Goal: Task Accomplishment & Management: Complete application form

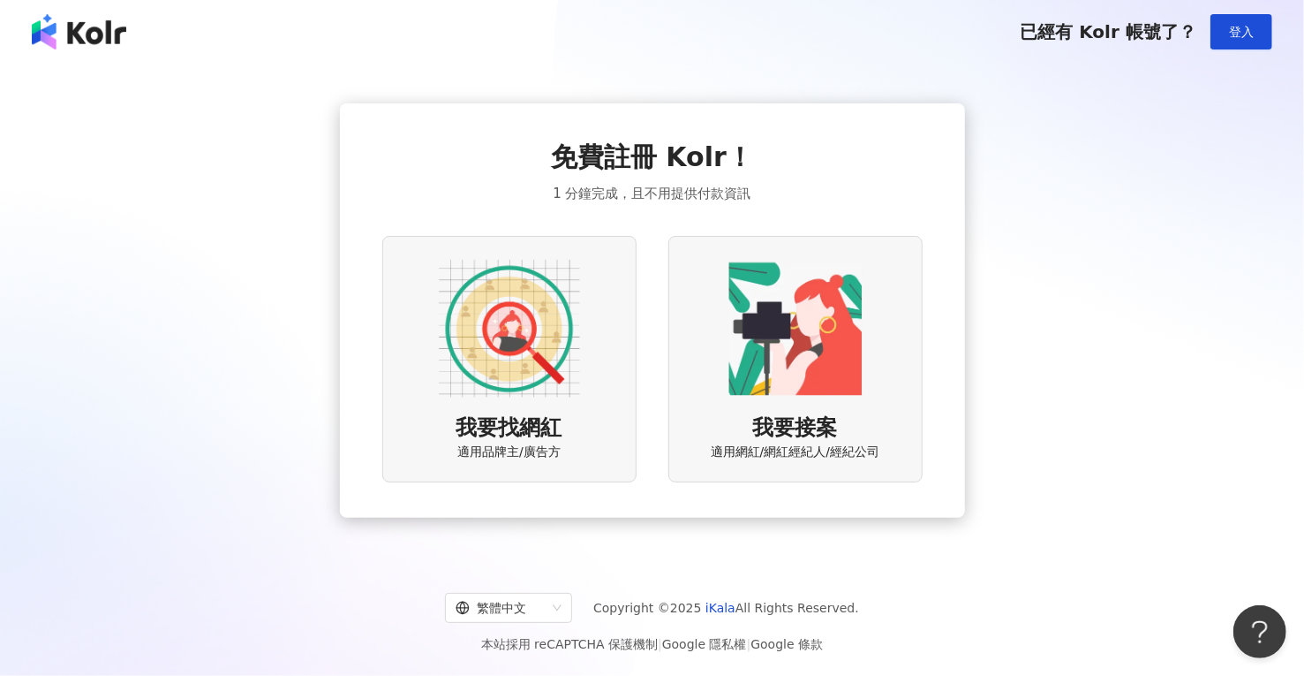
click at [563, 344] on img at bounding box center [509, 328] width 141 height 141
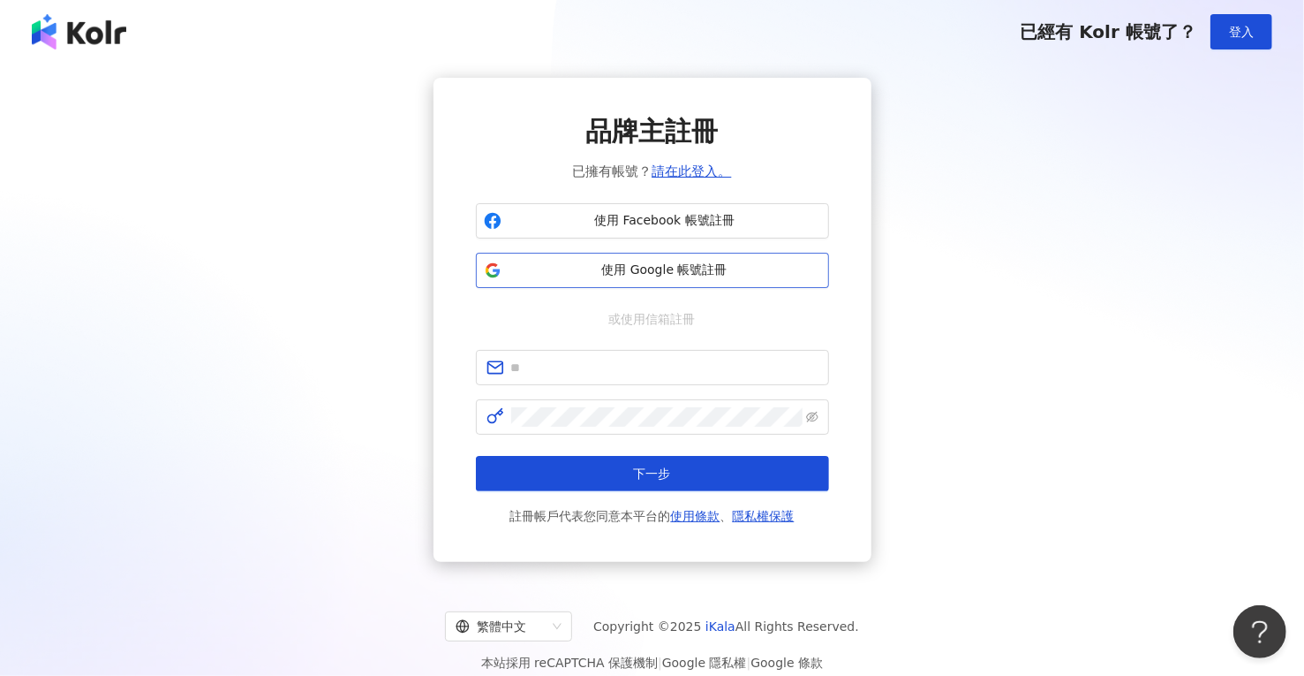
click at [622, 263] on span "使用 Google 帳號註冊" at bounding box center [665, 270] width 313 height 18
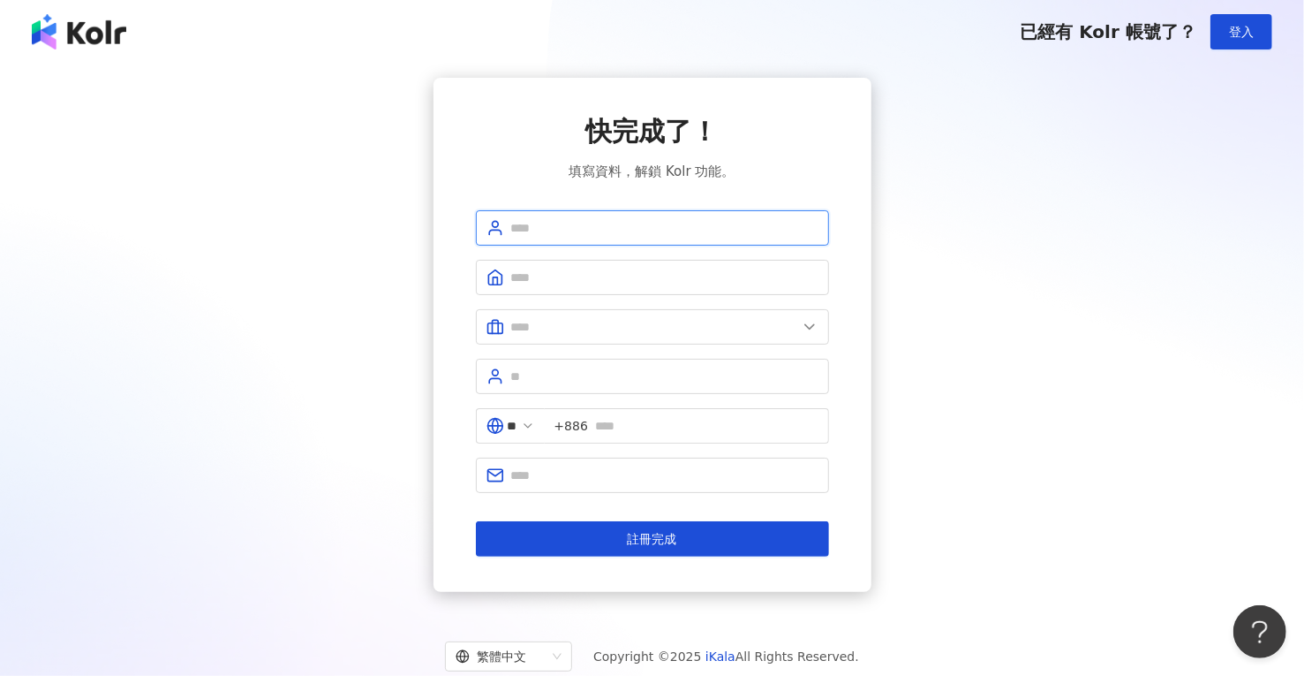
click at [548, 232] on input "text" at bounding box center [664, 227] width 307 height 19
type input "**********"
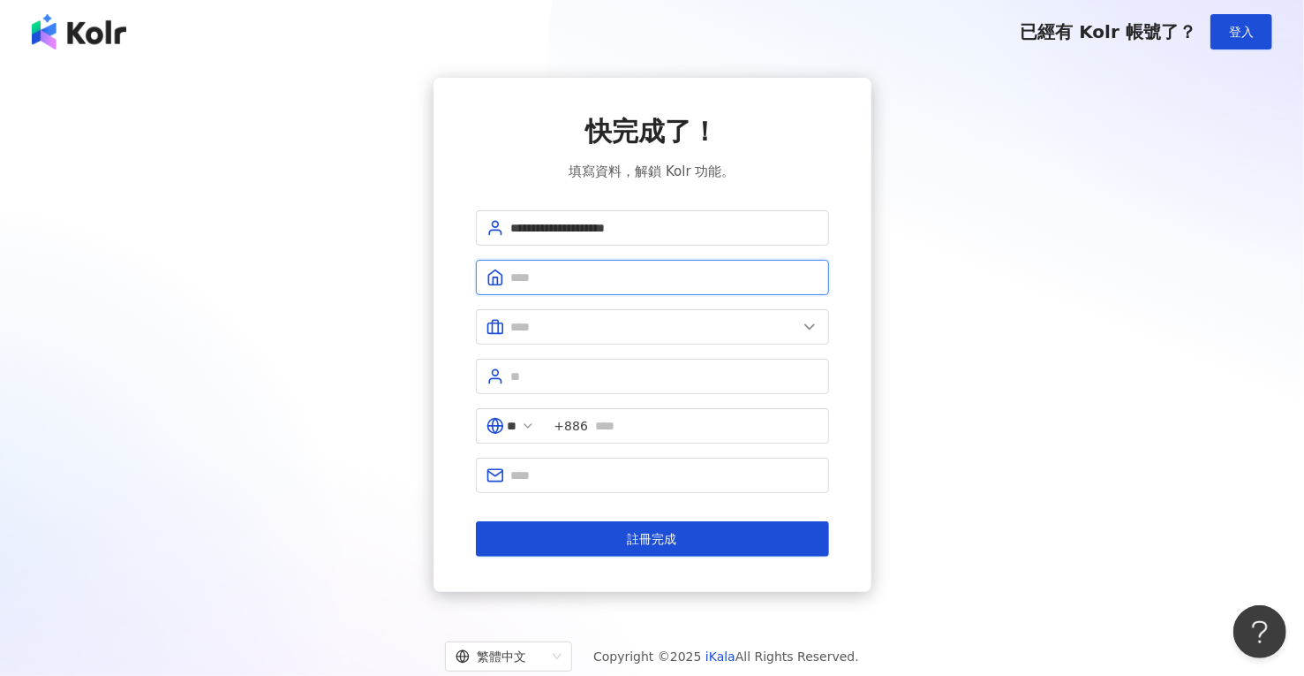
click at [543, 277] on input "text" at bounding box center [664, 277] width 307 height 19
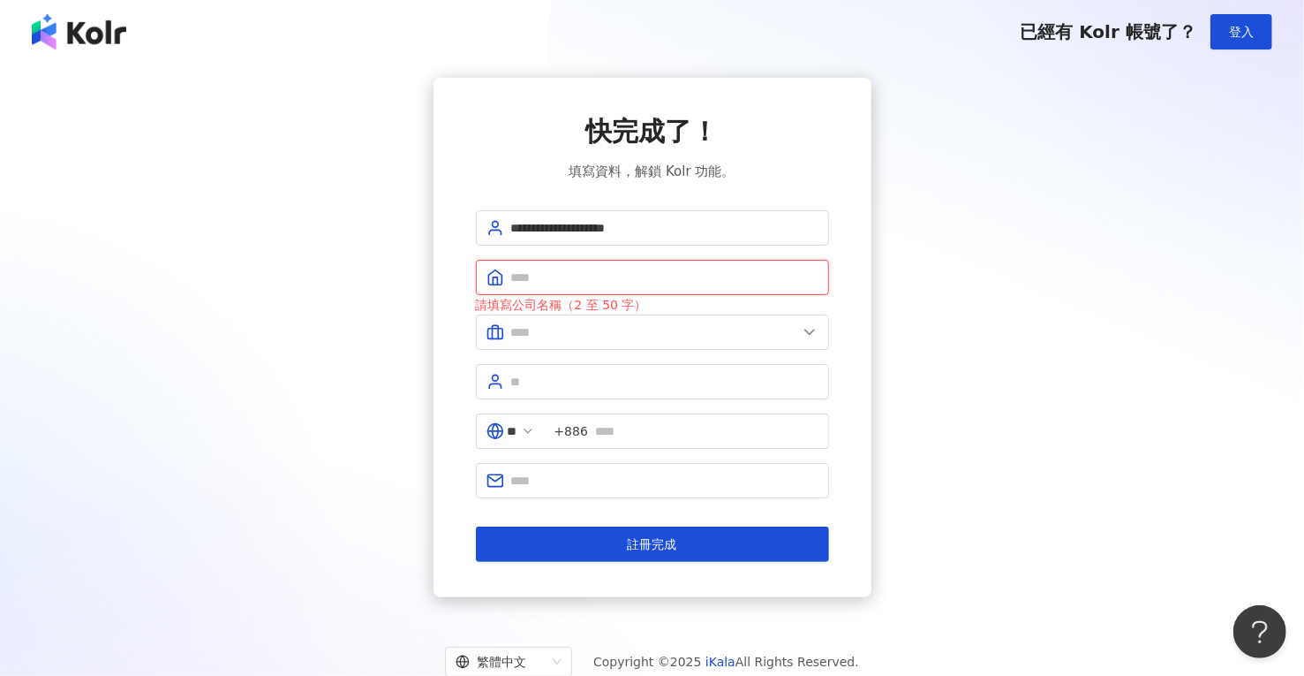
click at [533, 284] on input "text" at bounding box center [664, 277] width 307 height 19
paste input "**********"
type input "**********"
click at [572, 329] on input "text" at bounding box center [654, 331] width 286 height 19
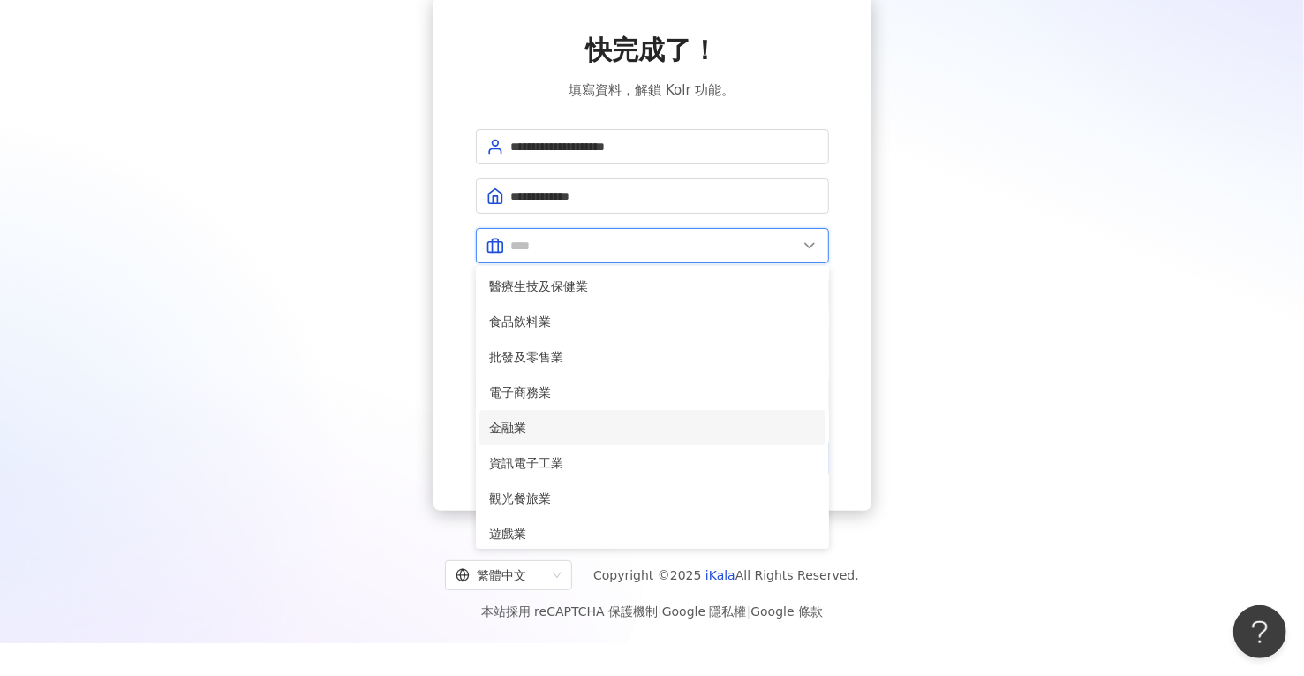
scroll to position [7, 0]
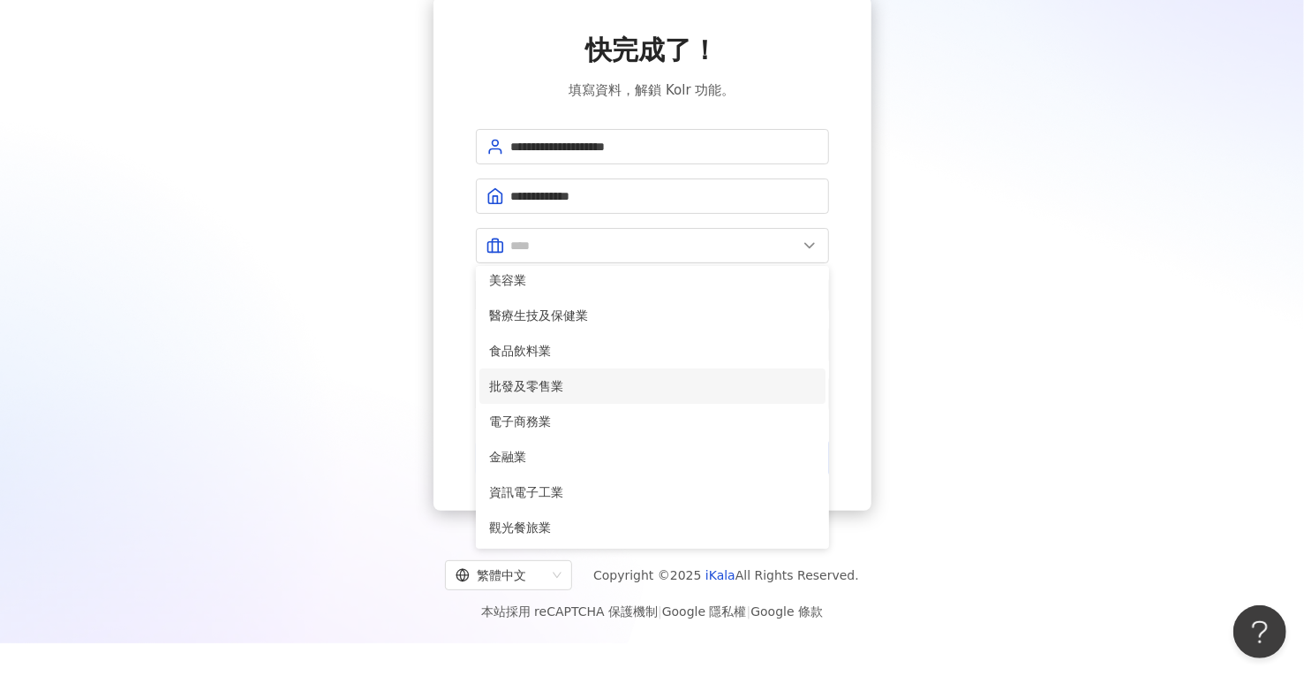
click at [533, 382] on span "批發及零售業" at bounding box center [652, 385] width 325 height 19
type input "******"
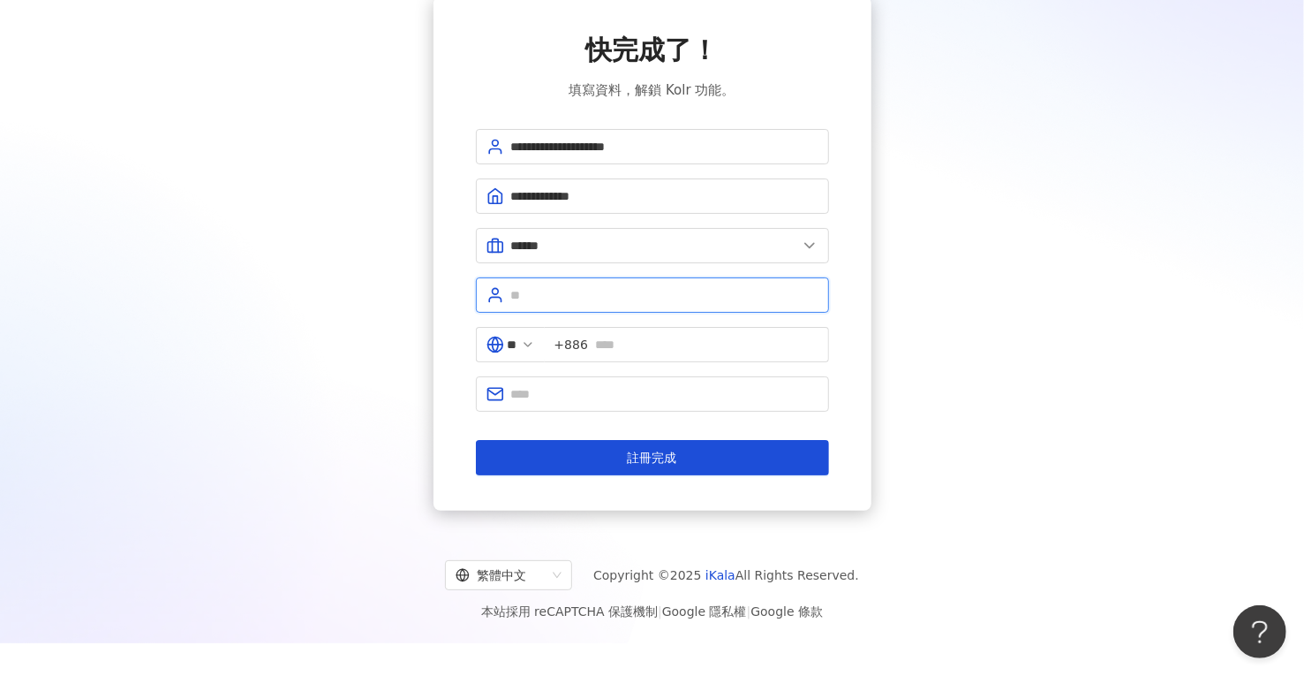
click at [525, 291] on input "text" at bounding box center [664, 294] width 307 height 19
type input "*"
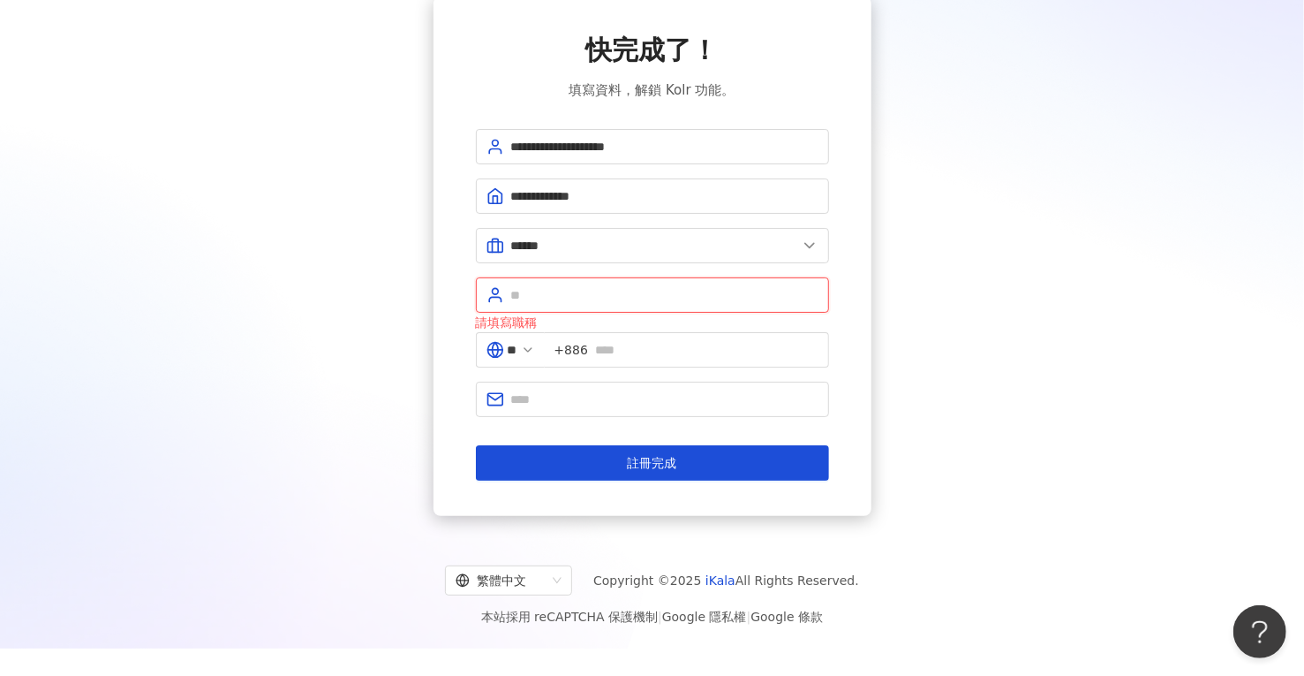
click at [546, 294] on input "text" at bounding box center [664, 294] width 307 height 19
paste input "***"
type input "***"
click at [518, 341] on input "**" at bounding box center [513, 349] width 10 height 19
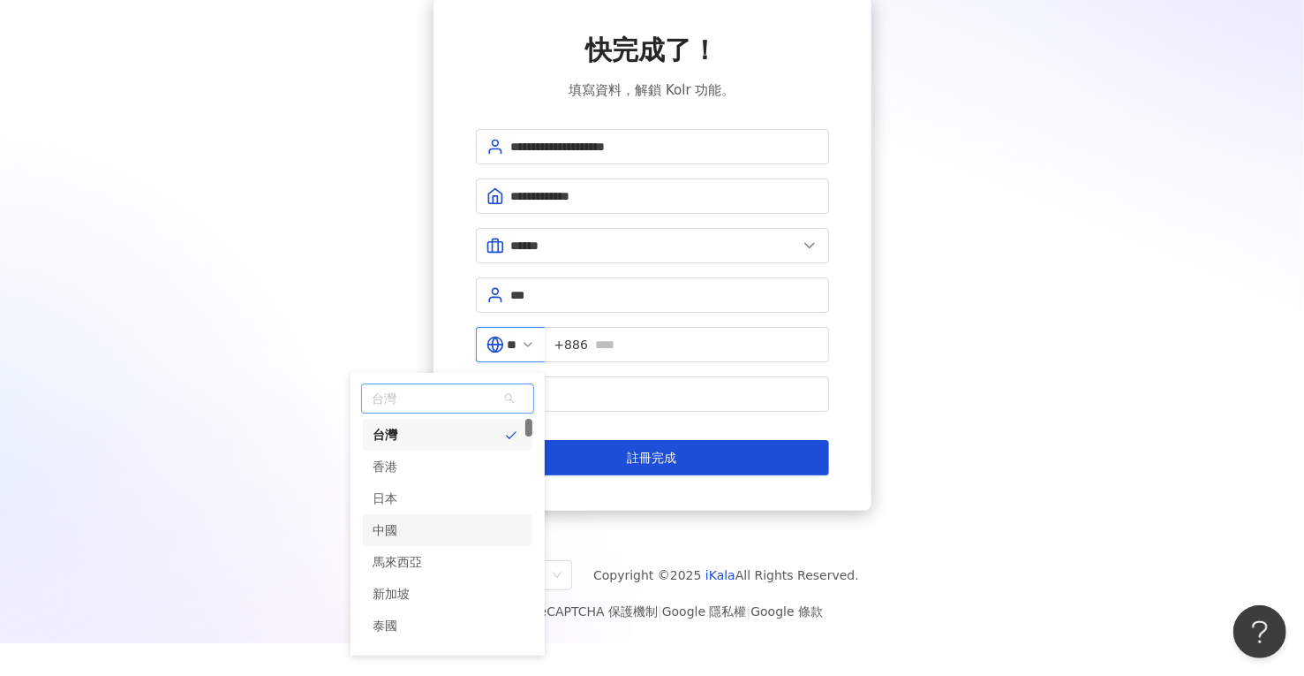
click at [398, 526] on div "中國" at bounding box center [386, 530] width 25 height 32
type input "**"
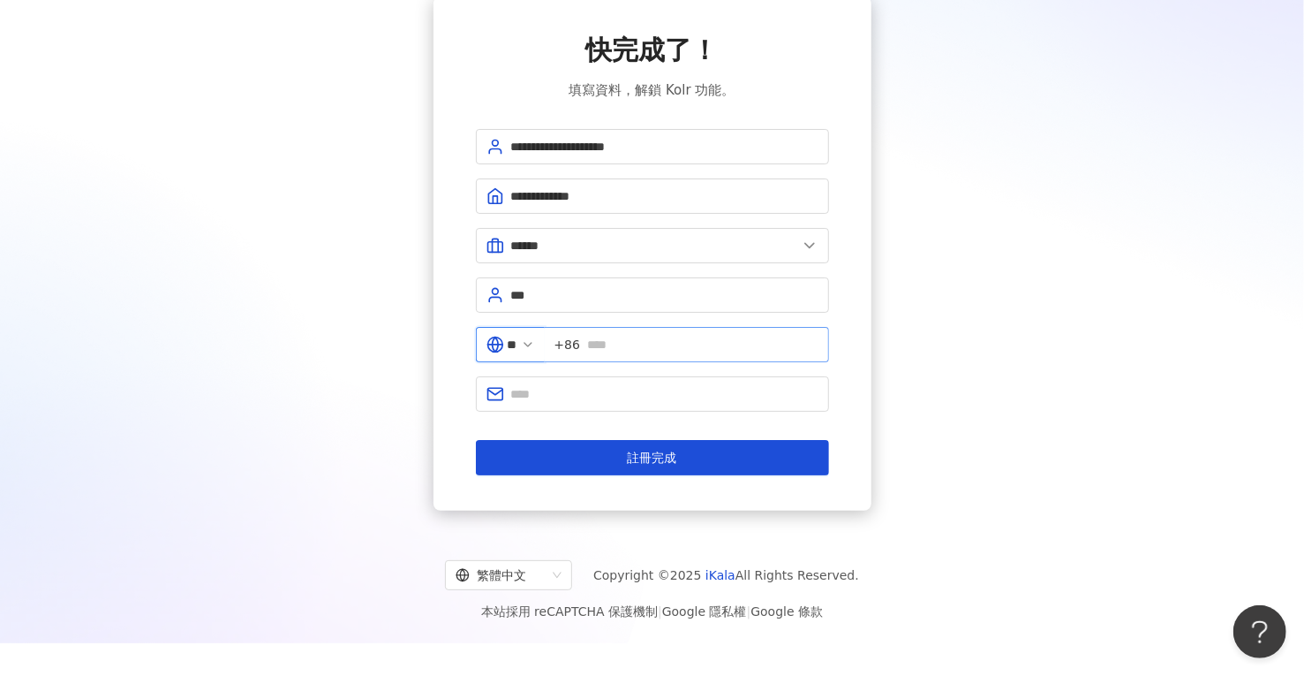
click at [634, 352] on span "+86" at bounding box center [687, 344] width 284 height 35
click at [634, 351] on input "text" at bounding box center [702, 344] width 231 height 19
type input "**********"
click at [533, 395] on input "text" at bounding box center [664, 393] width 307 height 19
type input "**********"
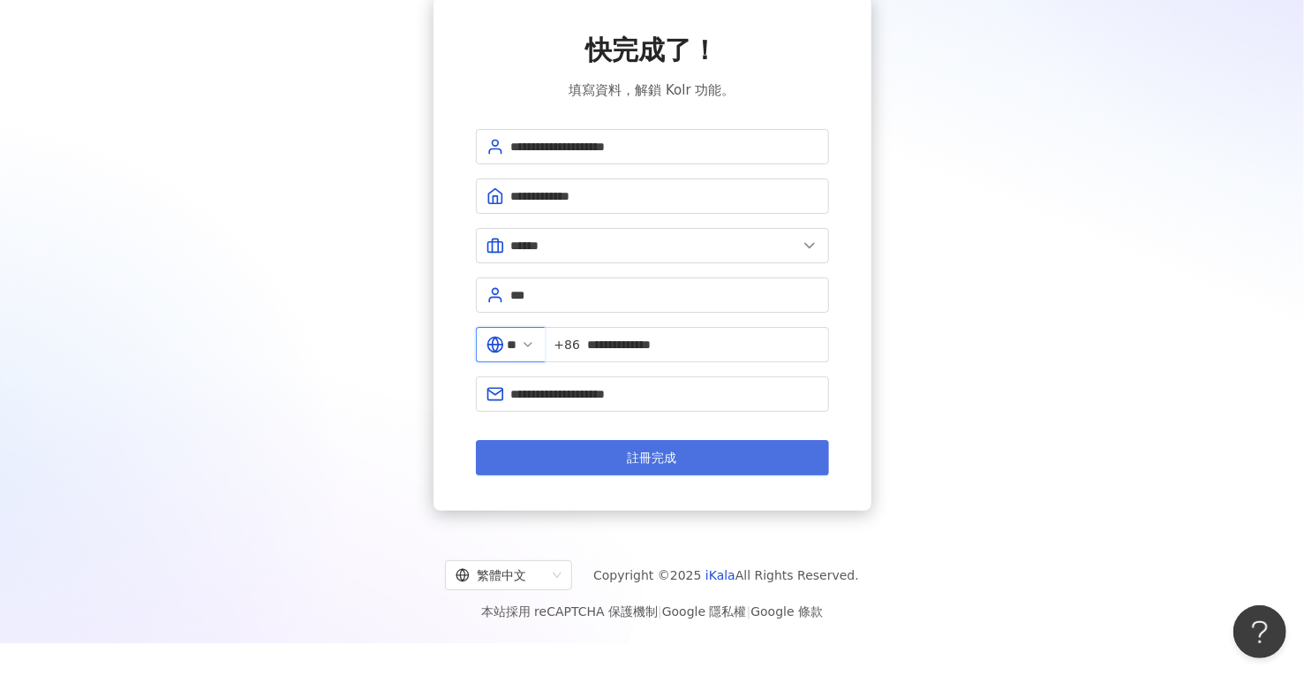
click at [582, 455] on button "註冊完成" at bounding box center [652, 457] width 353 height 35
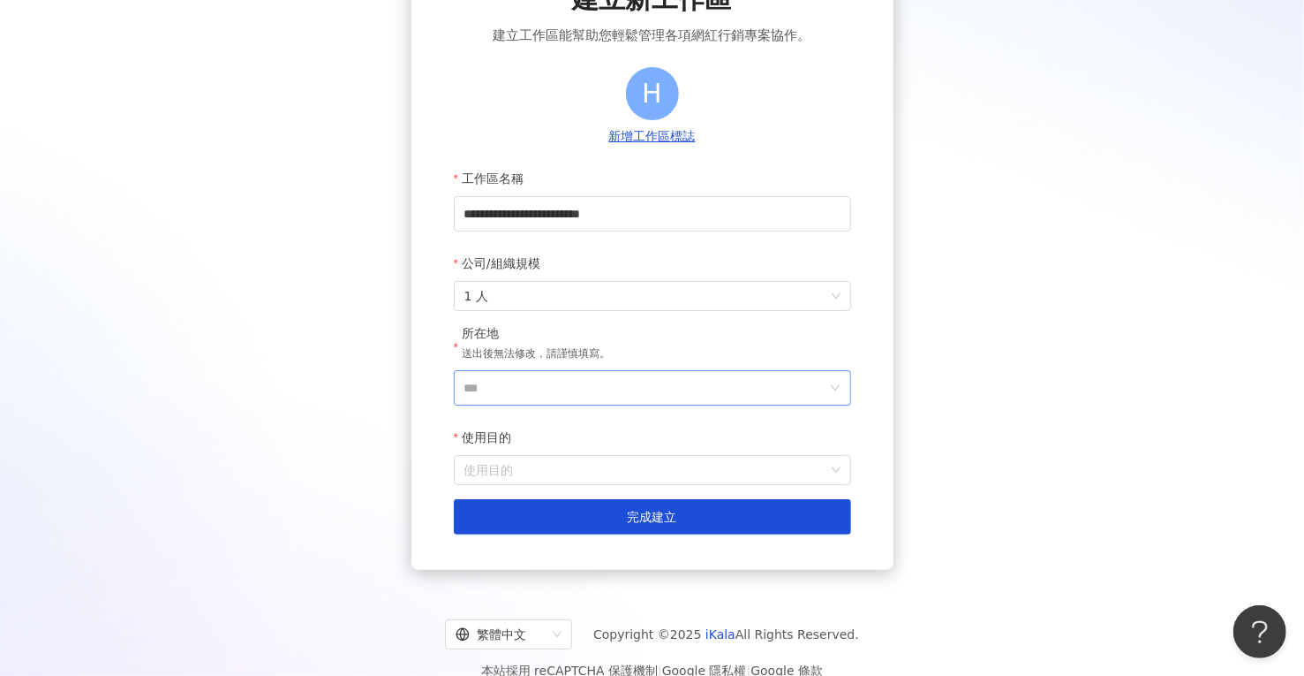
scroll to position [159, 0]
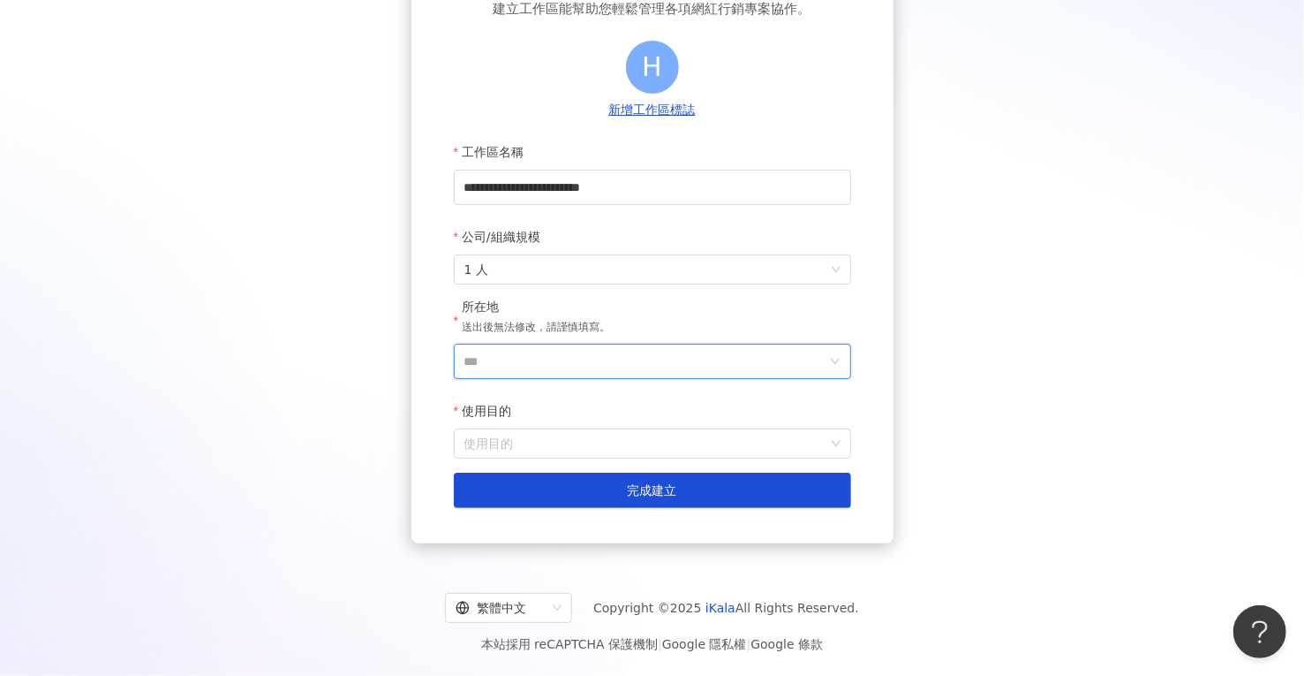
click at [511, 364] on input "***" at bounding box center [646, 361] width 362 height 34
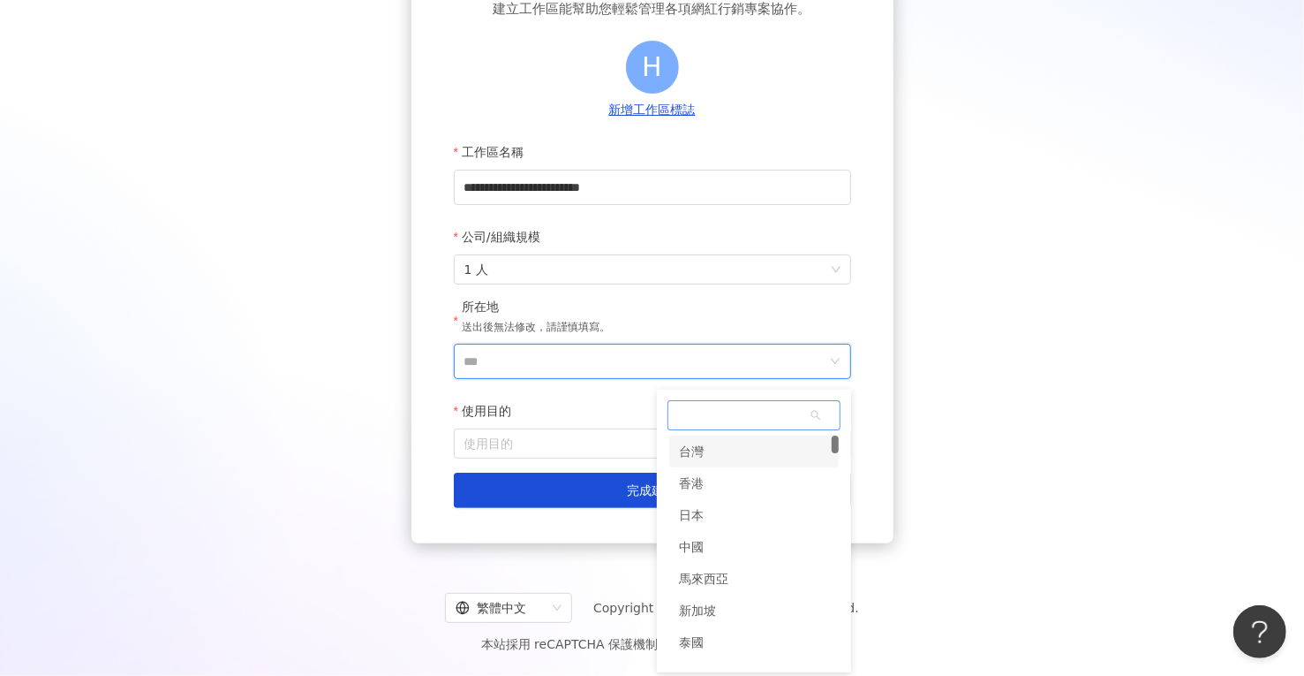
click at [714, 439] on div "台灣" at bounding box center [754, 451] width 170 height 32
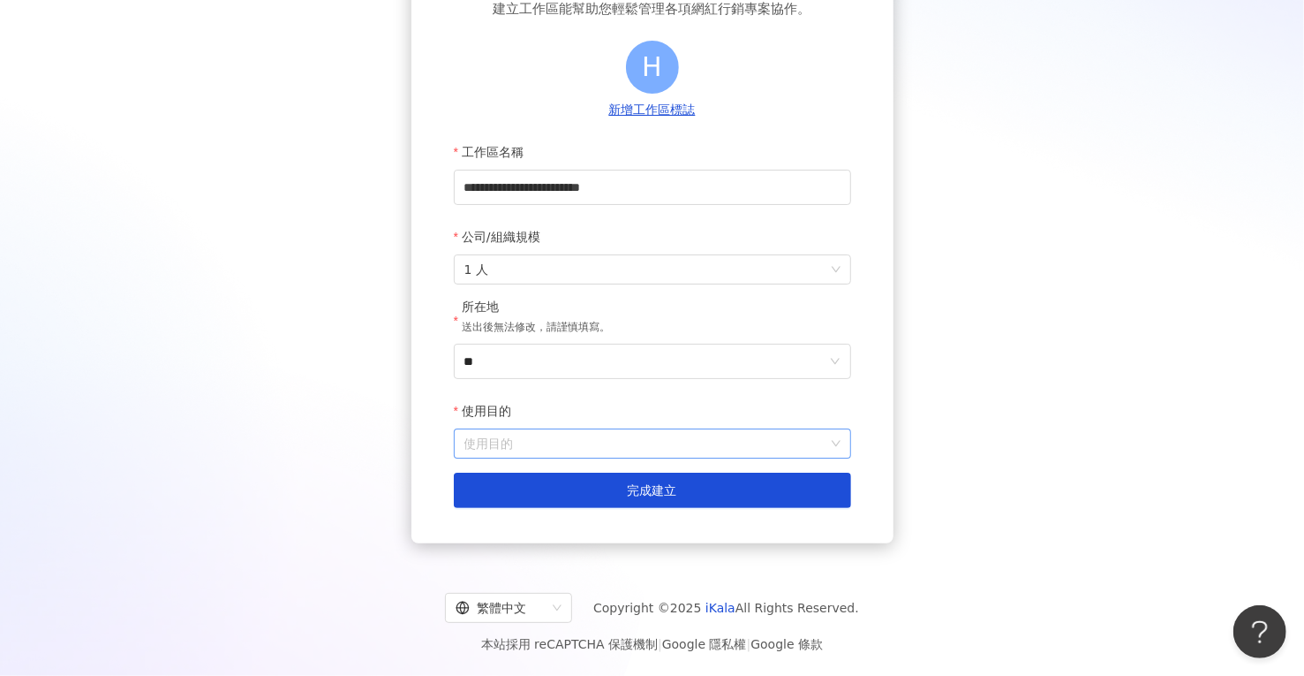
click at [545, 442] on input "使用目的" at bounding box center [653, 443] width 376 height 28
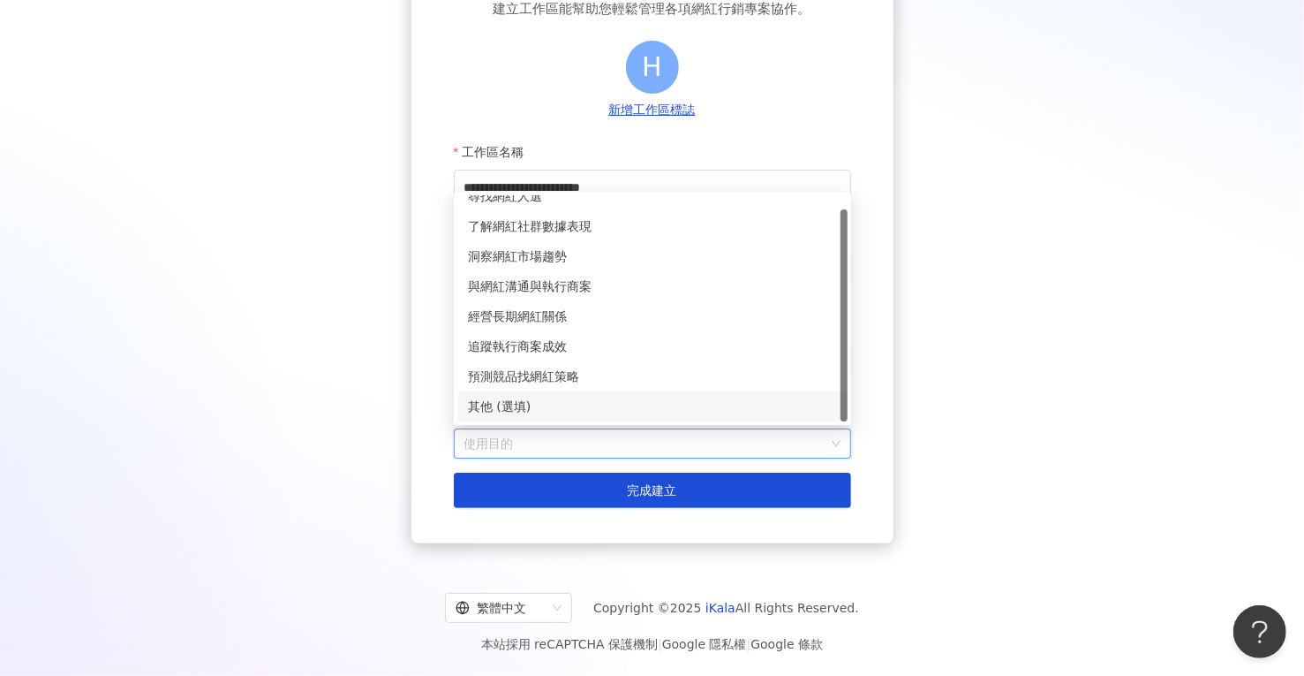
scroll to position [0, 0]
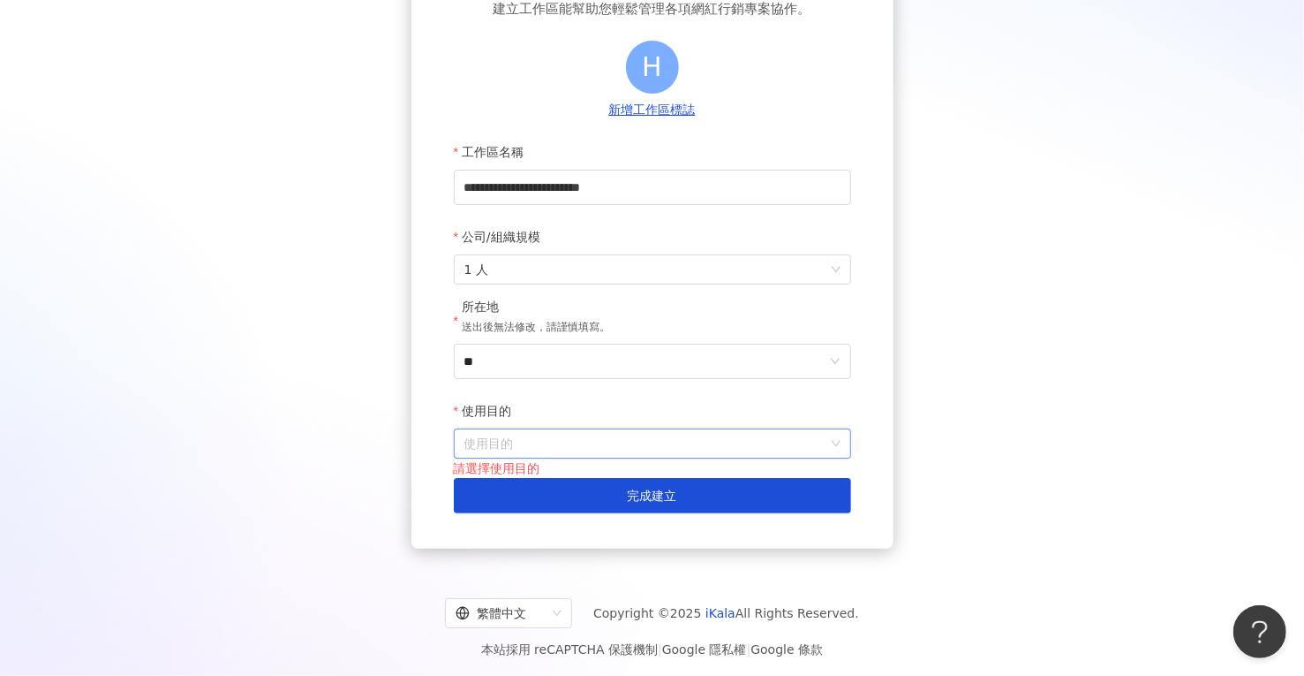
click at [540, 438] on input "使用目的" at bounding box center [653, 443] width 376 height 28
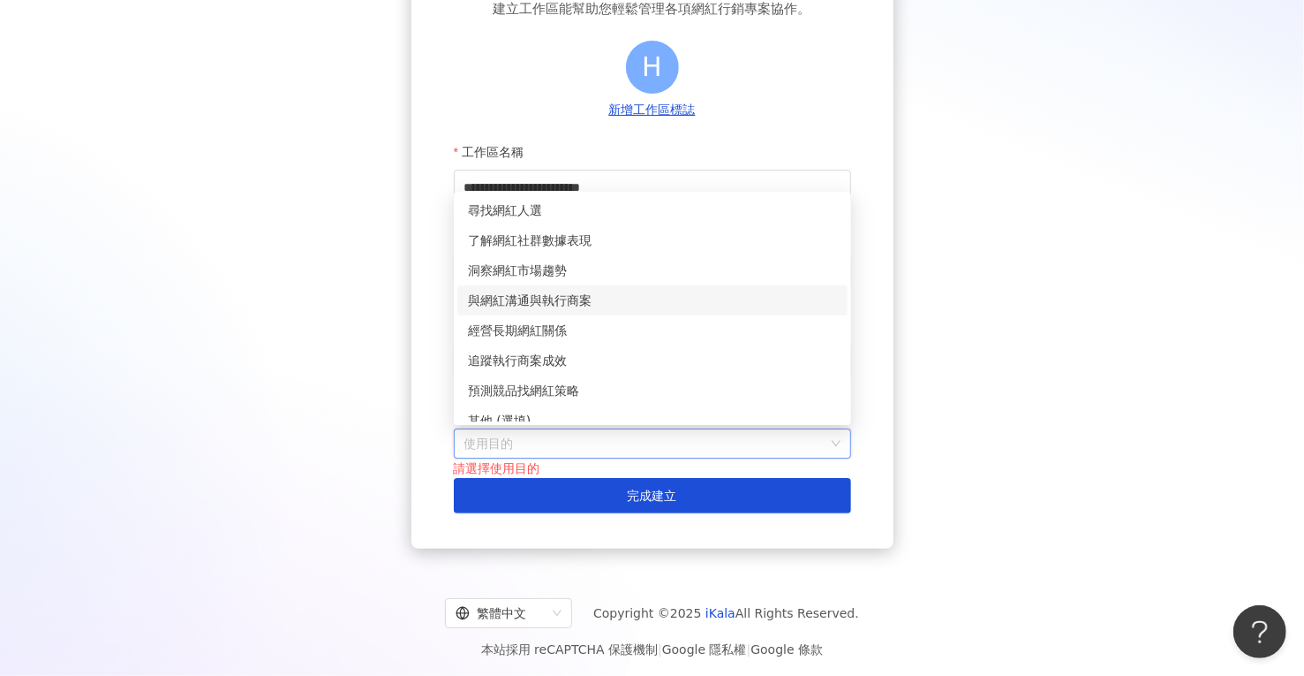
click at [527, 296] on div "與網紅溝通與執行商案" at bounding box center [652, 300] width 369 height 19
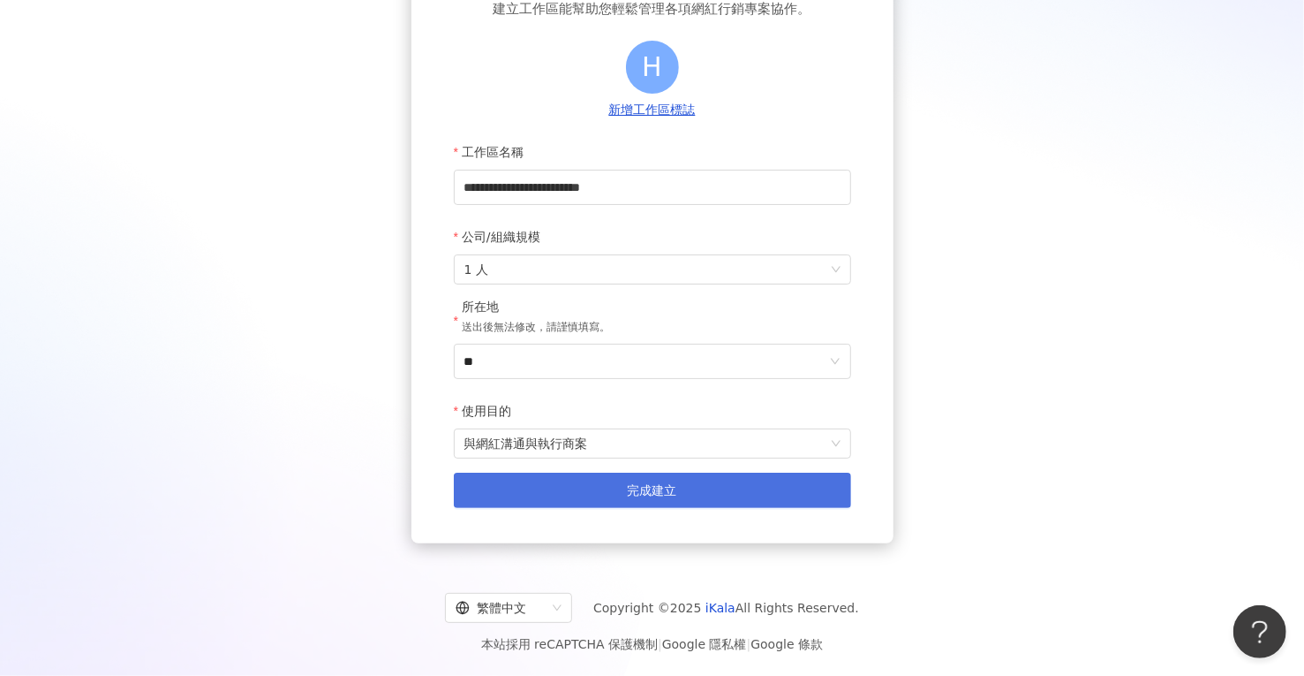
click at [595, 493] on button "完成建立" at bounding box center [652, 490] width 397 height 35
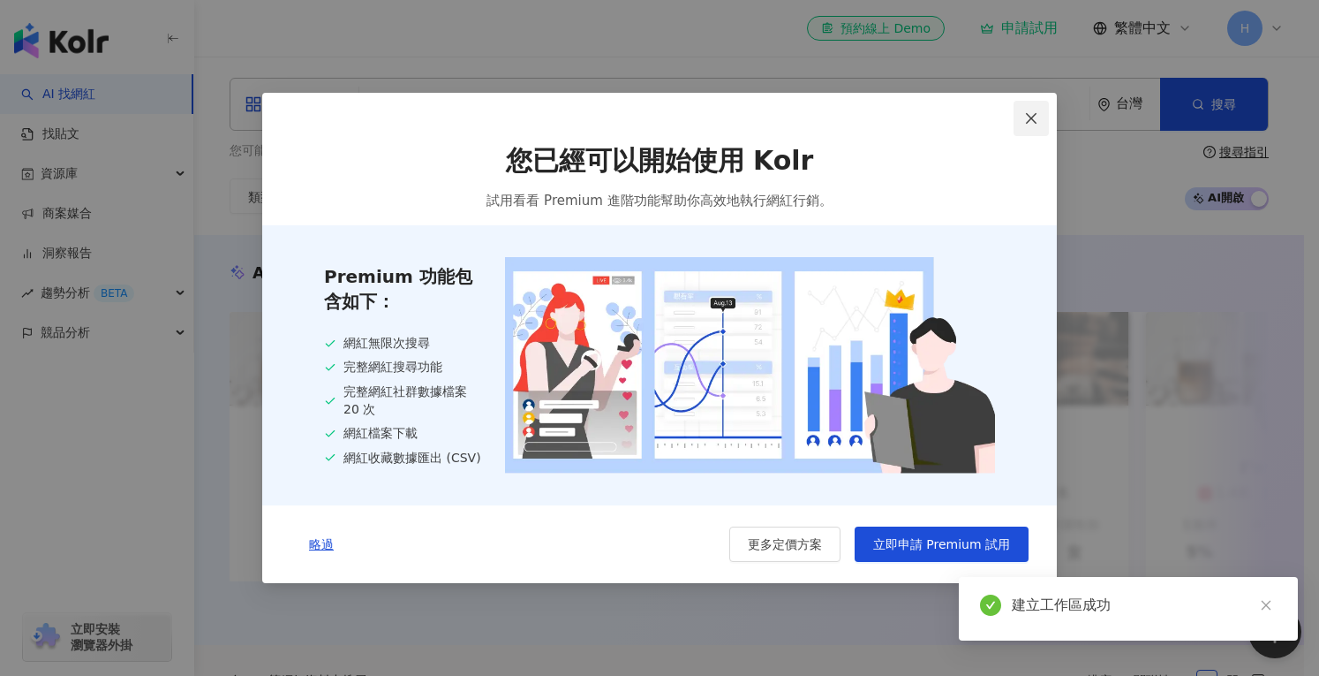
click at [1032, 119] on icon "close" at bounding box center [1031, 118] width 14 height 14
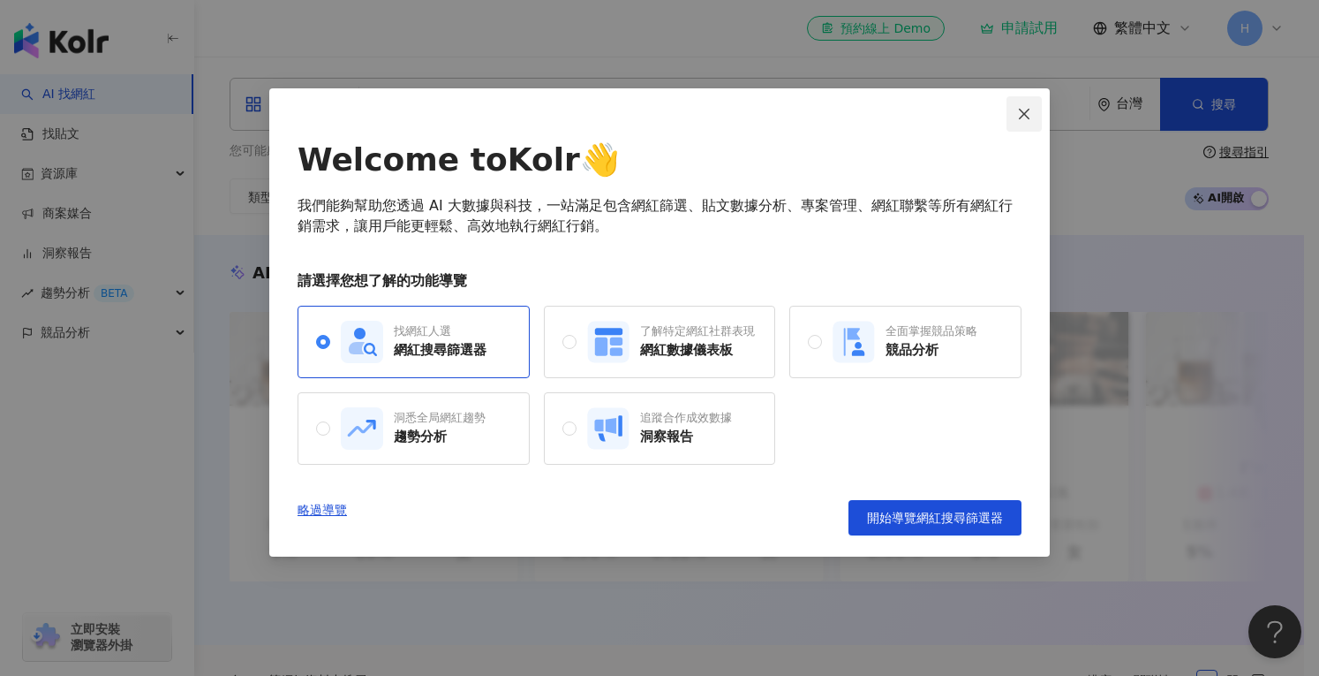
click at [1025, 111] on icon "close" at bounding box center [1024, 114] width 14 height 14
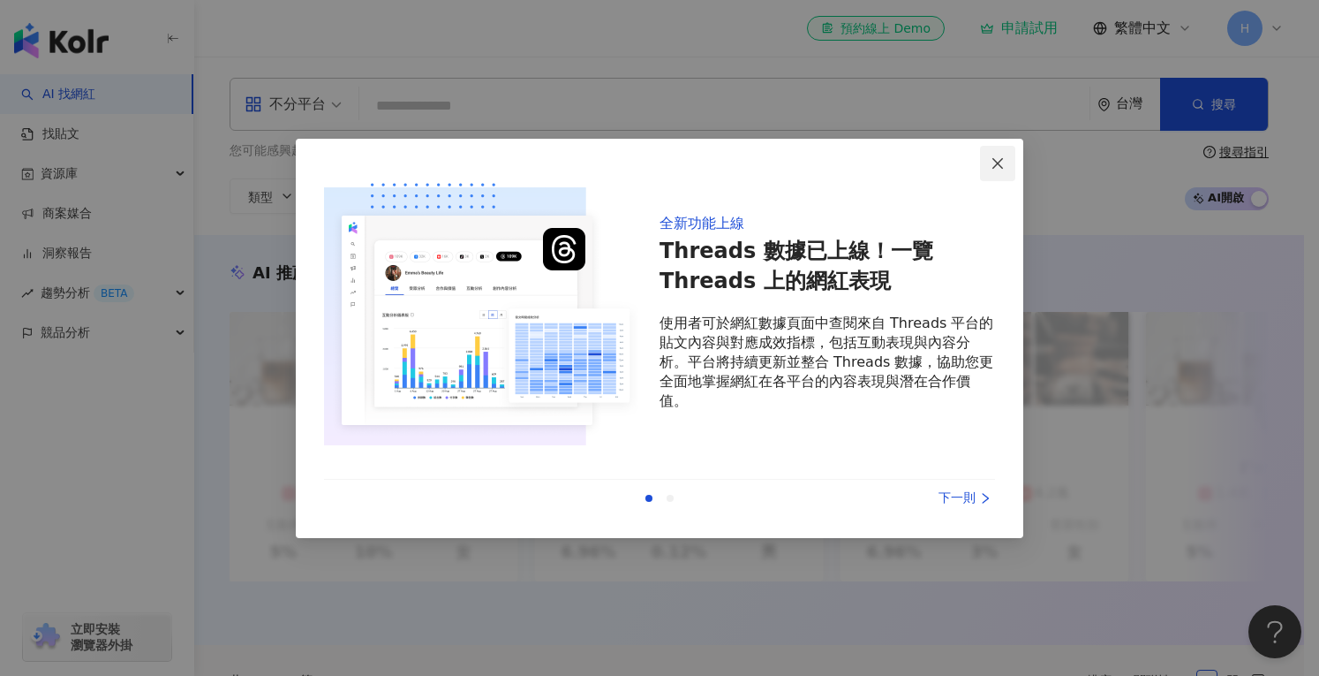
click at [1002, 158] on icon "close" at bounding box center [998, 163] width 14 height 14
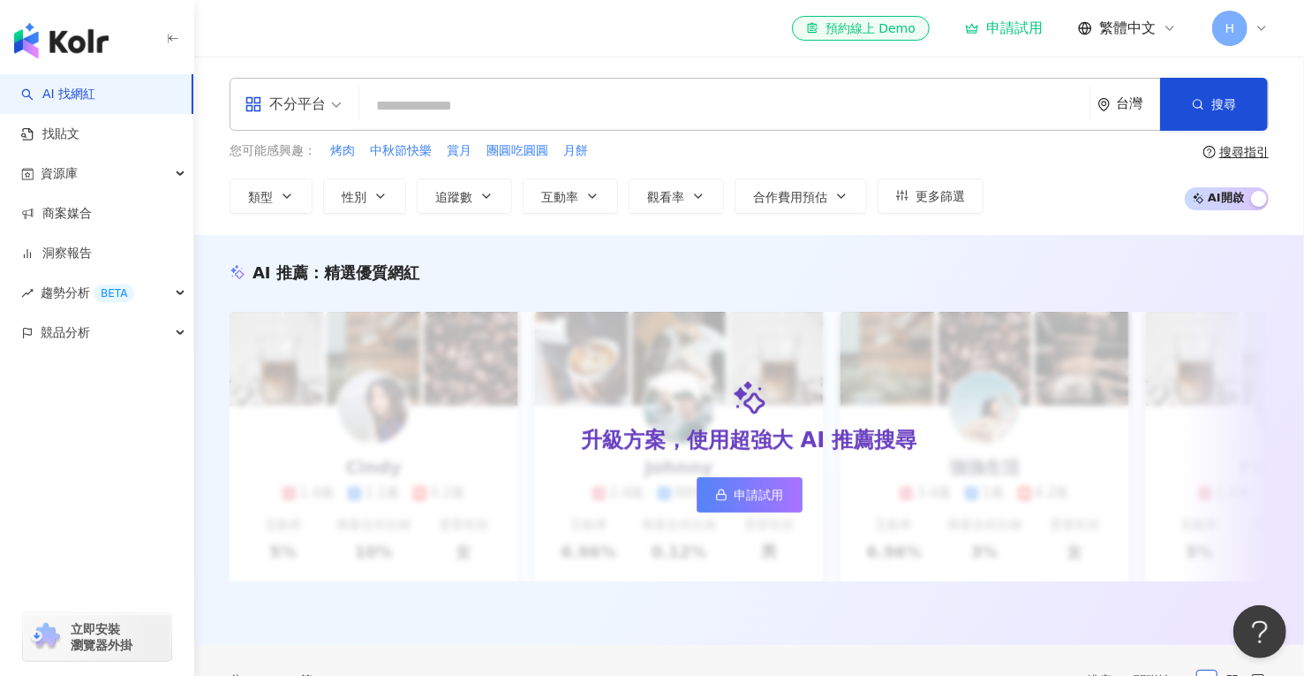
click at [336, 110] on span "不分平台" at bounding box center [293, 104] width 97 height 28
click at [435, 110] on input "search" at bounding box center [725, 106] width 716 height 34
click at [1206, 208] on span "AI 開啟 AI 關閉" at bounding box center [1227, 198] width 84 height 23
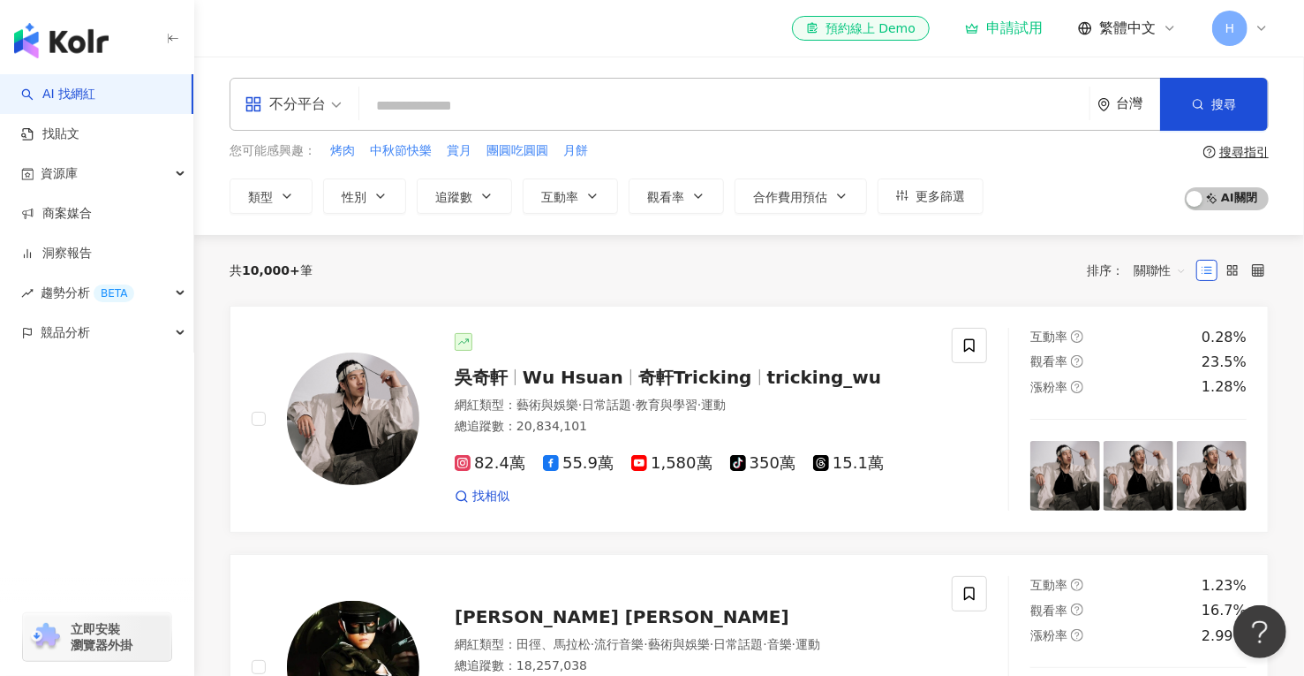
click at [436, 106] on input "search" at bounding box center [725, 106] width 716 height 34
click at [445, 105] on input "search" at bounding box center [725, 106] width 716 height 34
click at [399, 116] on input "search" at bounding box center [725, 106] width 716 height 34
paste input "**"
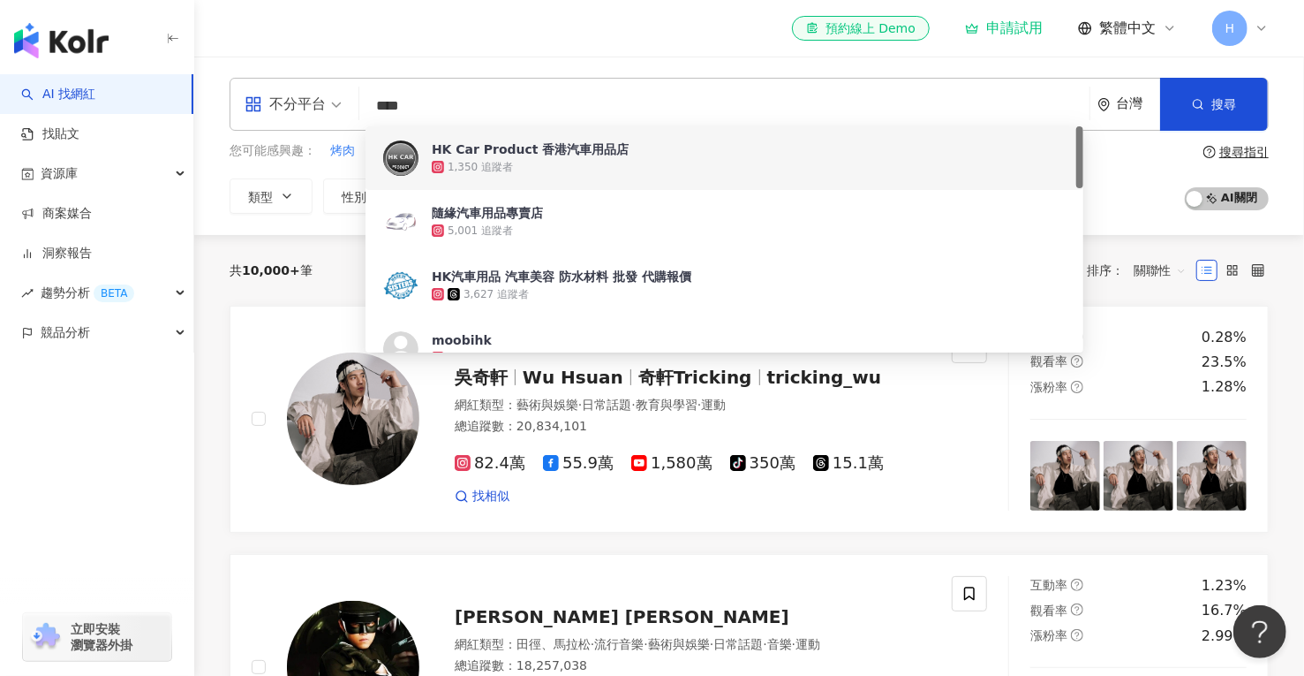
click at [514, 90] on input "****" at bounding box center [725, 106] width 716 height 34
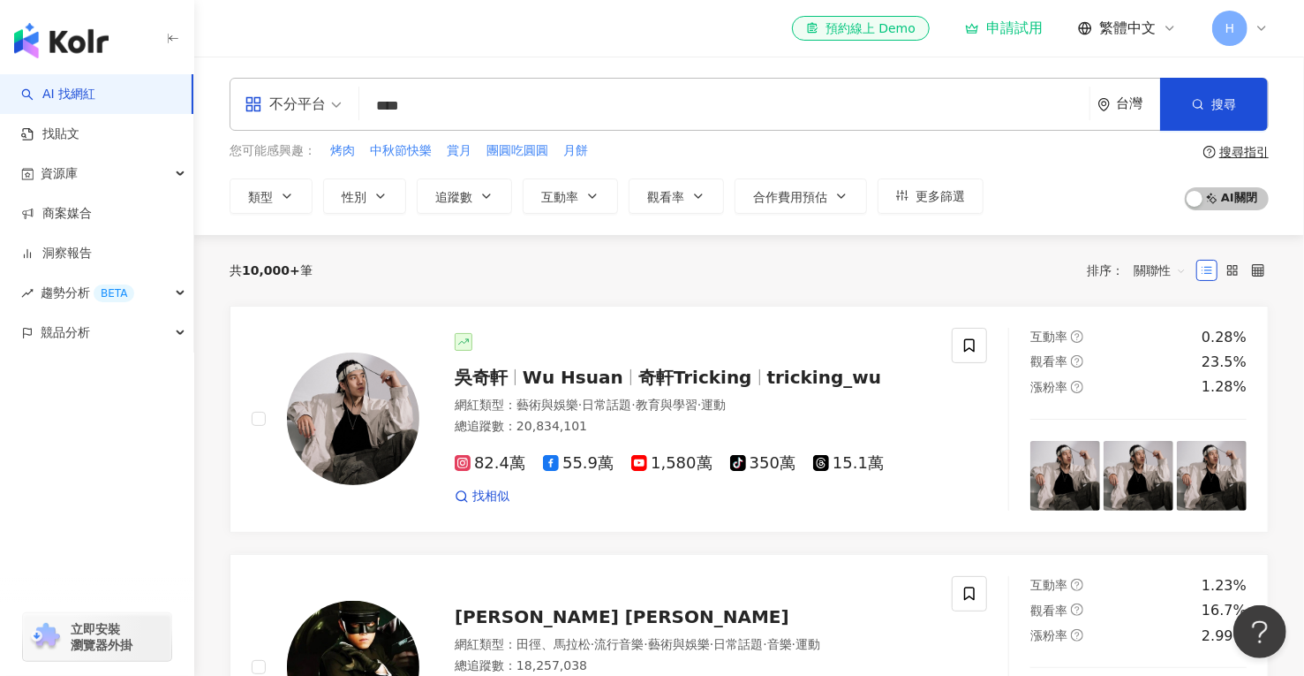
click at [514, 47] on div "el-icon-cs 預約線上 Demo 申請試用 繁體中文 H" at bounding box center [750, 28] width 1040 height 57
click at [1244, 105] on button "搜尋" at bounding box center [1215, 104] width 108 height 53
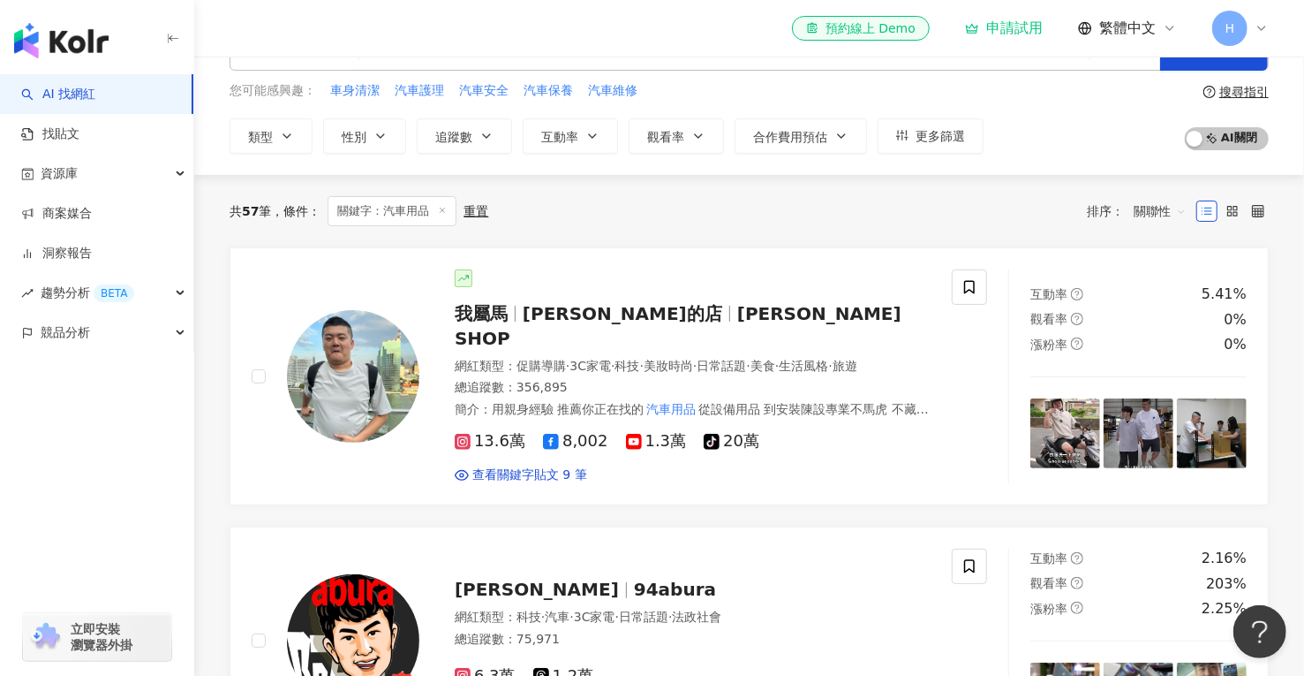
scroll to position [88, 0]
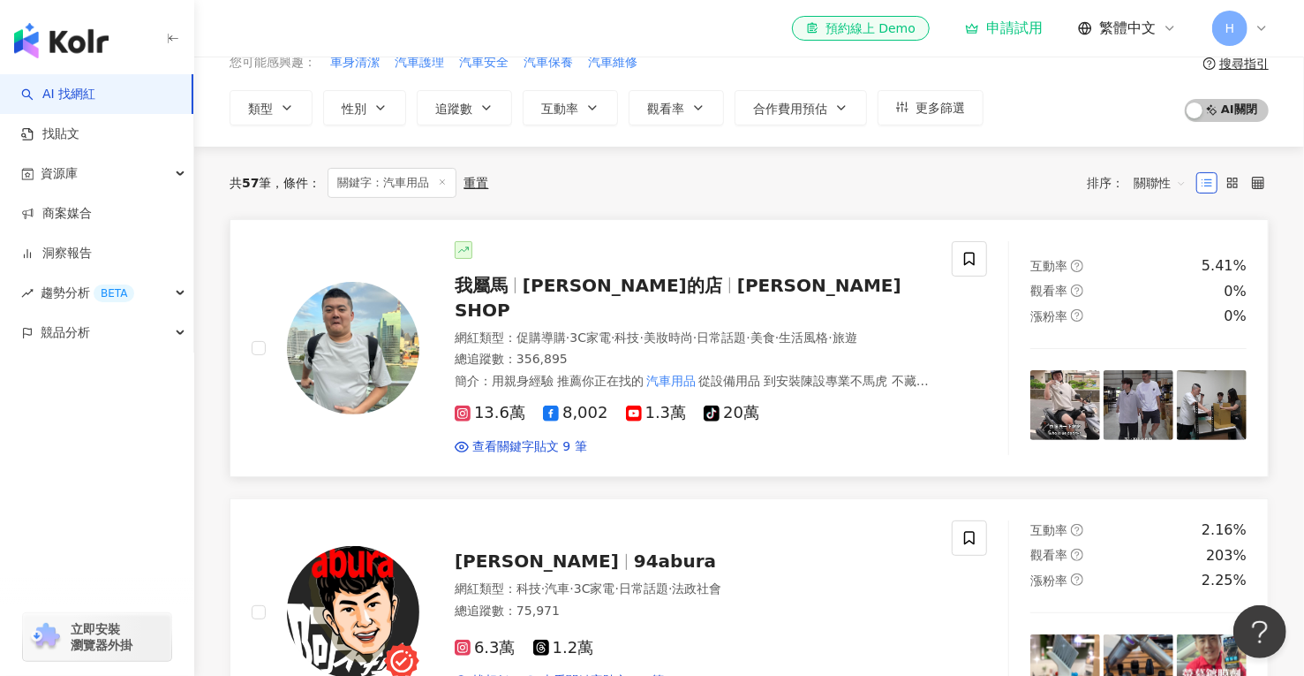
click at [784, 351] on div "總追蹤數 ： 356,895" at bounding box center [693, 360] width 476 height 18
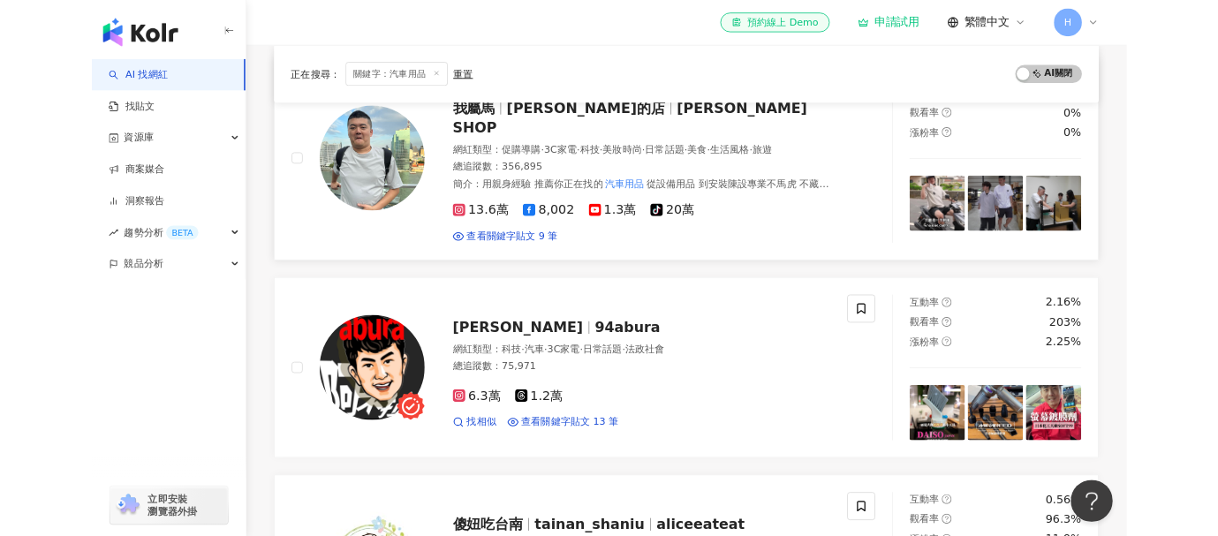
scroll to position [265, 0]
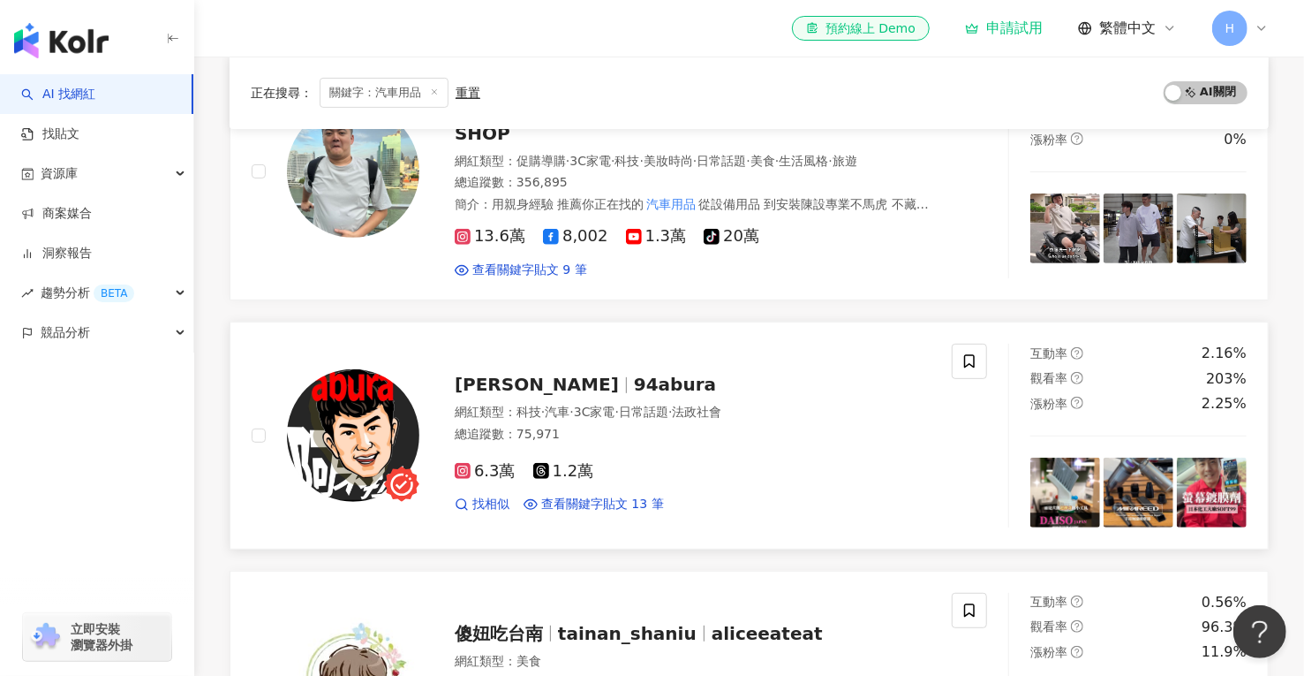
click at [634, 374] on span "94abura" at bounding box center [675, 384] width 82 height 21
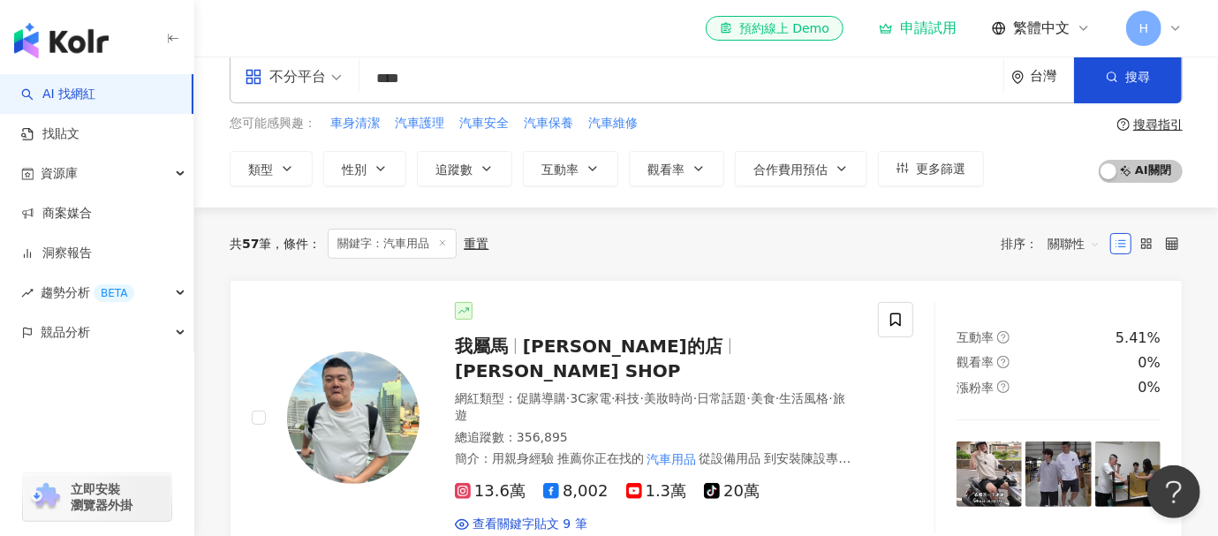
scroll to position [0, 0]
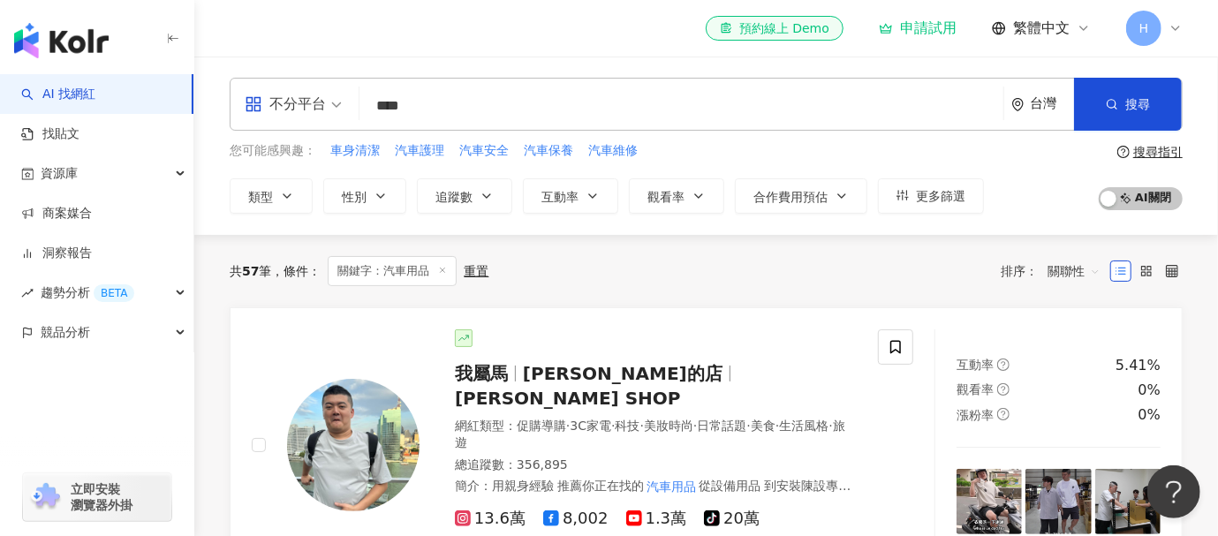
click at [394, 270] on span "關鍵字：汽車用品" at bounding box center [392, 271] width 129 height 30
click at [693, 268] on div "共 57 筆 條件 ： 關鍵字：汽車用品 重置 排序： 關聯性" at bounding box center [706, 271] width 953 height 30
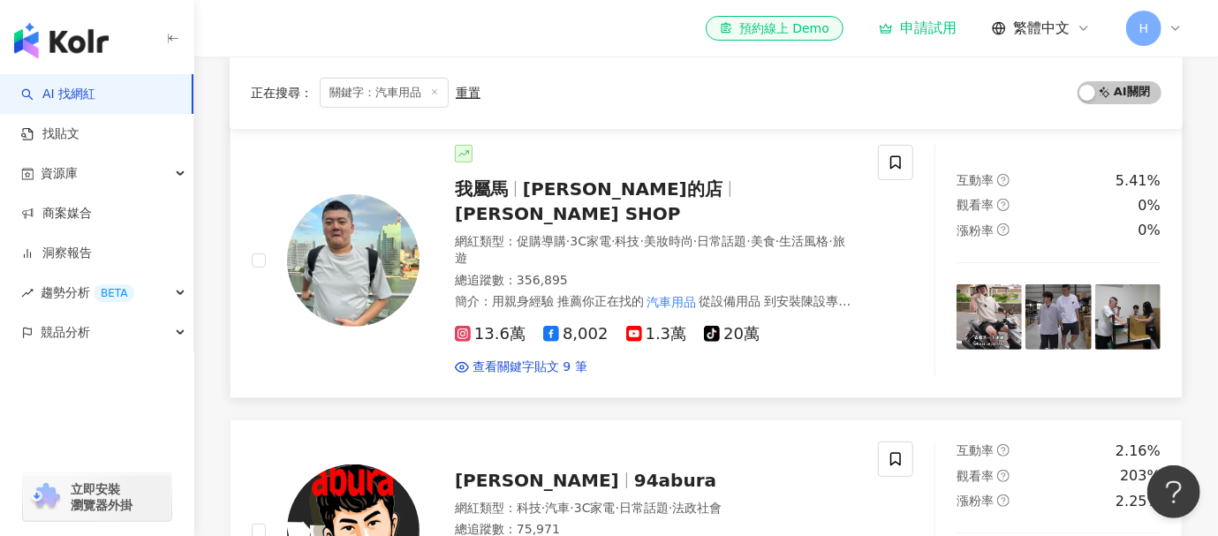
scroll to position [177, 0]
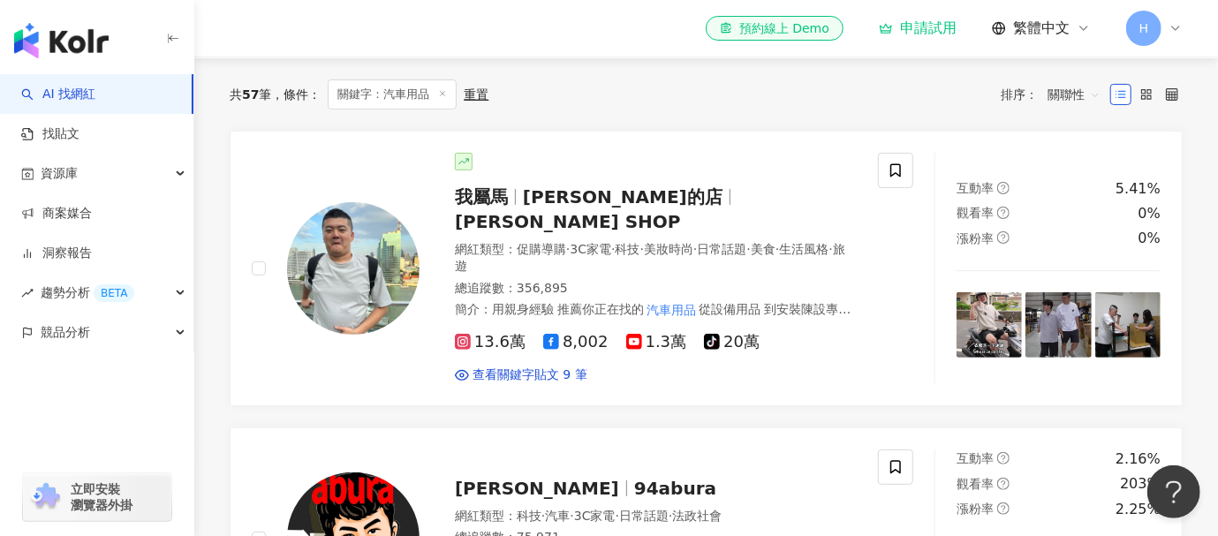
click at [519, 241] on div "網紅類型 ： 促購導購 · 3C家電 · 科技 · 美妝時尚 · 日常話題 · 美食 · 生活風格 · 旅遊" at bounding box center [656, 258] width 402 height 34
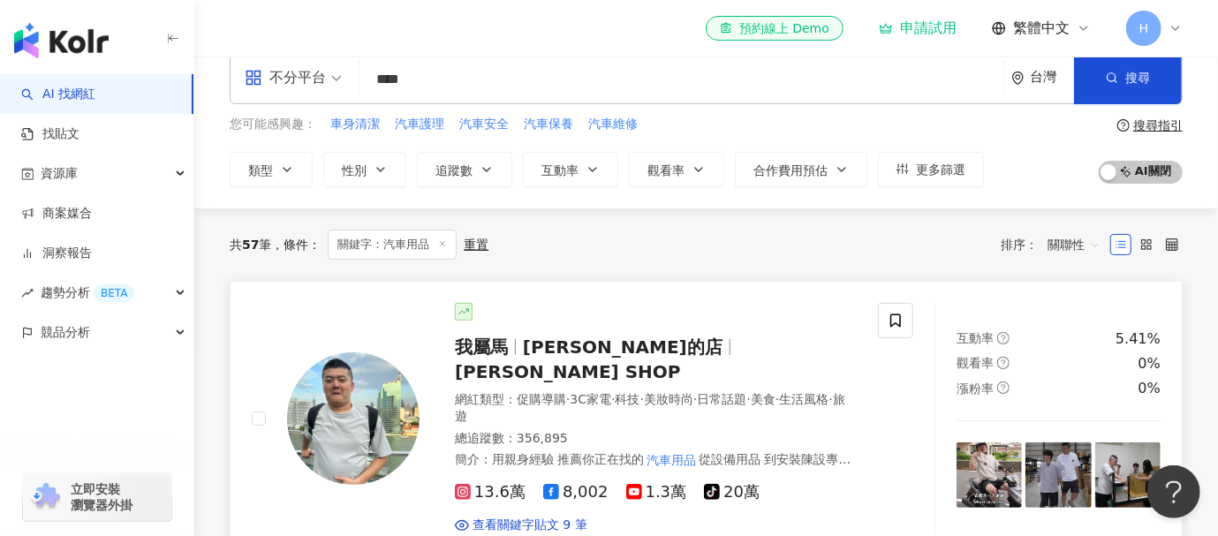
scroll to position [0, 0]
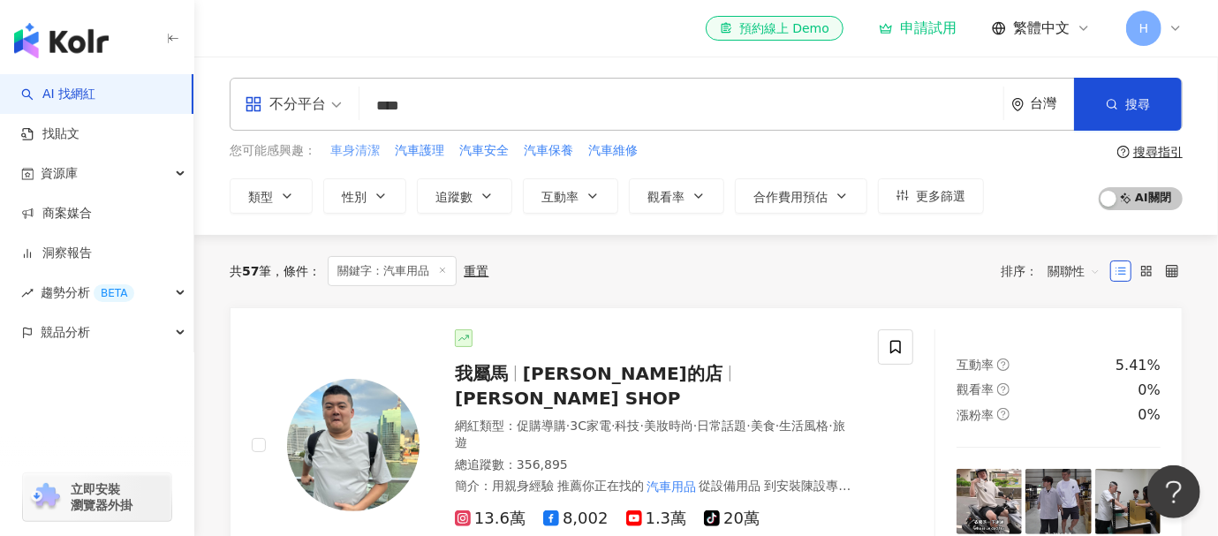
click at [364, 147] on span "車身清潔" at bounding box center [354, 151] width 49 height 18
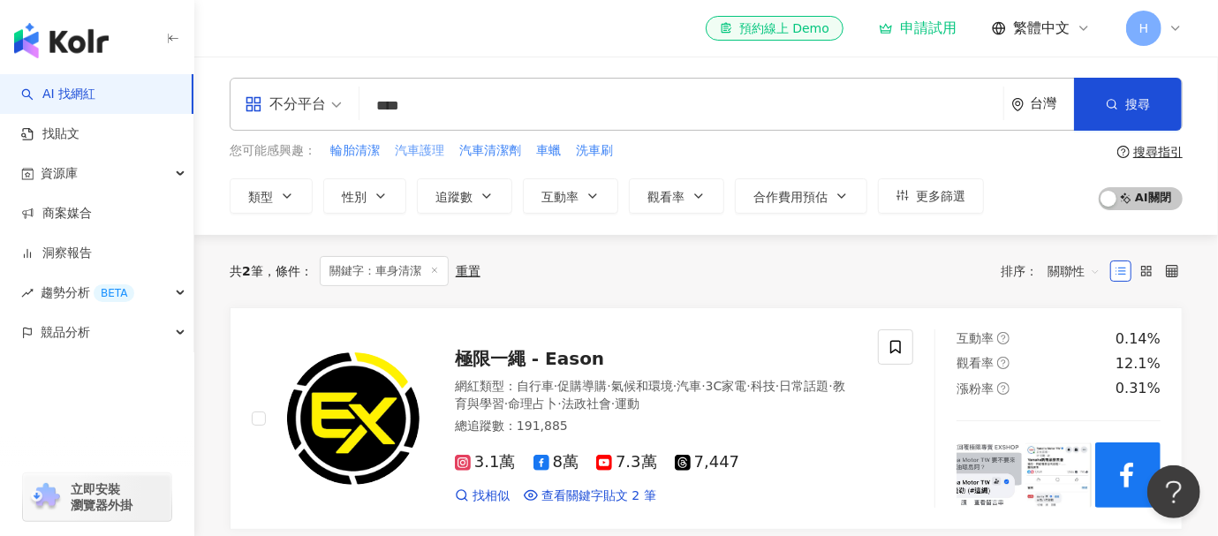
click at [413, 151] on span "汽車護理" at bounding box center [419, 151] width 49 height 18
type input "****"
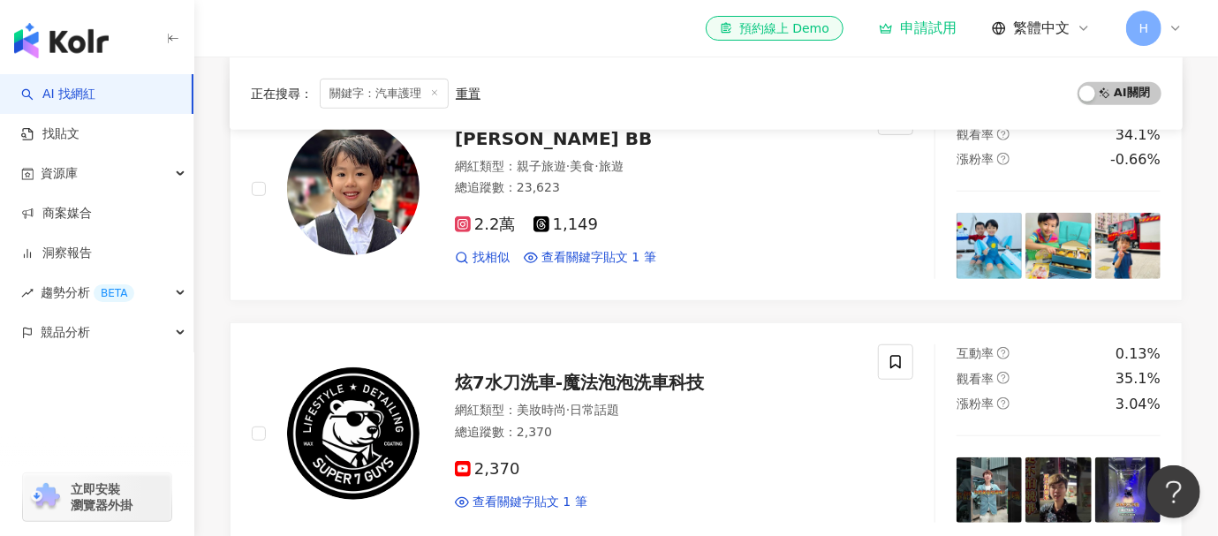
scroll to position [618, 0]
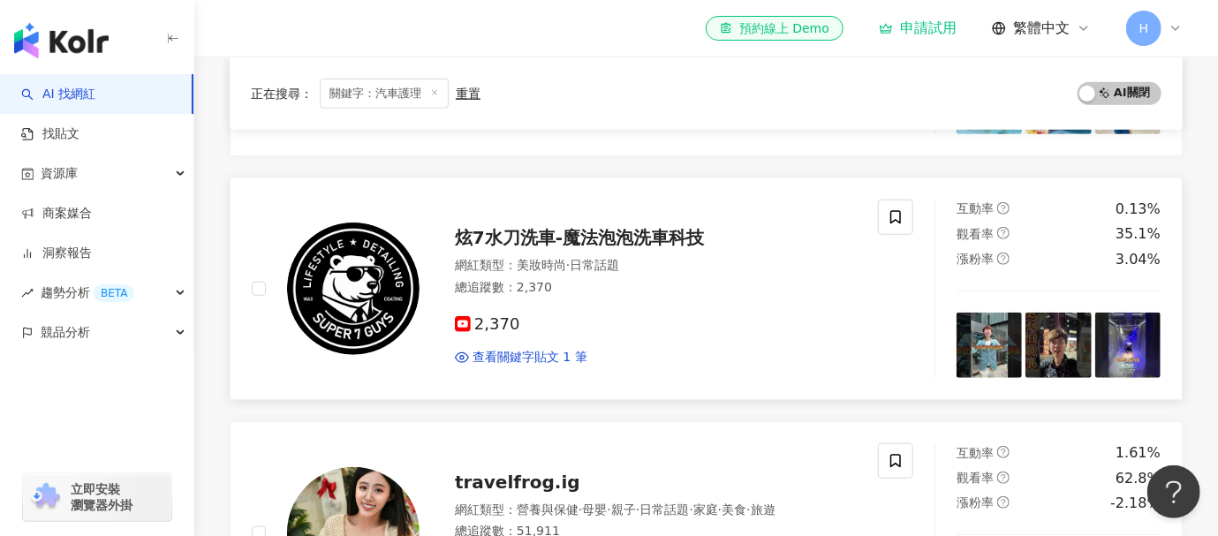
click at [638, 234] on span "炫7水刀洗車-魔法泡泡洗車科技" at bounding box center [579, 237] width 249 height 21
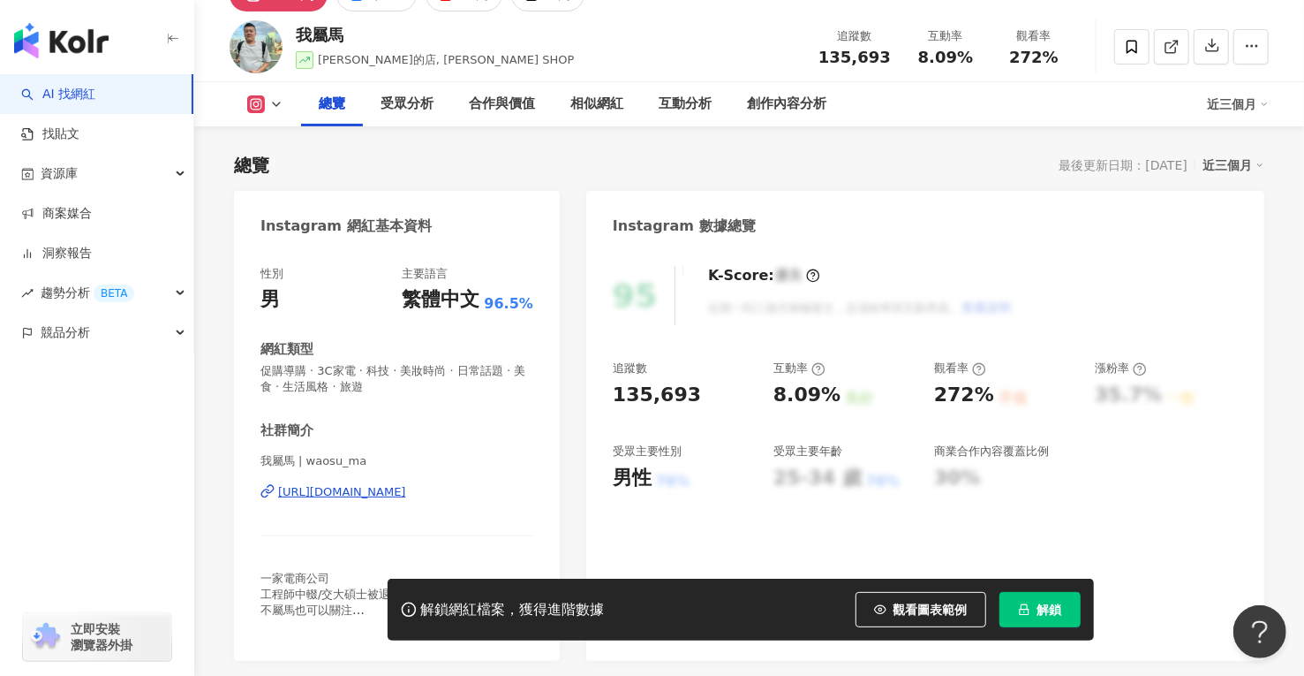
scroll to position [177, 0]
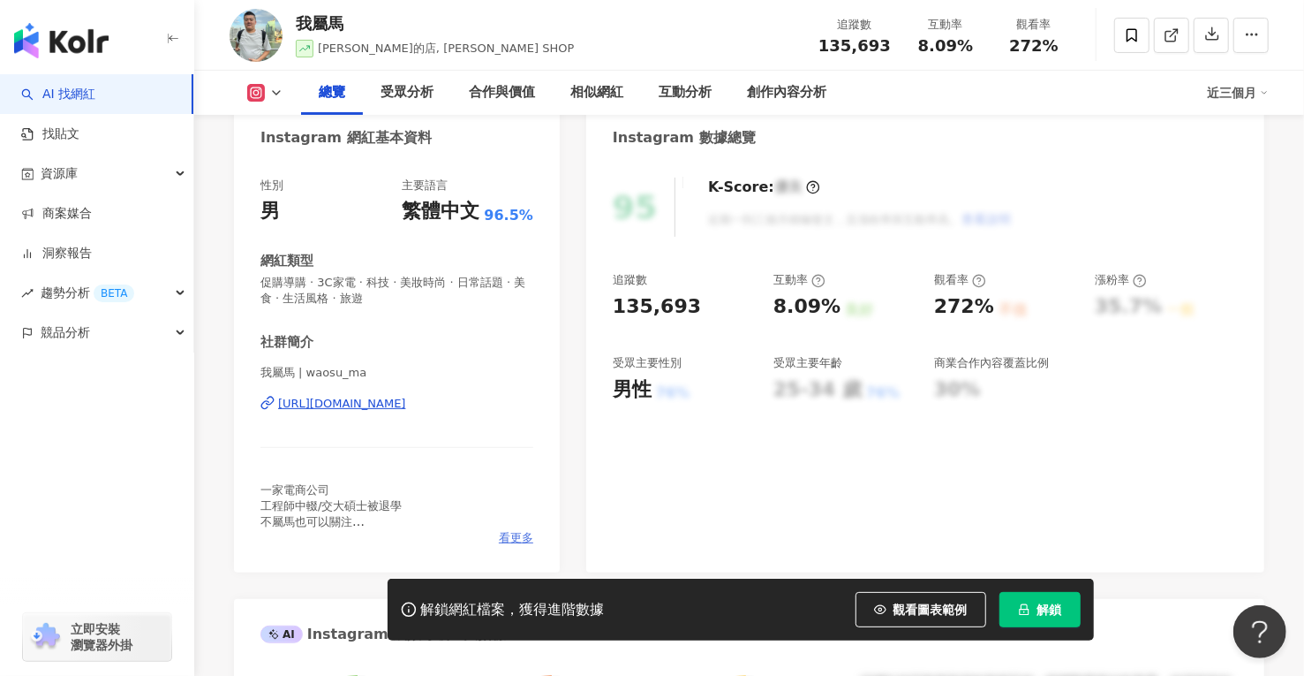
click at [512, 539] on span "看更多" at bounding box center [516, 538] width 34 height 16
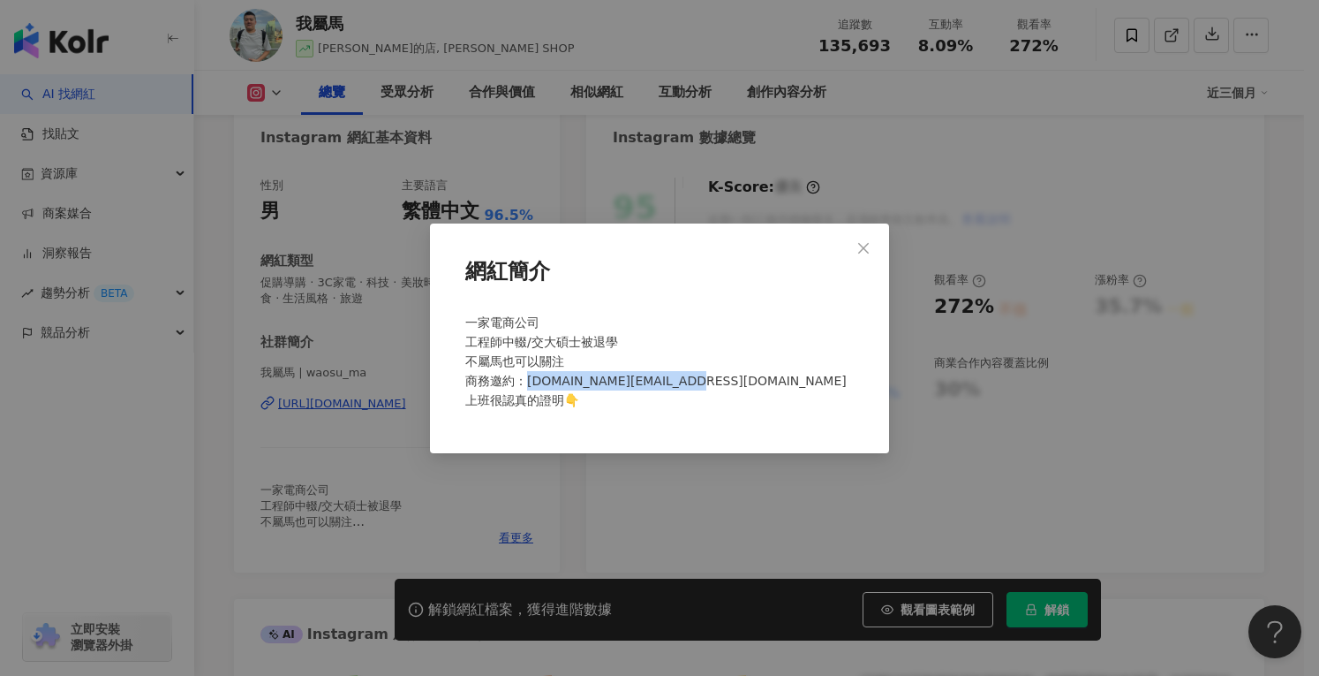
drag, startPoint x: 526, startPoint y: 386, endPoint x: 698, endPoint y: 382, distance: 171.4
click at [698, 382] on div "一家電商公司 工程師中輟/交大碩士被退學 不屬馬也可以關注 商務邀約：waosuma.media@gmail.com 上班很認真的證明👇" at bounding box center [659, 369] width 403 height 126
copy span "waosuma.media@gmail.com"
click at [869, 241] on icon "close" at bounding box center [864, 248] width 14 height 14
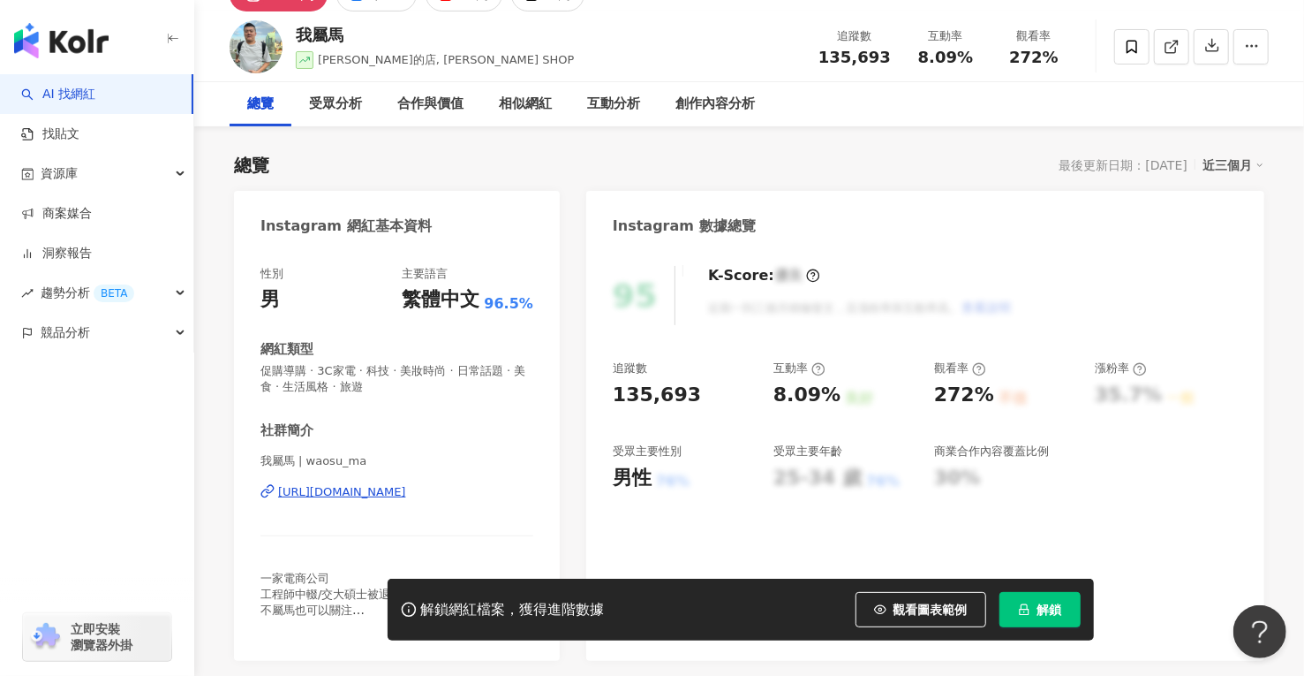
scroll to position [0, 0]
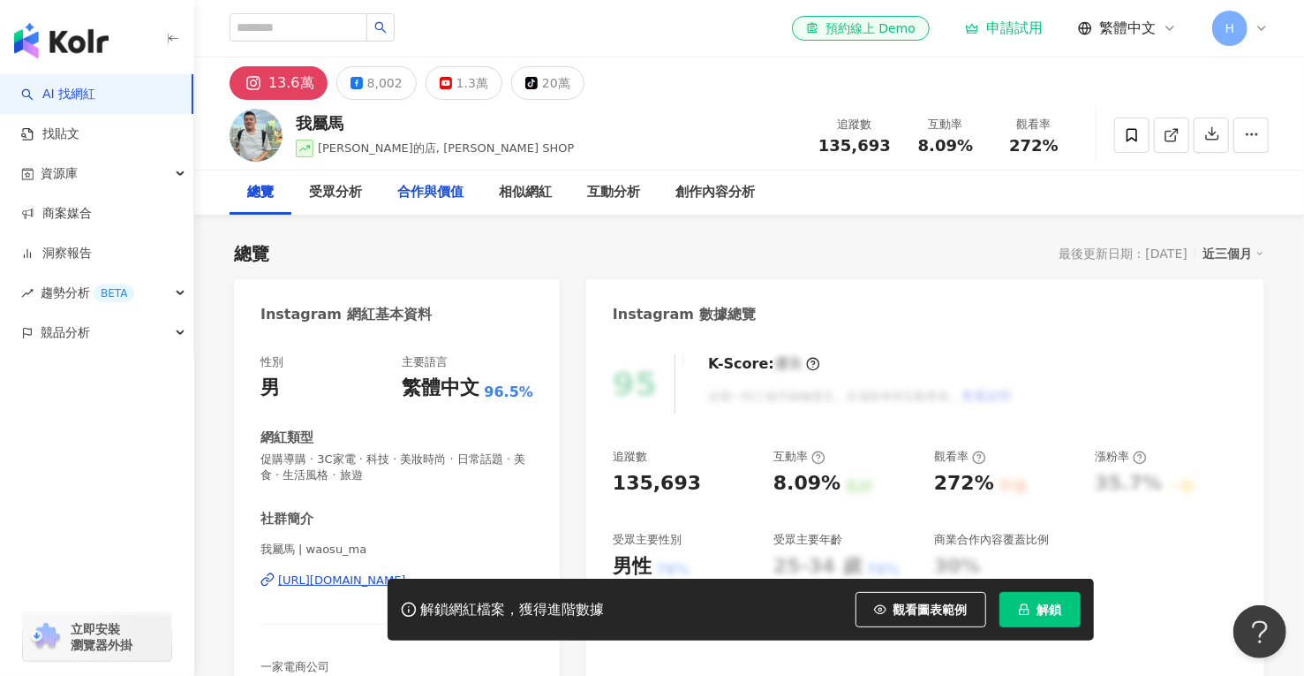
click at [404, 195] on div "合作與價值" at bounding box center [430, 192] width 66 height 21
click at [330, 187] on div "受眾分析" at bounding box center [335, 192] width 53 height 21
click at [970, 29] on icon at bounding box center [972, 28] width 14 height 14
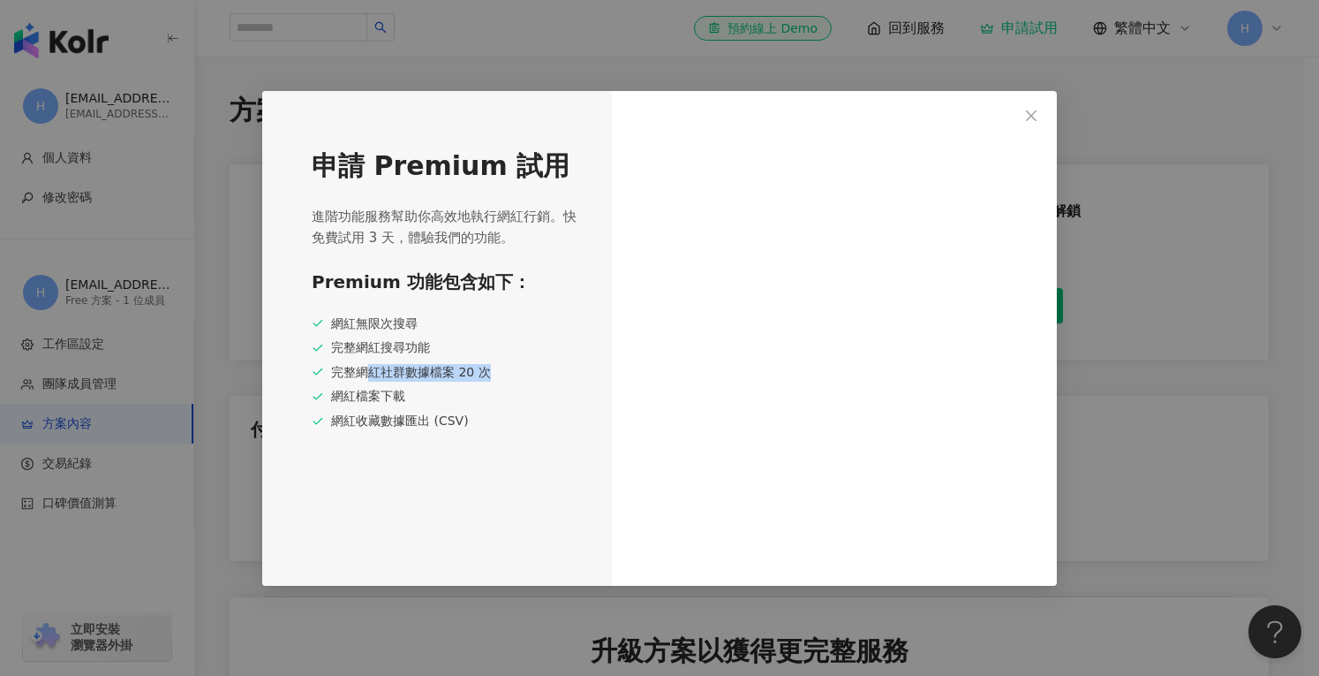
drag, startPoint x: 372, startPoint y: 370, endPoint x: 496, endPoint y: 372, distance: 124.5
click at [496, 372] on div "完整網紅社群數據檔案 20 次" at bounding box center [446, 373] width 268 height 18
click at [345, 406] on div "網紅無限次搜尋 完整網紅搜尋功能 完整網紅社群數據檔案 20 次 網紅檔案下載 網紅收藏數據匯出 (CSV)" at bounding box center [446, 372] width 268 height 115
drag, startPoint x: 348, startPoint y: 418, endPoint x: 391, endPoint y: 418, distance: 43.3
click at [391, 418] on div "網紅收藏數據匯出 (CSV)" at bounding box center [446, 421] width 268 height 18
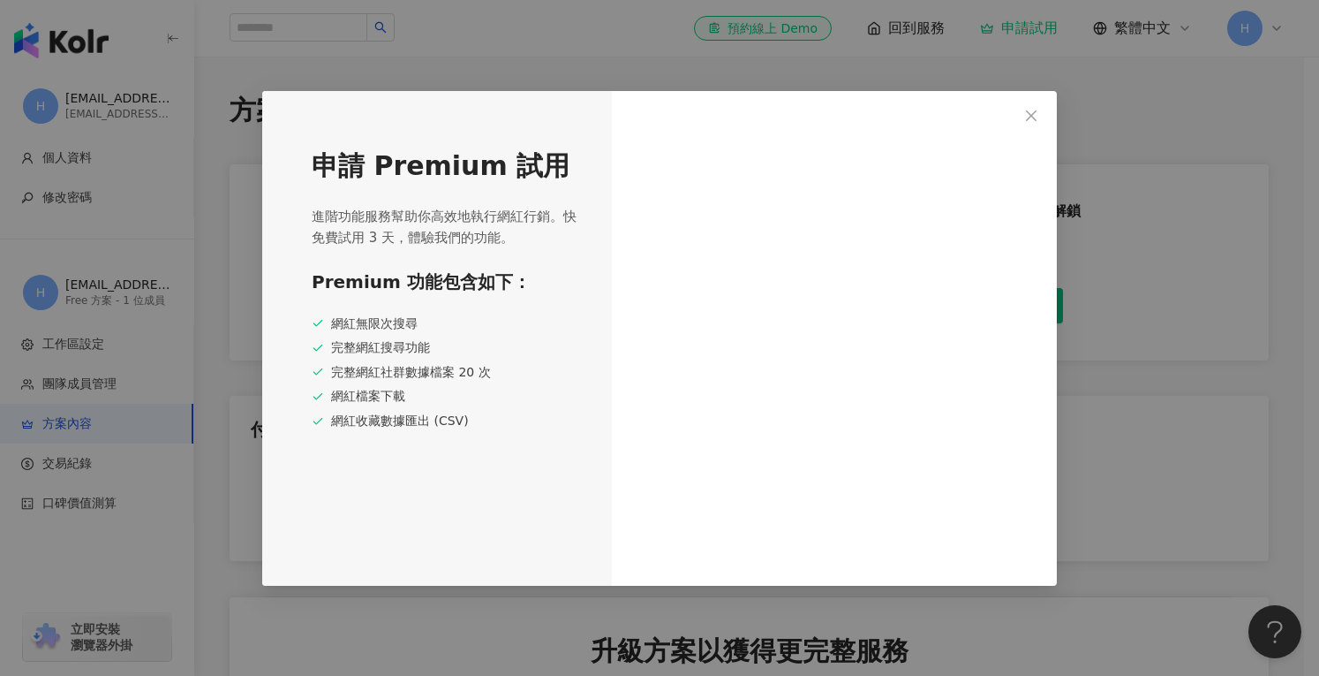
click at [364, 400] on div "網紅檔案下載" at bounding box center [446, 397] width 268 height 18
drag, startPoint x: 361, startPoint y: 361, endPoint x: 402, endPoint y: 388, distance: 48.5
click at [408, 359] on div "網紅無限次搜尋 完整網紅搜尋功能 完整網紅社群數據檔案 20 次 網紅檔案下載 網紅收藏數據匯出 (CSV)" at bounding box center [446, 372] width 268 height 115
click at [376, 347] on div "完整網紅搜尋功能" at bounding box center [446, 348] width 268 height 18
click at [1037, 117] on icon "close" at bounding box center [1031, 116] width 14 height 14
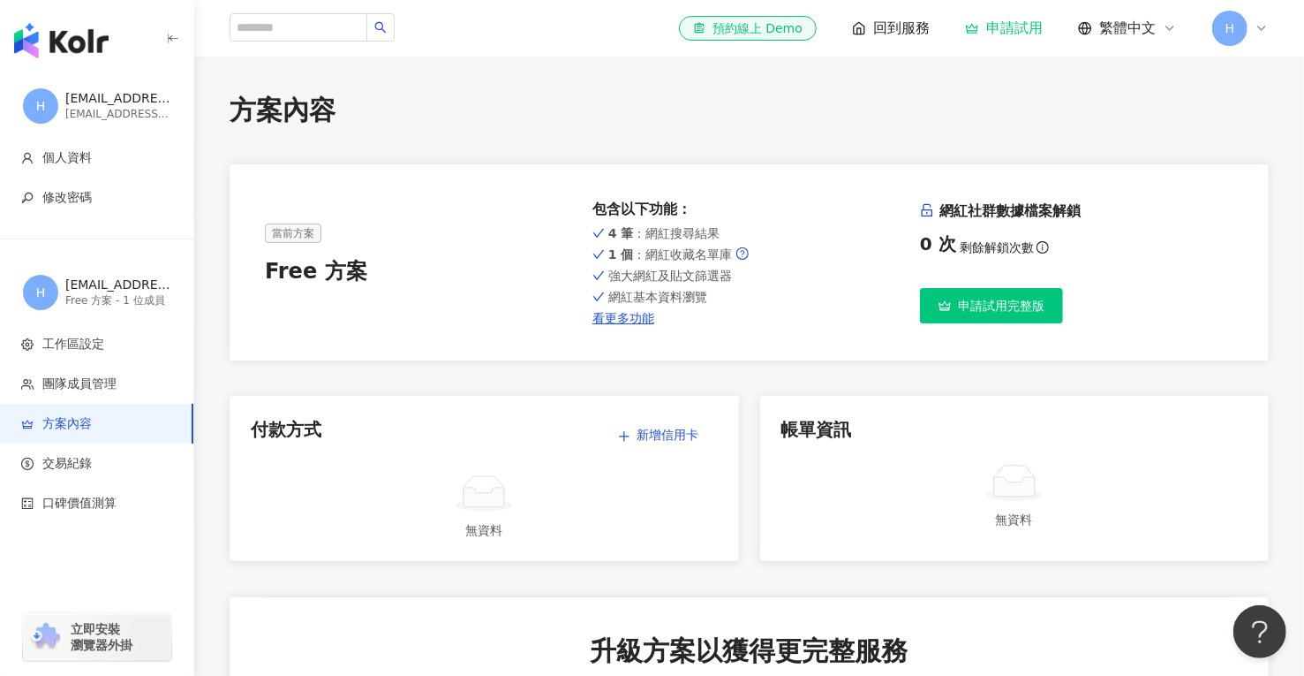
click at [899, 22] on span "回到服務" at bounding box center [901, 28] width 57 height 19
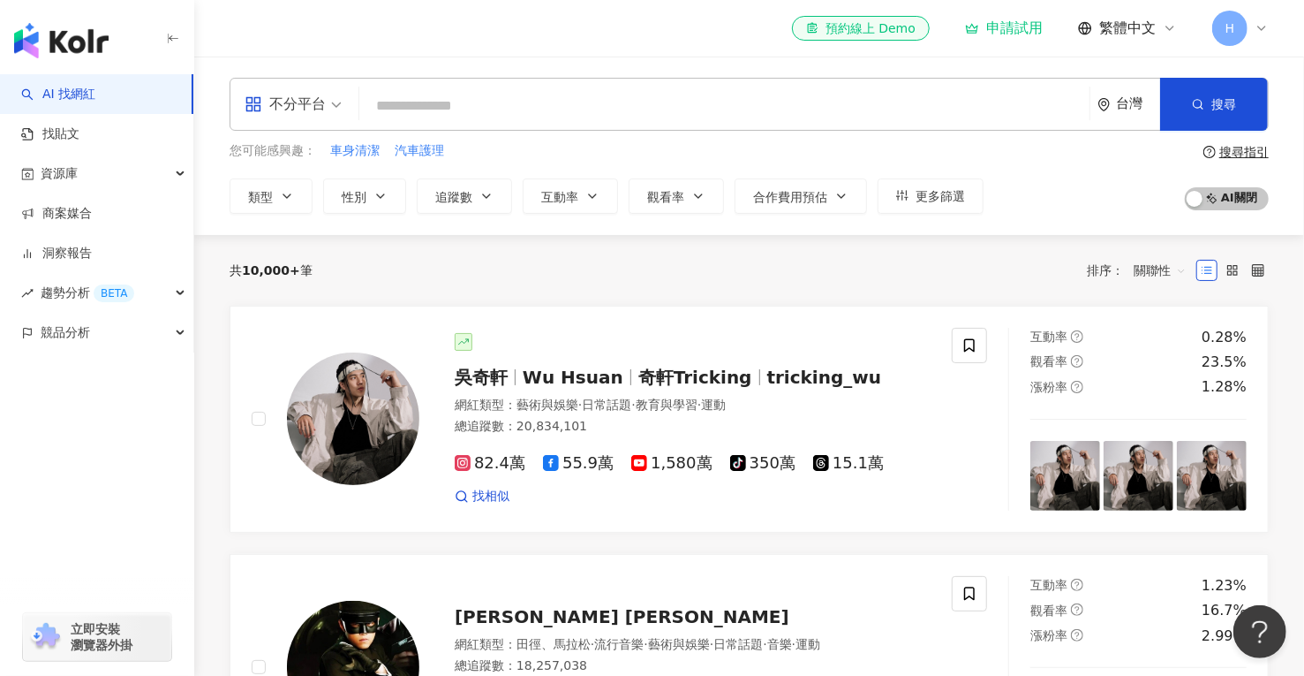
click at [388, 102] on input "search" at bounding box center [725, 106] width 716 height 34
click at [424, 107] on input "search" at bounding box center [725, 106] width 716 height 34
click at [399, 102] on input "search" at bounding box center [725, 106] width 716 height 34
type input "**********"
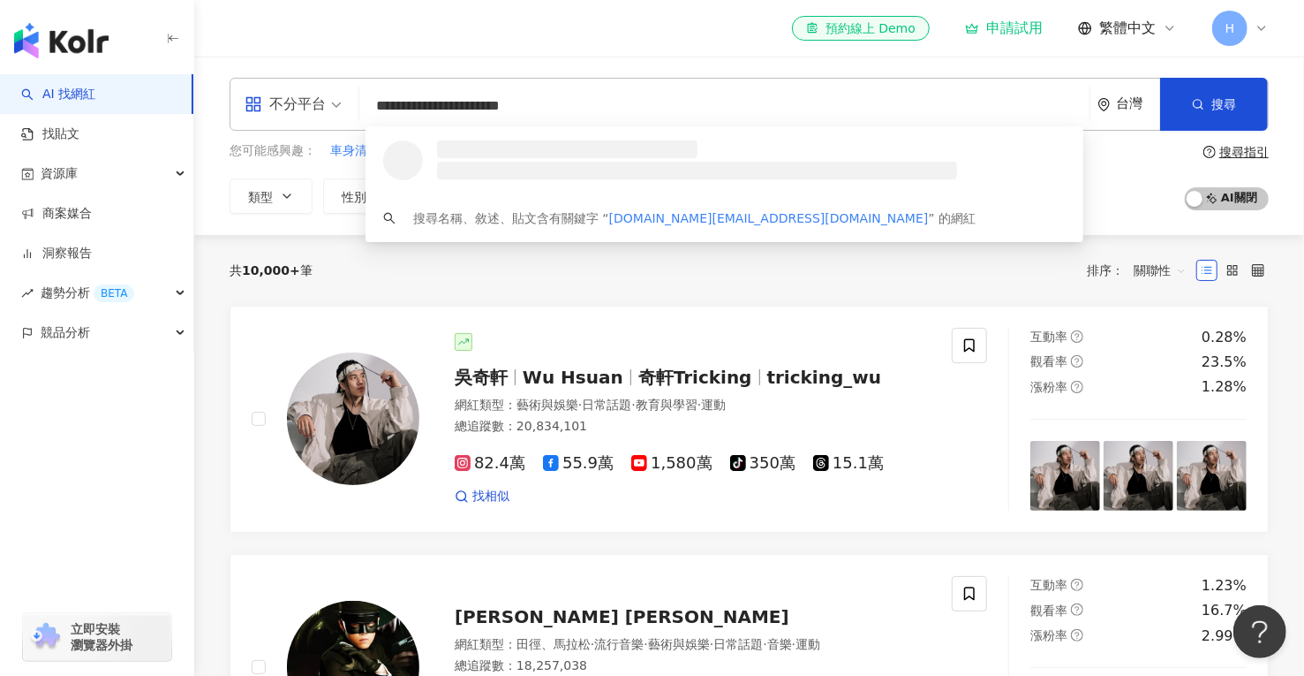
drag, startPoint x: 588, startPoint y: 105, endPoint x: 369, endPoint y: 108, distance: 219.0
click at [369, 108] on input "**********" at bounding box center [725, 106] width 716 height 34
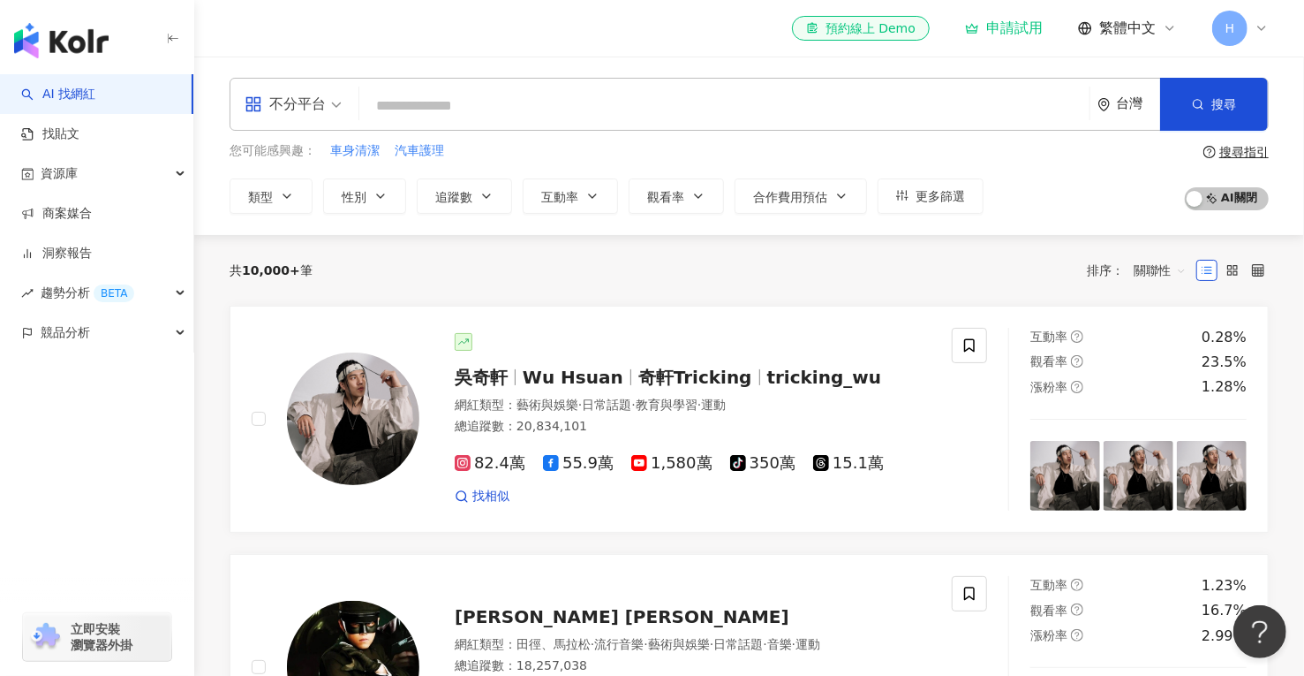
click at [484, 101] on input "search" at bounding box center [725, 106] width 716 height 34
paste input "**"
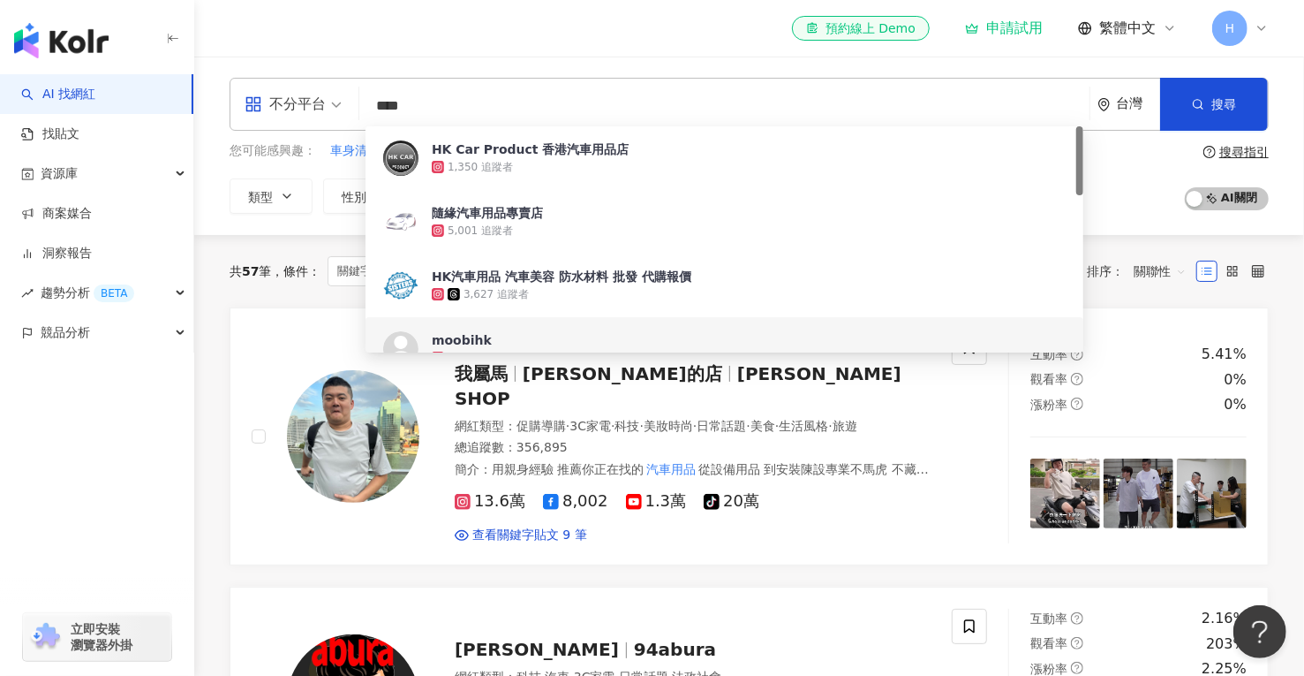
type input "****"
click at [1121, 240] on div "共 57 筆 條件 ： 關鍵字：汽車用品 重置 排序： 關聯性" at bounding box center [750, 271] width 1040 height 72
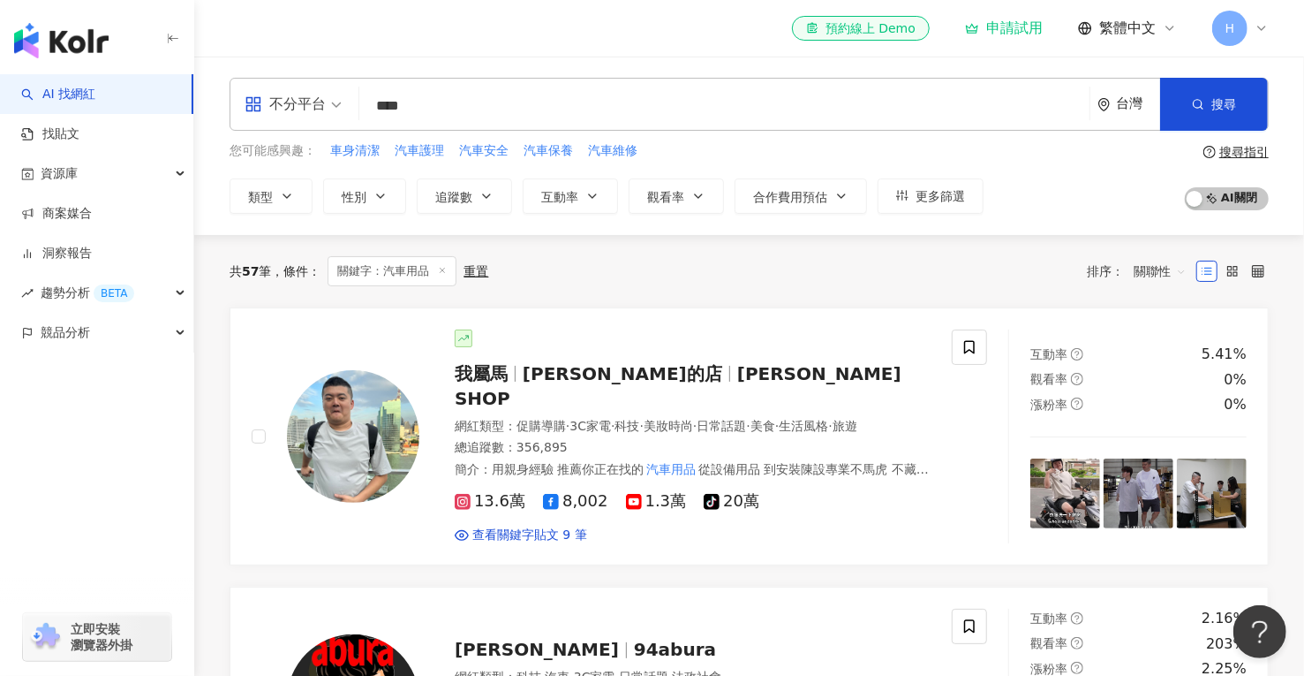
click at [1168, 275] on span "關聯性" at bounding box center [1160, 271] width 53 height 28
click at [1265, 271] on label at bounding box center [1258, 271] width 21 height 21
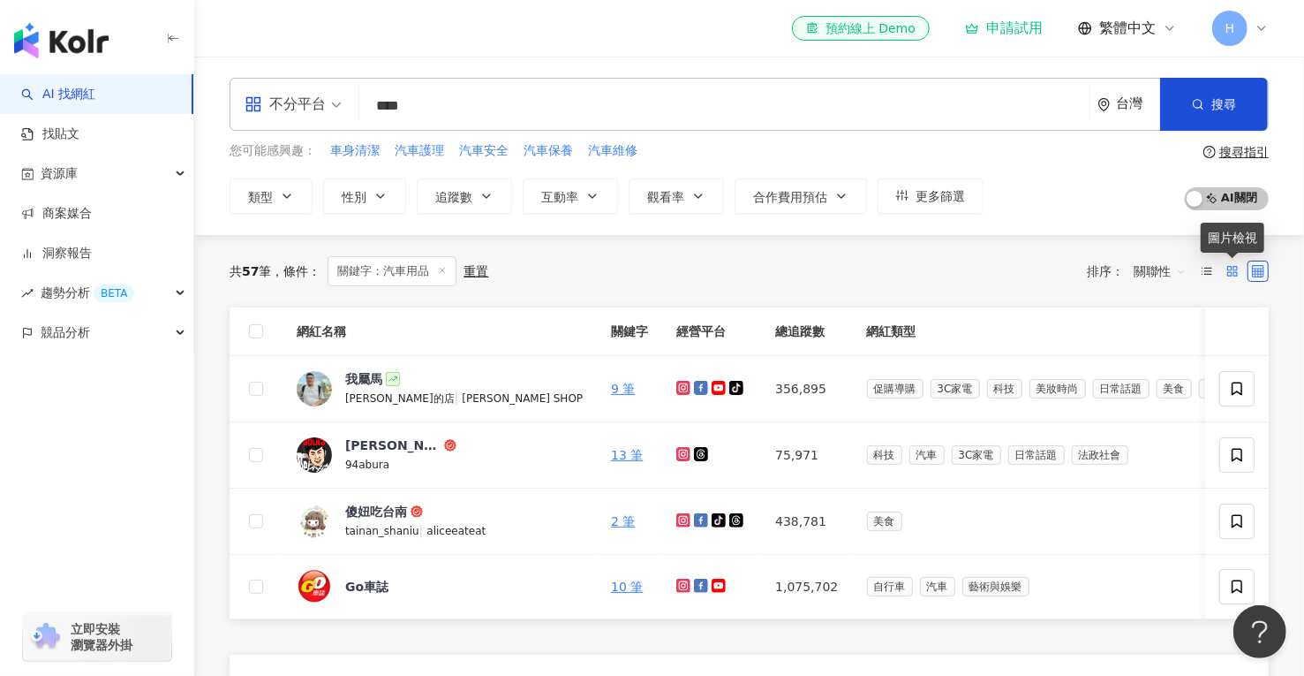
click at [1235, 269] on rect at bounding box center [1236, 268] width 4 height 4
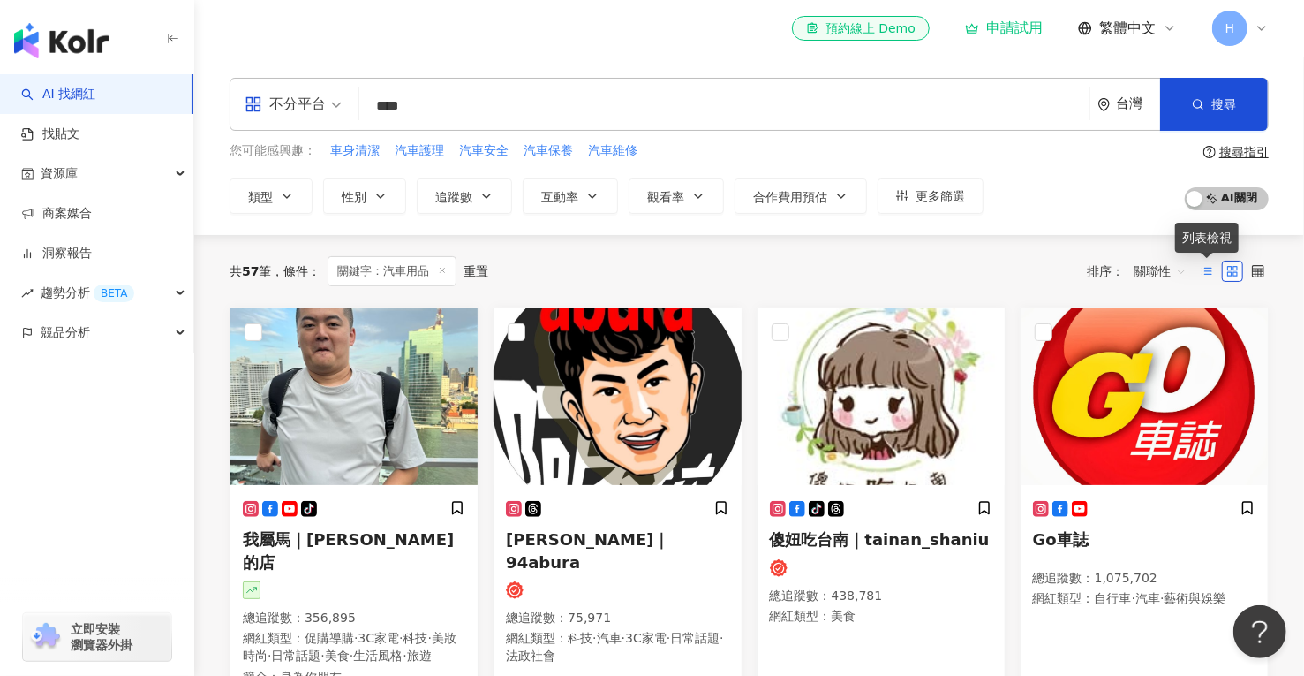
click at [1209, 269] on icon at bounding box center [1207, 271] width 12 height 12
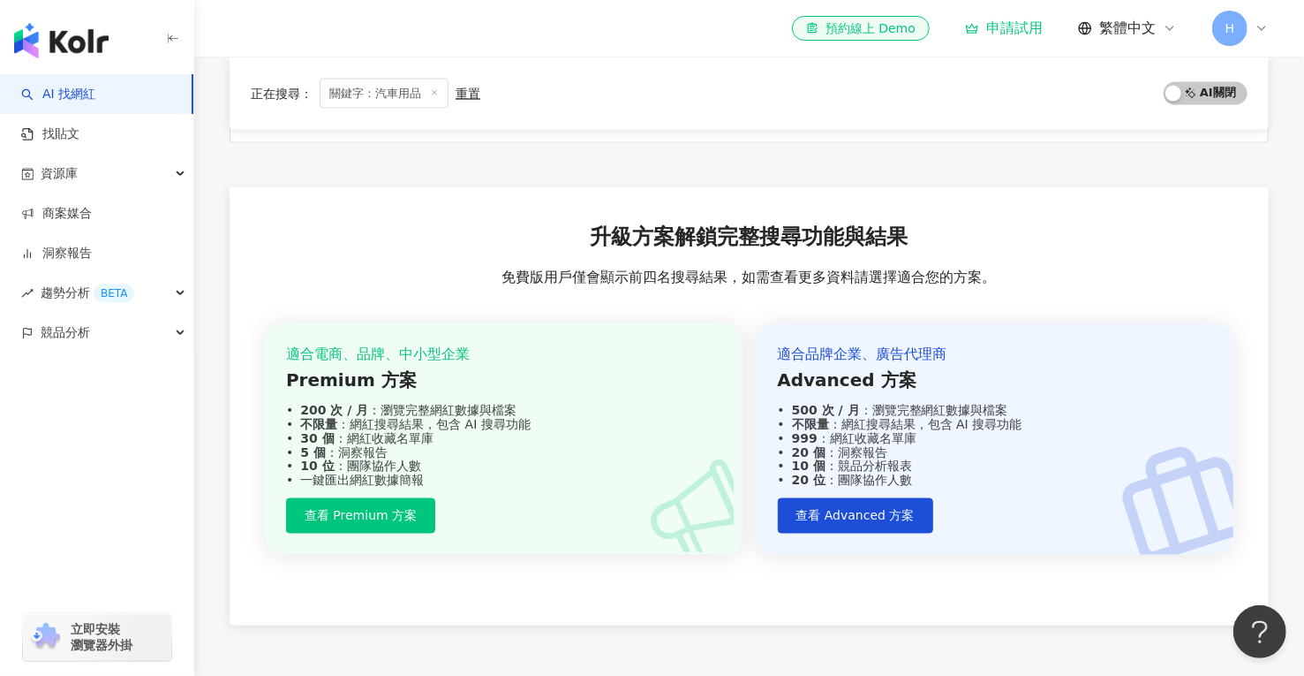
scroll to position [1520, 0]
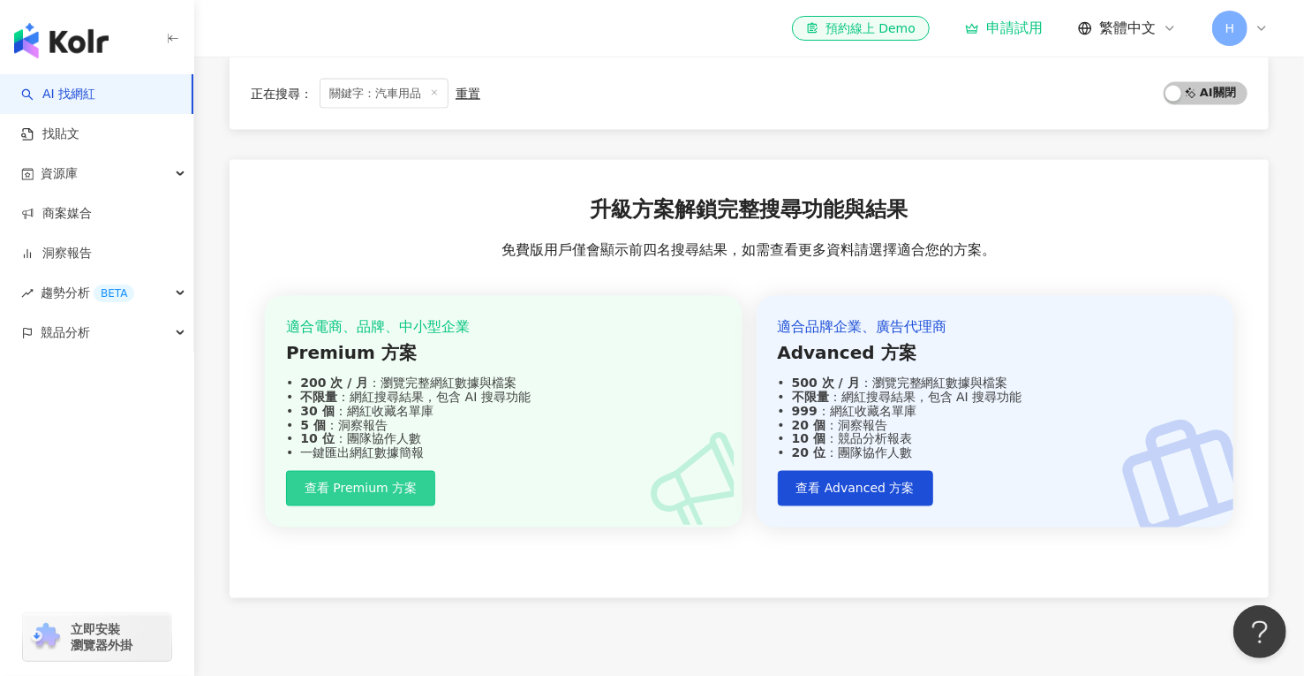
click at [374, 481] on span "查看 Premium 方案" at bounding box center [361, 488] width 112 height 14
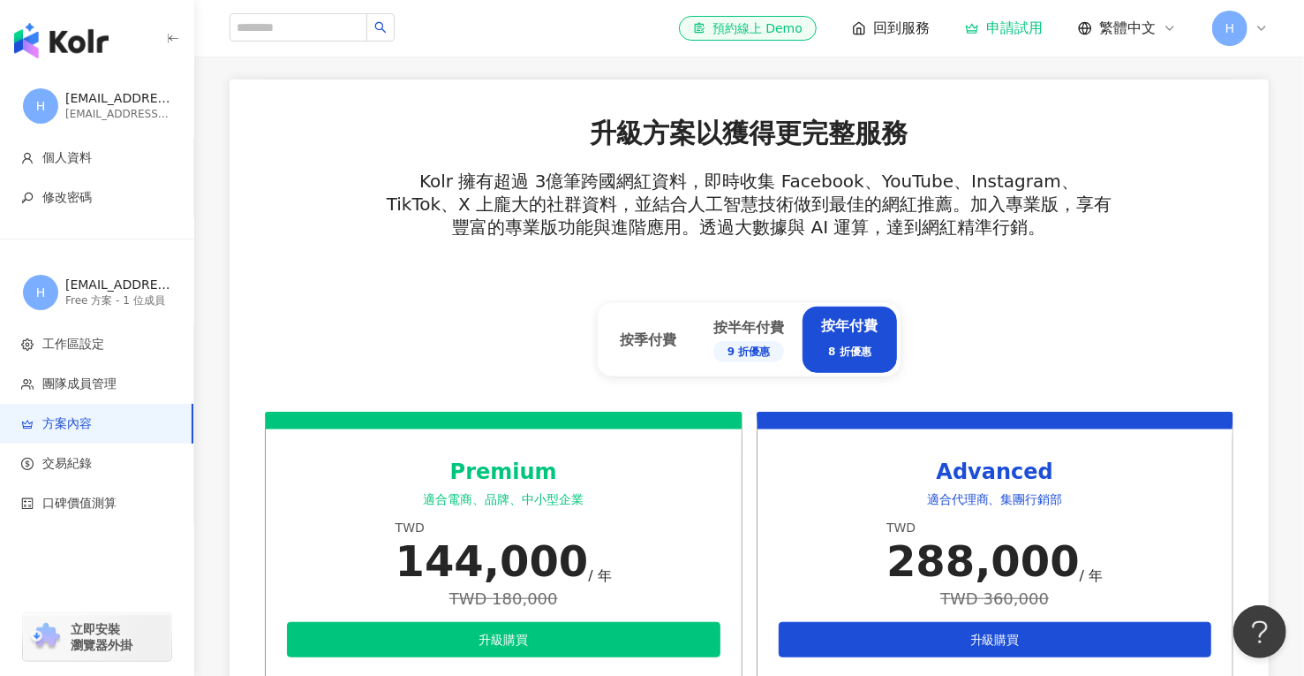
scroll to position [530, 0]
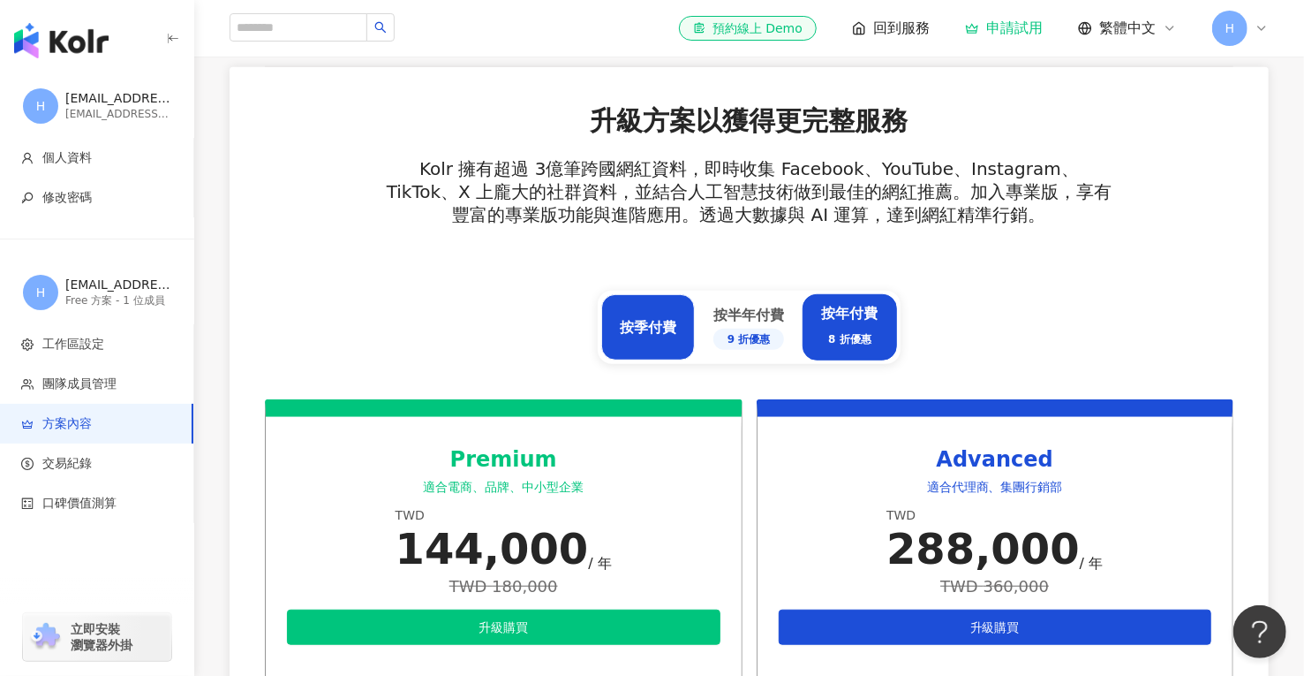
click at [629, 340] on div "按季付費" at bounding box center [648, 327] width 94 height 66
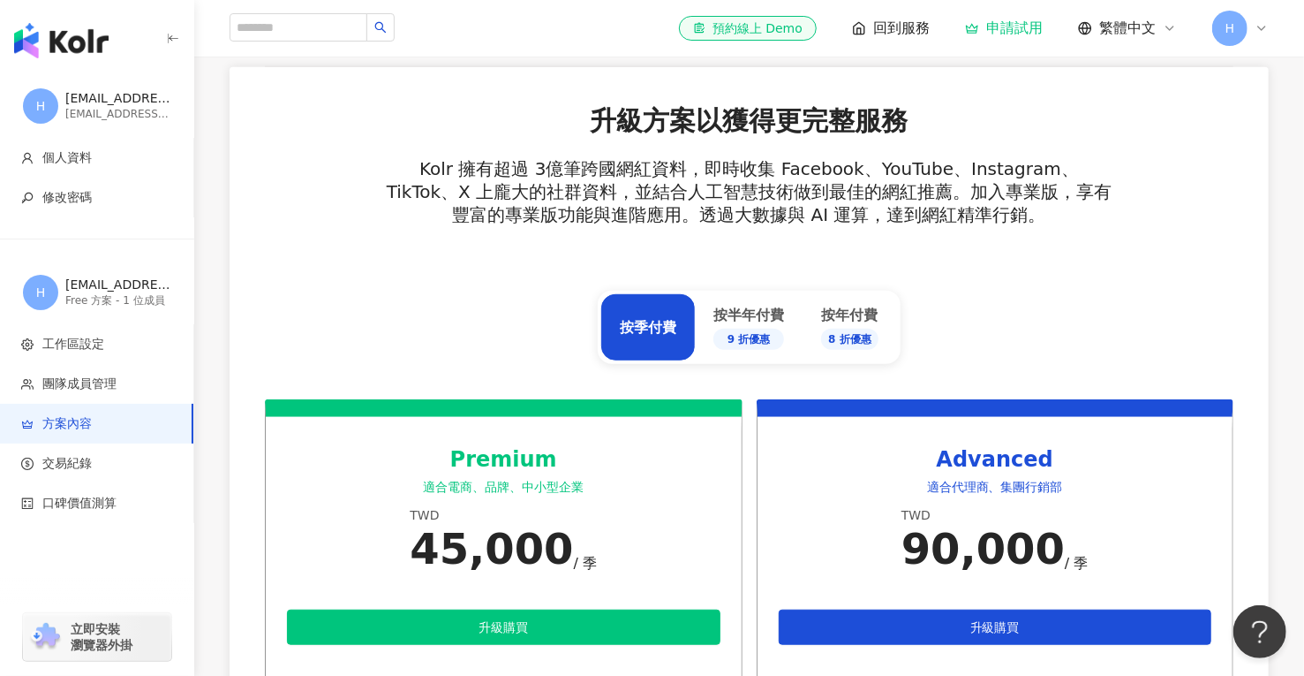
scroll to position [618, 0]
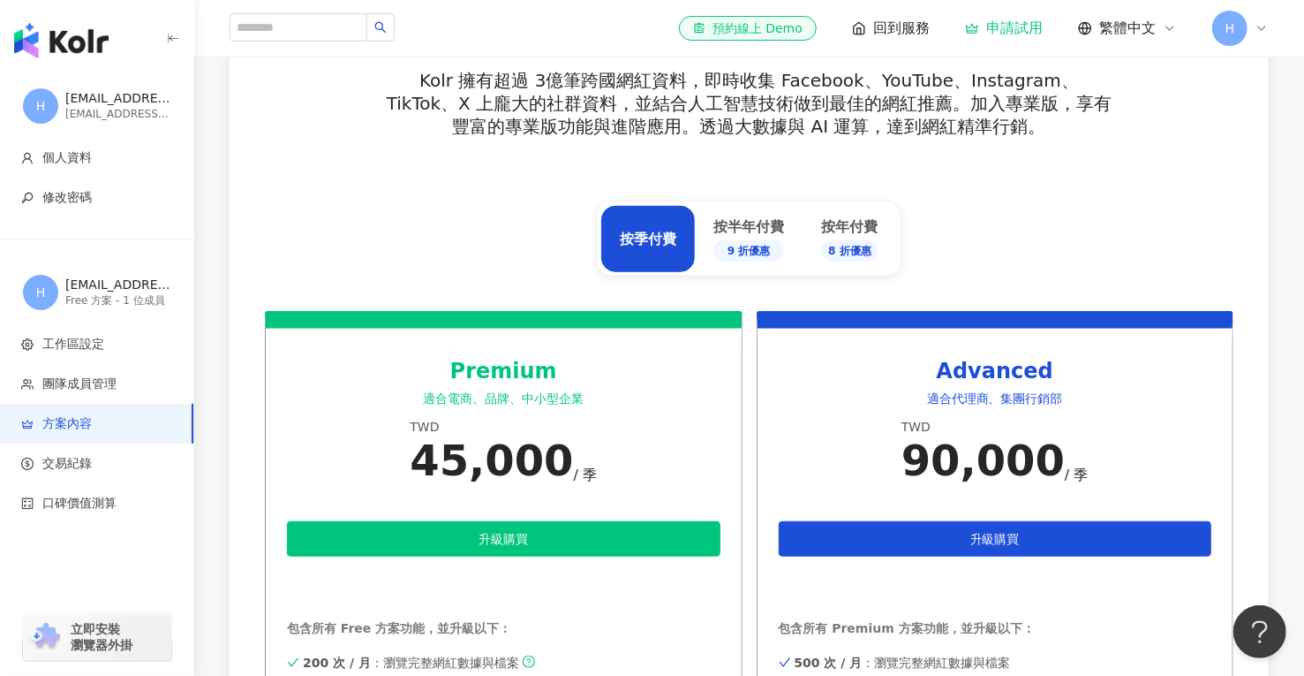
click at [1031, 241] on div "升級方案以獲得更完整服務 Kolr 擁有超過 3億筆跨國網紅資料，即時收集 Facebook、YouTube、Instagram、TikTok、X 上龐大的社…" at bounding box center [749, 162] width 969 height 297
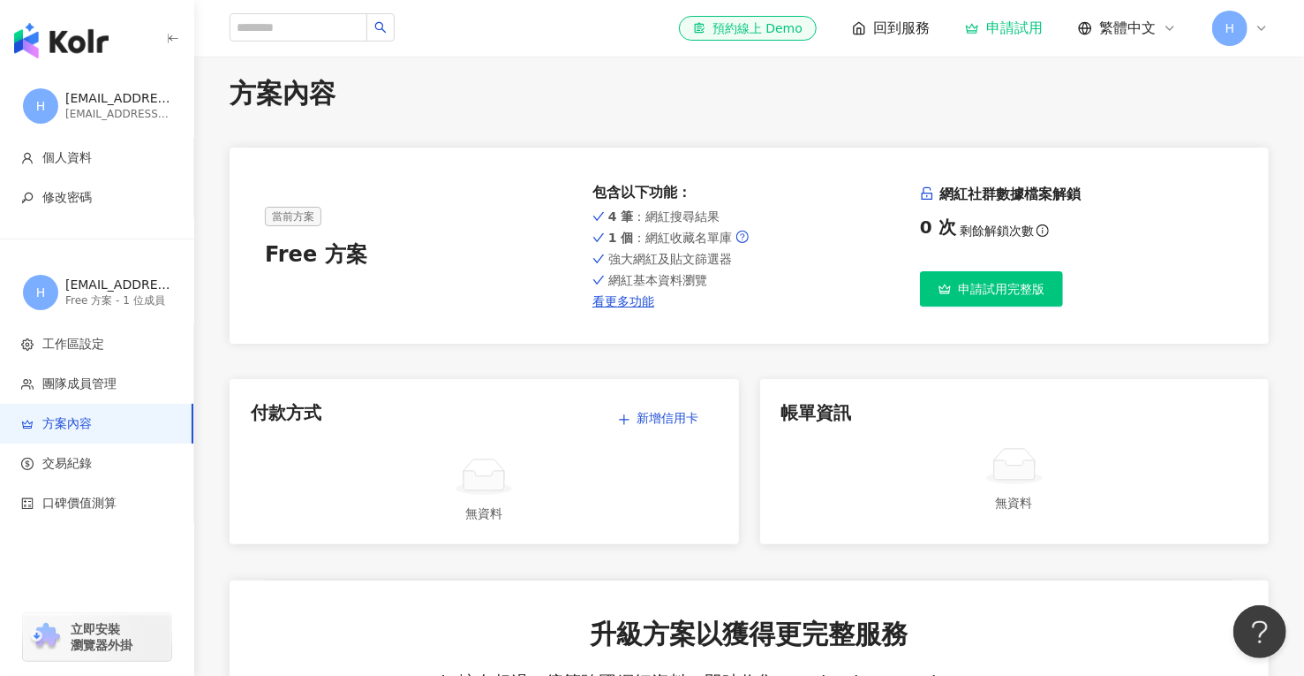
scroll to position [0, 0]
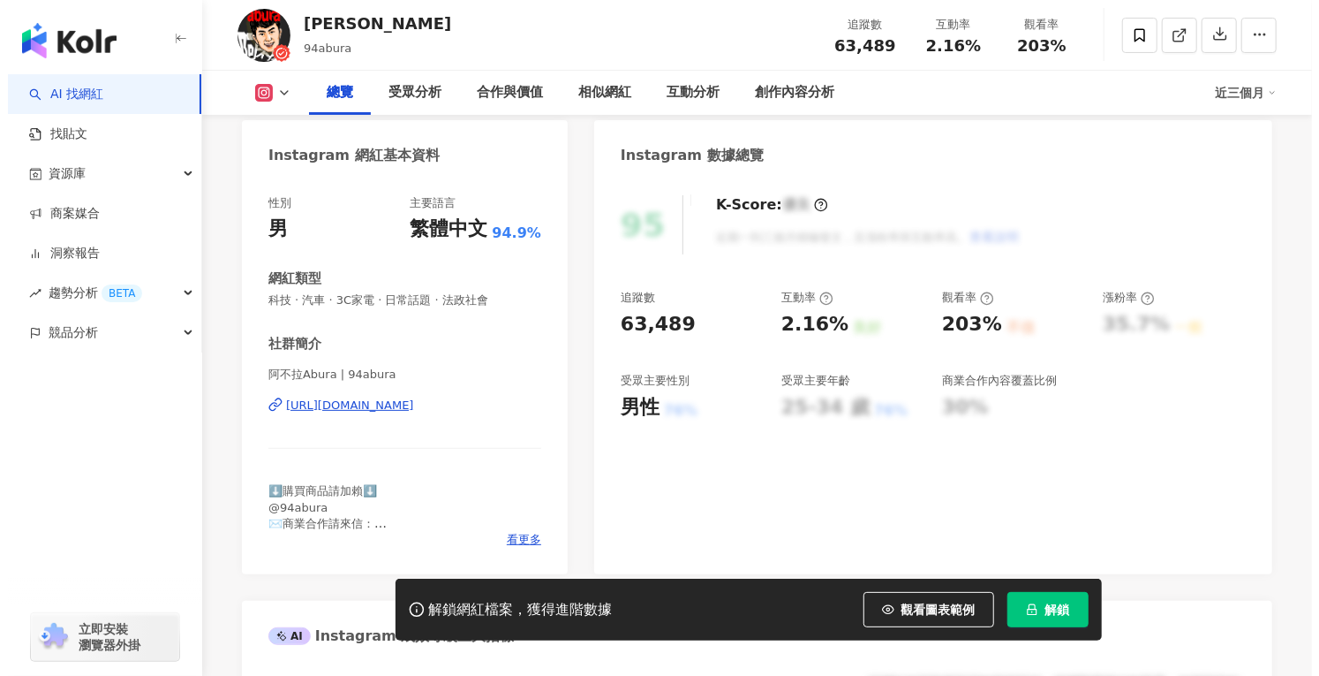
scroll to position [177, 0]
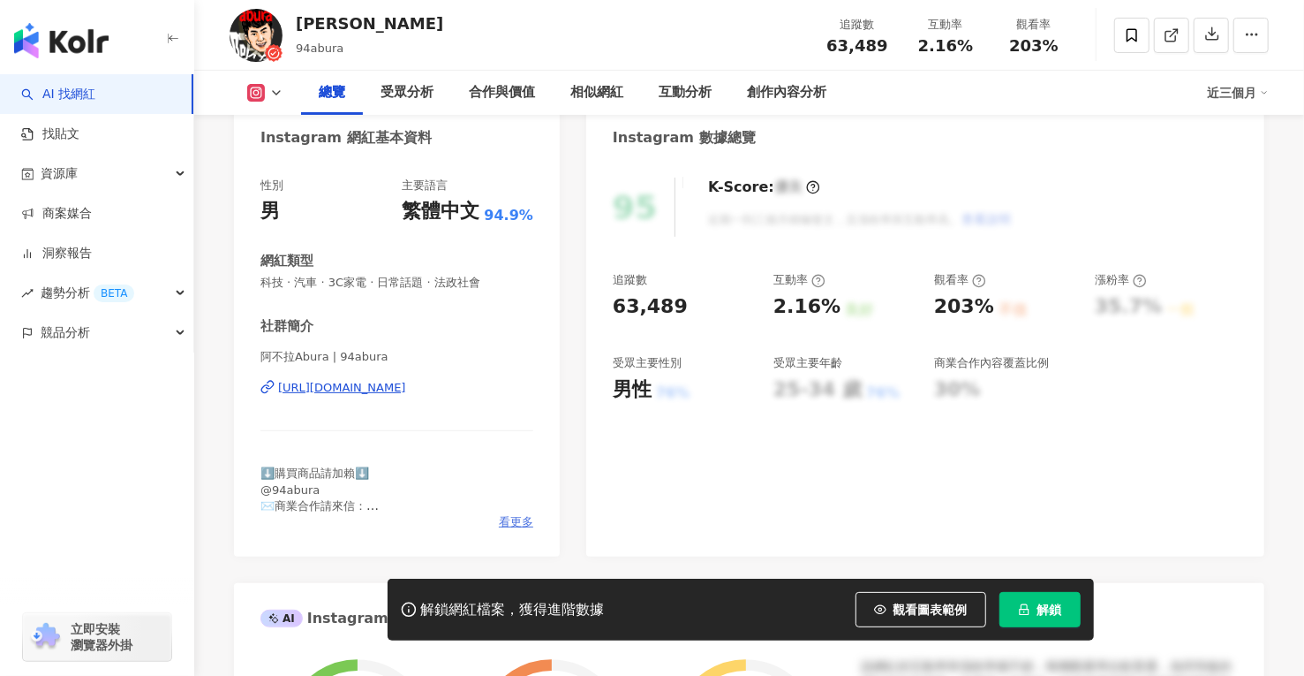
click at [510, 520] on span "看更多" at bounding box center [516, 522] width 34 height 16
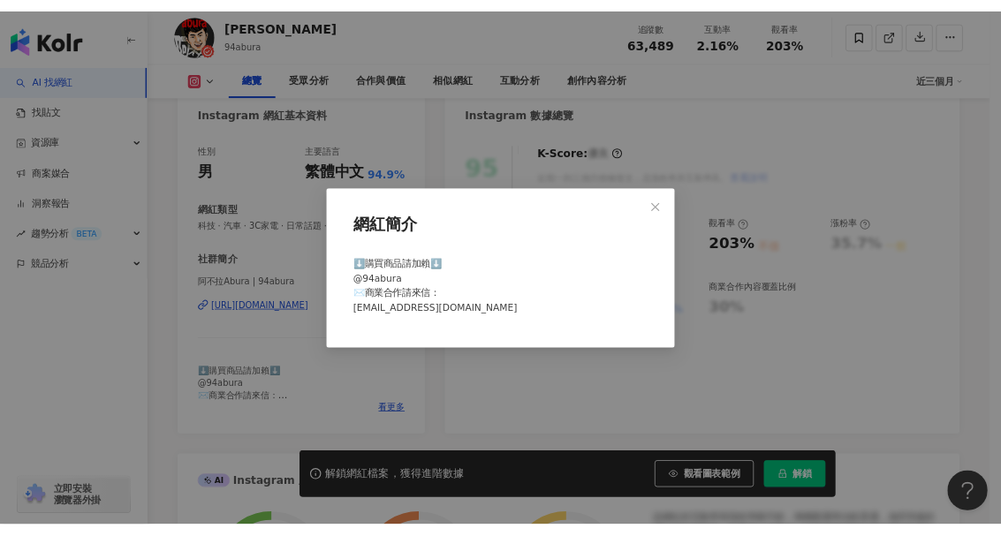
scroll to position [0, 0]
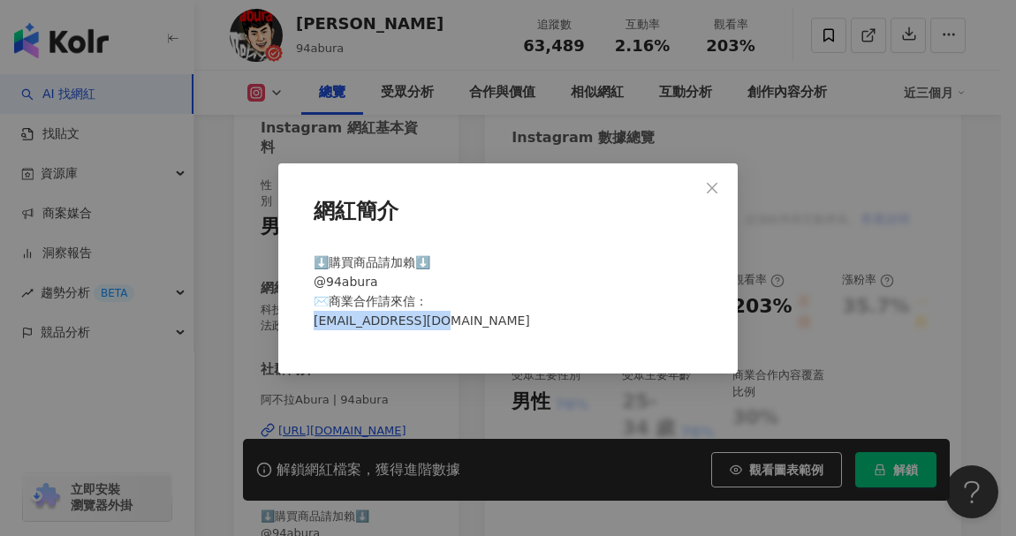
drag, startPoint x: 442, startPoint y: 321, endPoint x: 311, endPoint y: 317, distance: 130.8
click at [311, 317] on div "⬇️購買商品請加賴⬇️ @94abura ✉️商業合作請來信： 594abura@gmail.com" at bounding box center [507, 299] width 403 height 107
copy span "594abura@gmail.com"
click at [225, 423] on div "網紅簡介 ⬇️購買商品請加賴⬇️ @94abura ✉️商業合作請來信： 594abura@gmail.com" at bounding box center [508, 268] width 1016 height 536
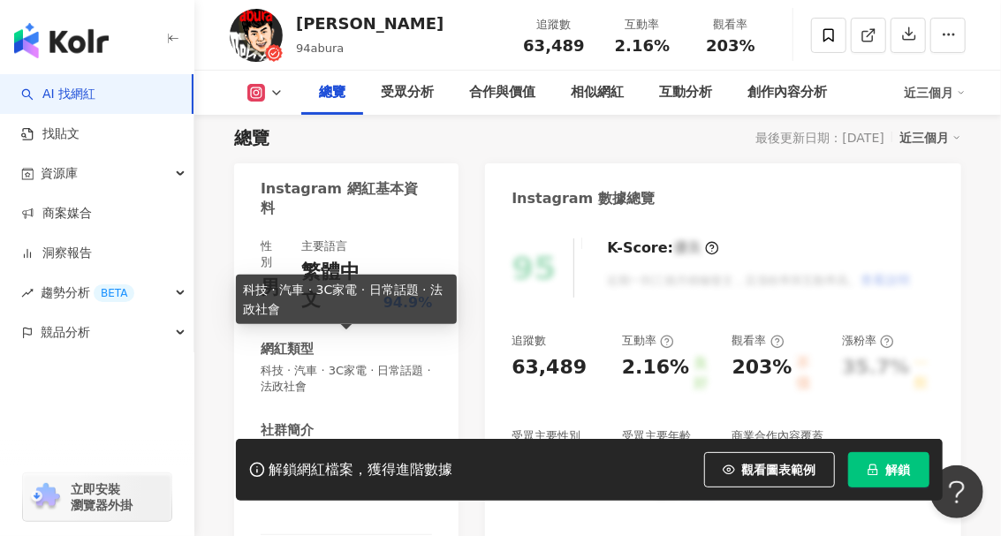
scroll to position [88, 0]
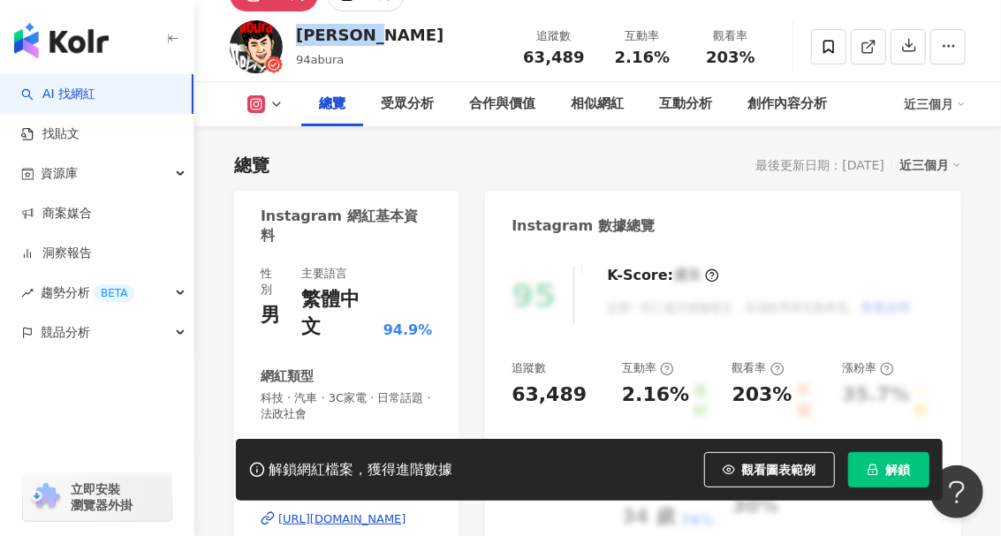
drag, startPoint x: 295, startPoint y: 40, endPoint x: 399, endPoint y: 40, distance: 104.2
click at [399, 40] on div "阿不拉Abura 94abura 追蹤數 63,489 互動率 2.16% 觀看率 203%" at bounding box center [597, 46] width 806 height 70
copy div "阿不拉Abura"
click at [277, 102] on icon at bounding box center [276, 104] width 14 height 14
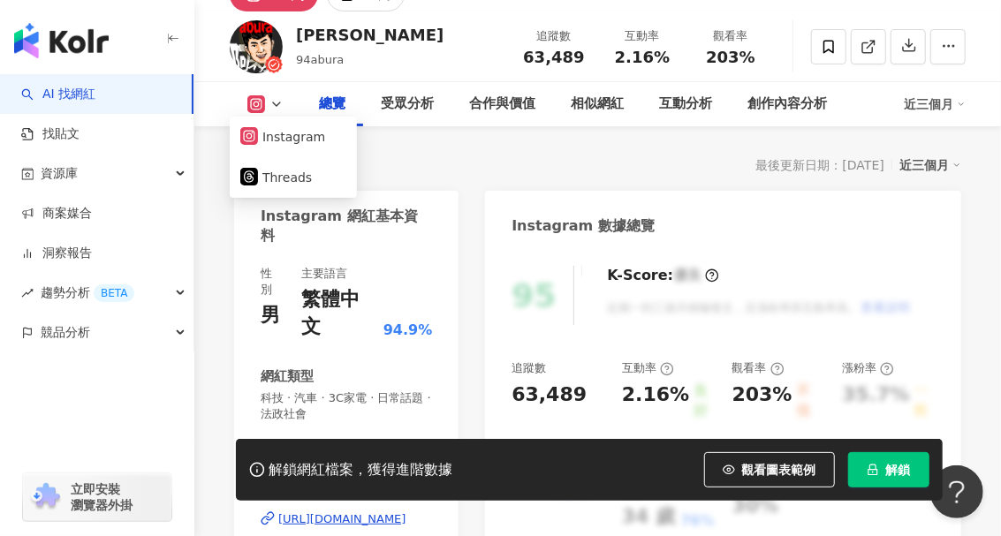
click at [449, 159] on div "總覽 最後更新日期：2025/9/10 近三個月" at bounding box center [597, 165] width 727 height 25
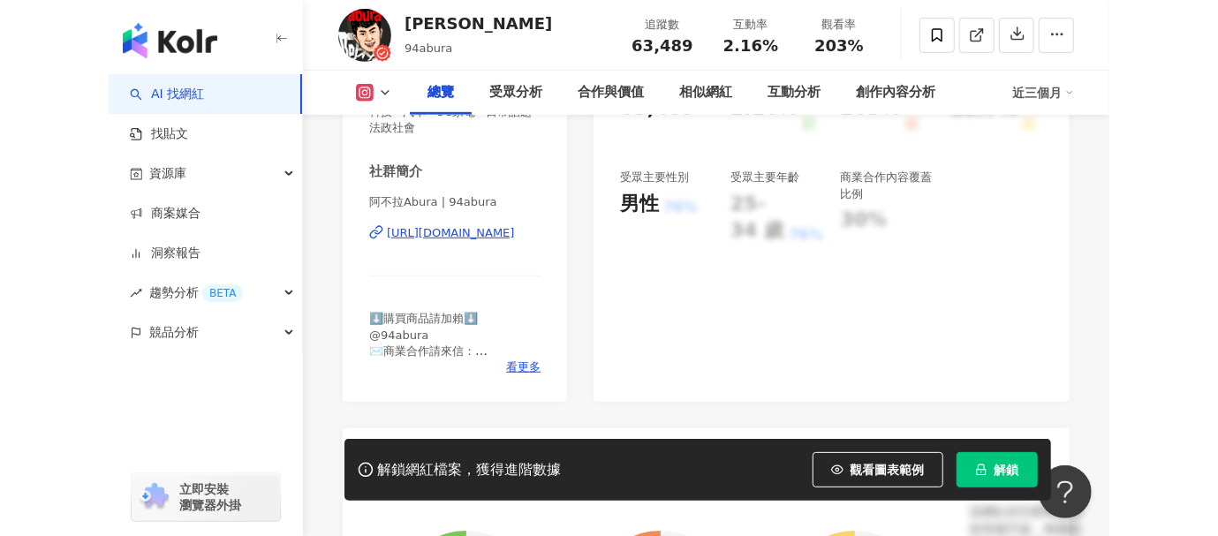
scroll to position [0, 0]
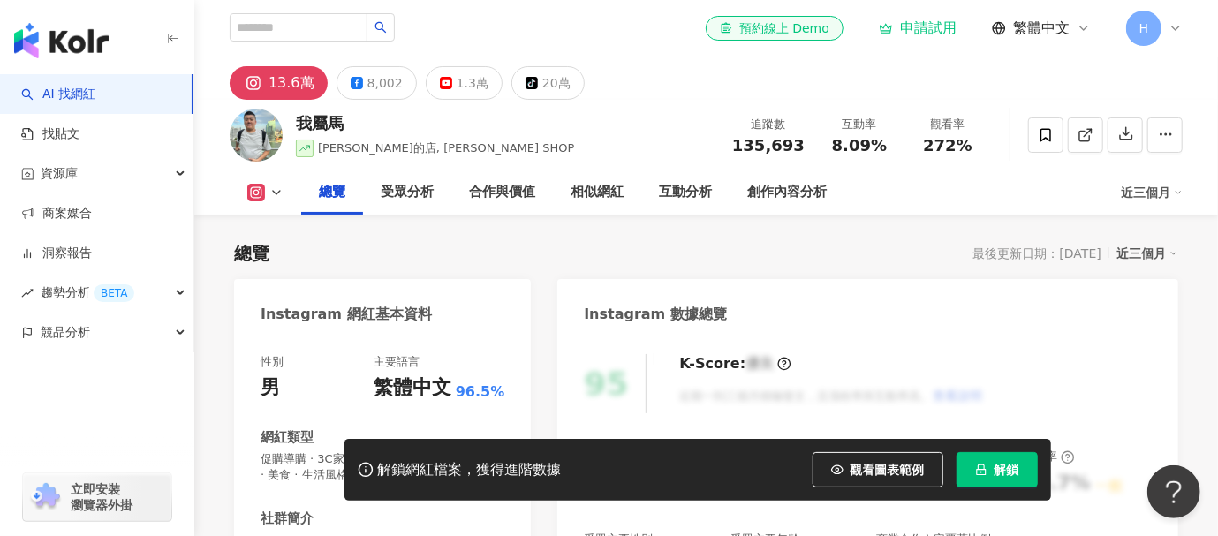
scroll to position [177, 0]
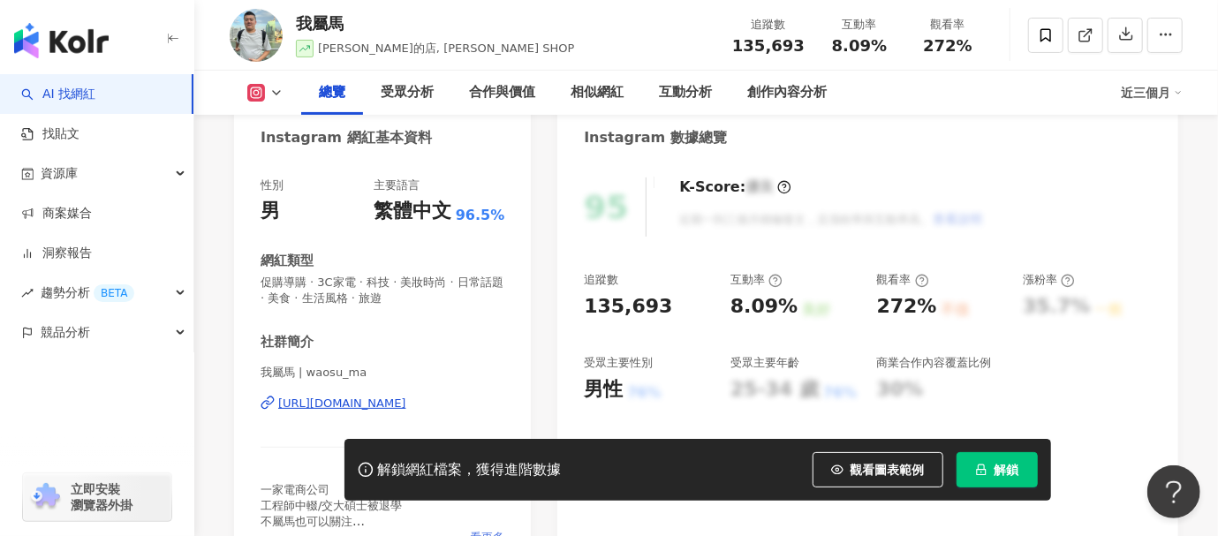
click at [489, 521] on span "看更多" at bounding box center [487, 538] width 34 height 16
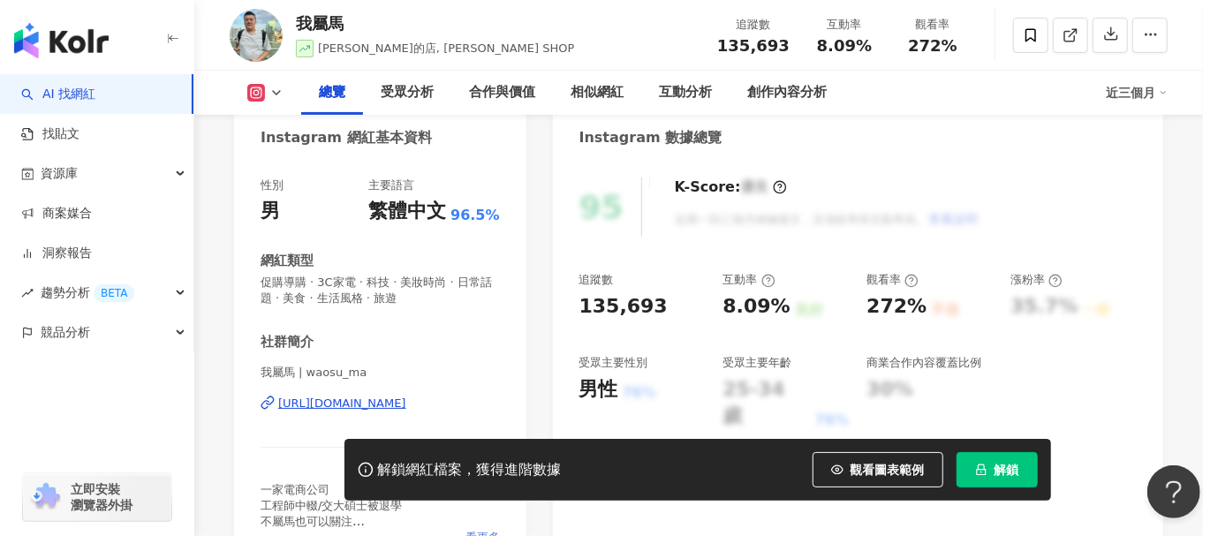
scroll to position [353, 0]
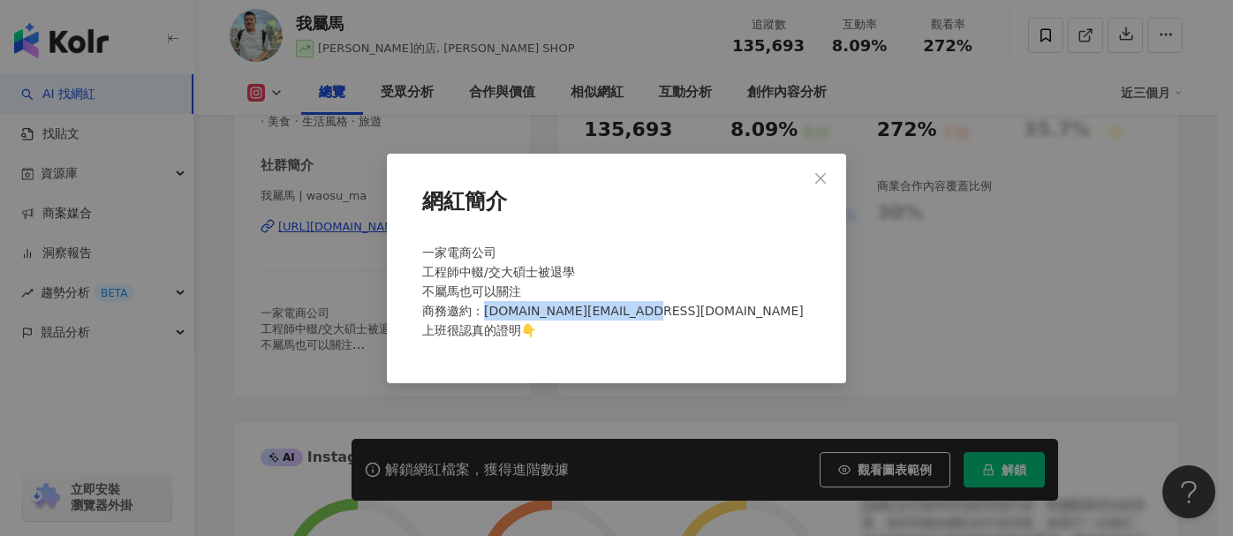
drag, startPoint x: 511, startPoint y: 310, endPoint x: 669, endPoint y: 309, distance: 158.1
click at [669, 309] on div "一家電商公司 工程師中輟/交大碩士被退學 不屬馬也可以關注 商務邀約：waosuma.media@gmail.com 上班很認真的證明👇" at bounding box center [616, 299] width 403 height 126
copy span "waosuma.media@gmail.com"
click at [110, 438] on div "網紅簡介 一家電商公司 工程師中輟/交大碩士被退學 不屬馬也可以關注 商務邀約：waosuma.media@gmail.com 上班很認真的證明👇" at bounding box center [616, 268] width 1233 height 536
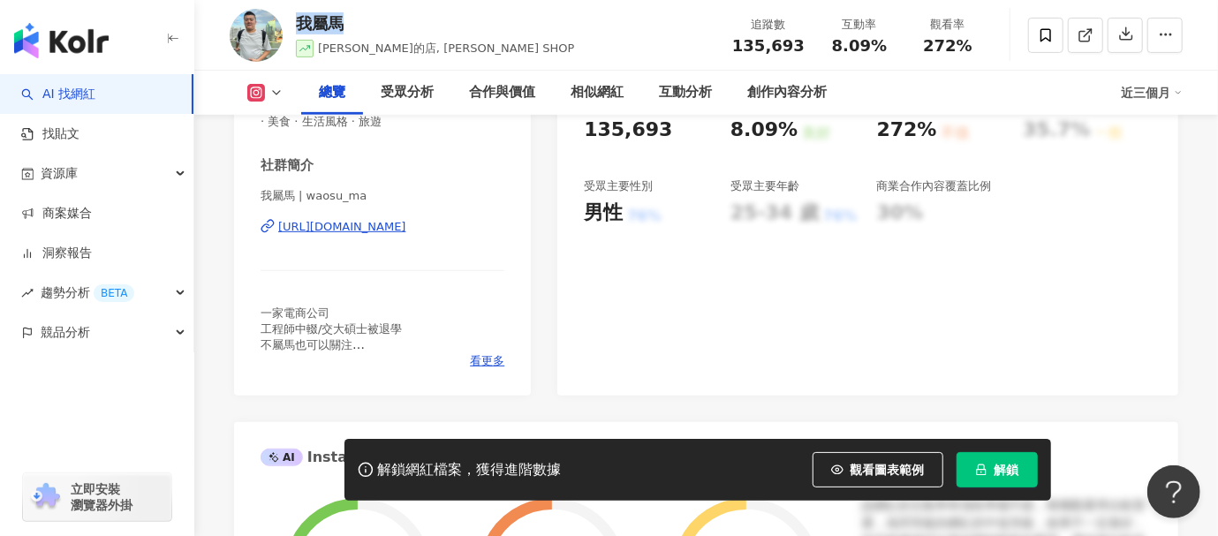
drag, startPoint x: 299, startPoint y: 26, endPoint x: 337, endPoint y: 24, distance: 38.9
click at [337, 24] on div "我屬馬" at bounding box center [435, 23] width 278 height 22
copy div "我屬馬"
click at [94, 402] on div "button" at bounding box center [97, 410] width 194 height 117
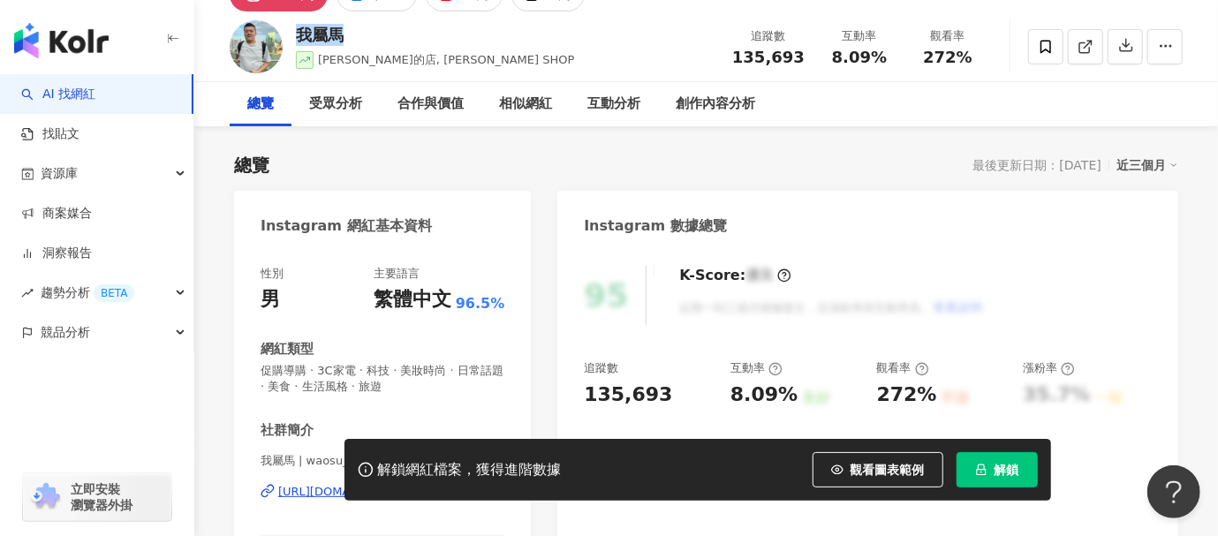
scroll to position [0, 0]
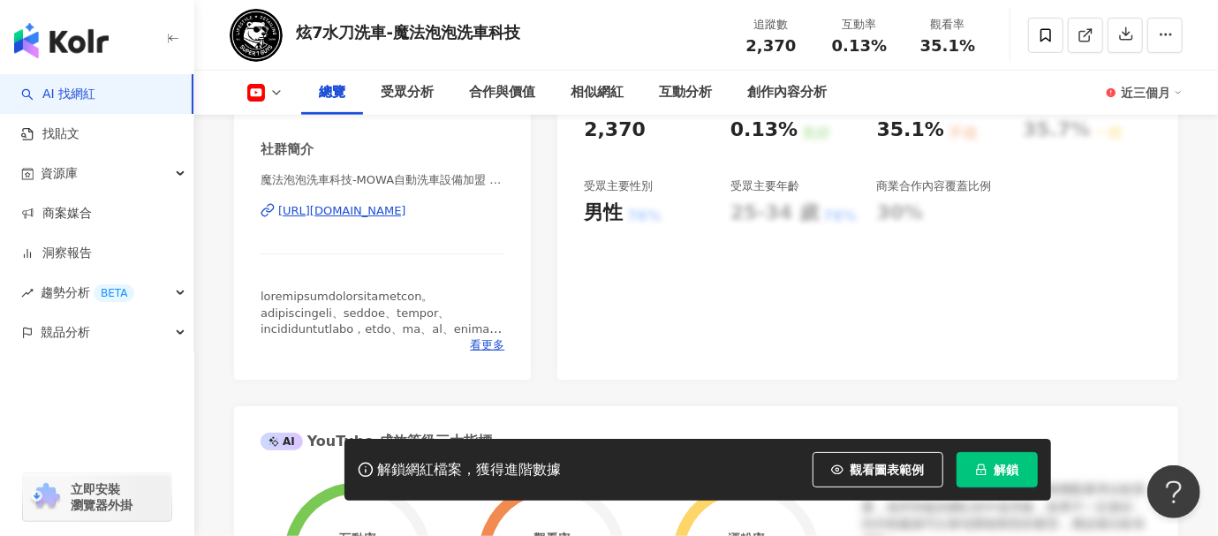
scroll to position [442, 0]
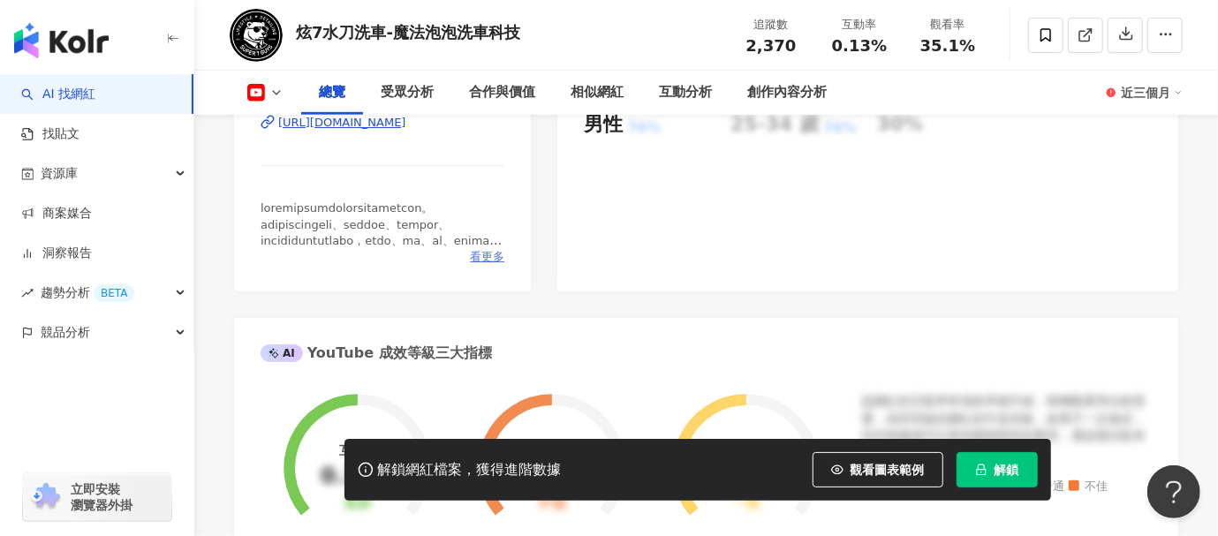
click at [487, 253] on span "看更多" at bounding box center [487, 257] width 34 height 16
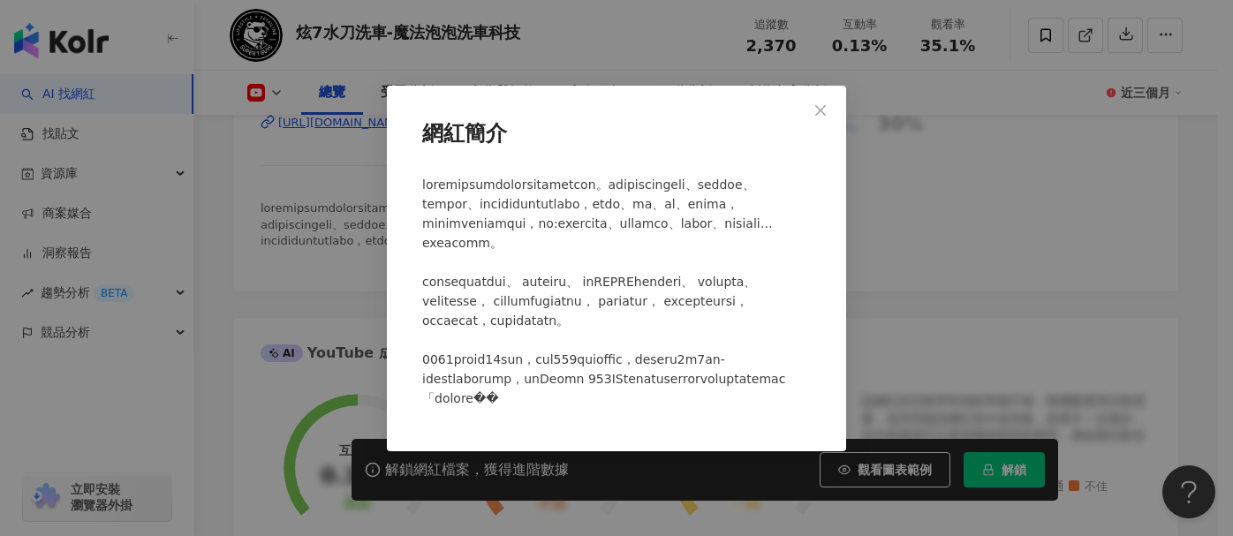
click at [823, 103] on icon "close" at bounding box center [820, 110] width 14 height 14
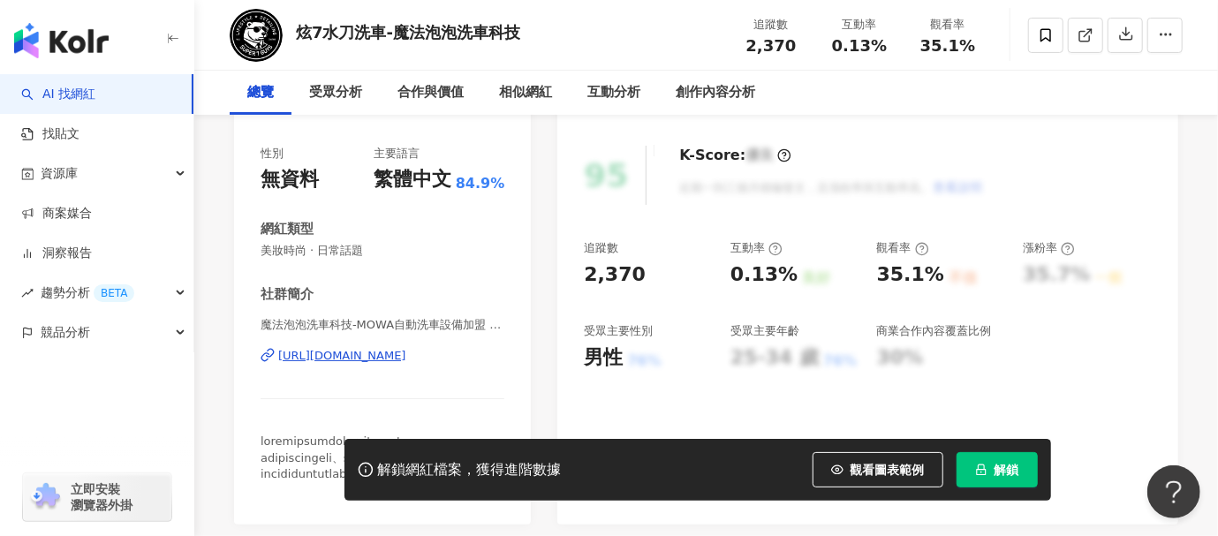
scroll to position [0, 0]
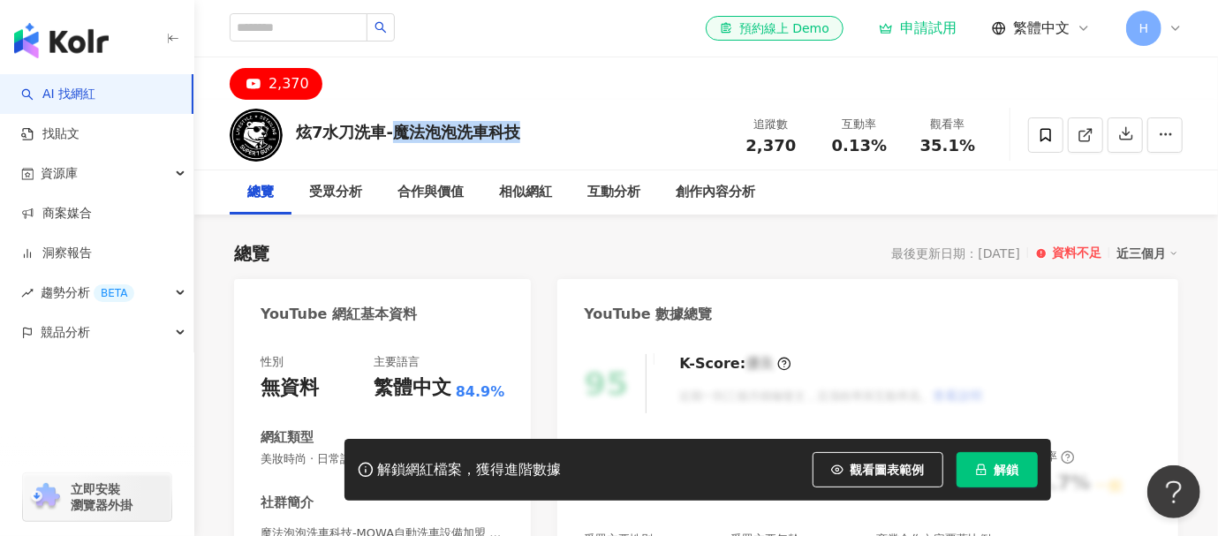
drag, startPoint x: 396, startPoint y: 130, endPoint x: 551, endPoint y: 130, distance: 155.4
click at [551, 130] on div "炫7水刀洗車-魔法泡泡洗車科技 追蹤數 2,370 互動率 0.13% 觀看率 35.1%" at bounding box center [706, 135] width 1024 height 70
copy div "魔法泡泡洗車科技"
click at [253, 89] on icon at bounding box center [253, 83] width 21 height 21
click at [259, 84] on rect at bounding box center [254, 84] width 18 height 12
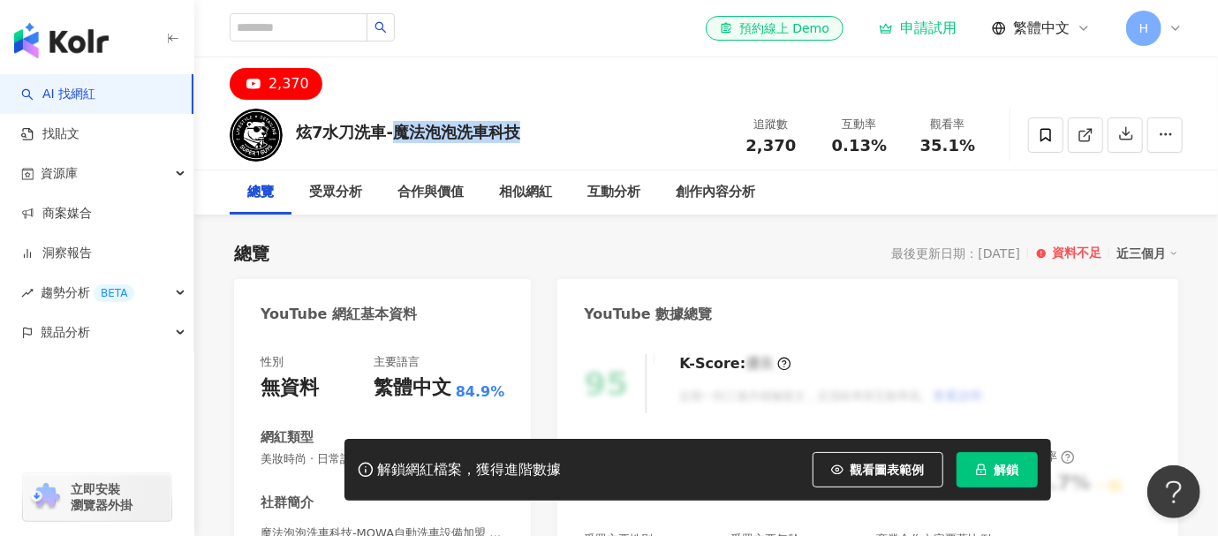
click at [259, 84] on rect at bounding box center [254, 84] width 18 height 12
click at [443, 162] on div "炫7水刀洗車-魔法泡泡洗車科技 追蹤數 2,370 互動率 0.13% 觀看率 35.1%" at bounding box center [706, 135] width 1024 height 70
drag, startPoint x: 443, startPoint y: 137, endPoint x: 520, endPoint y: 137, distance: 76.8
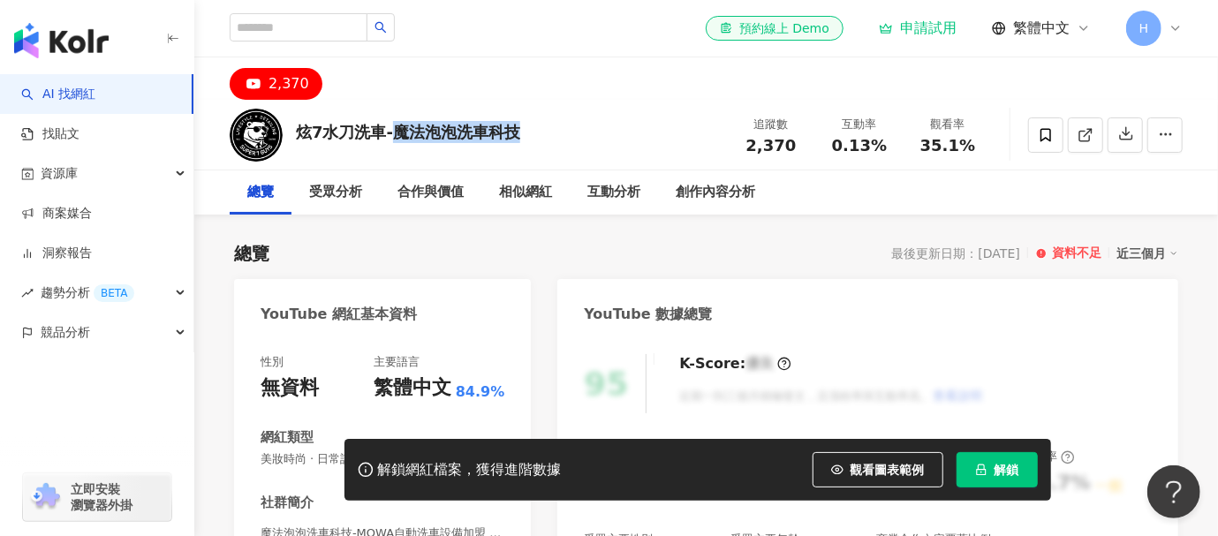
click at [520, 137] on div "炫7水刀洗車-魔法泡泡洗車科技 追蹤數 2,370 互動率 0.13% 觀看率 35.1%" at bounding box center [706, 135] width 1024 height 70
copy div "魔法泡泡洗車科技"
